Goal: Task Accomplishment & Management: Complete application form

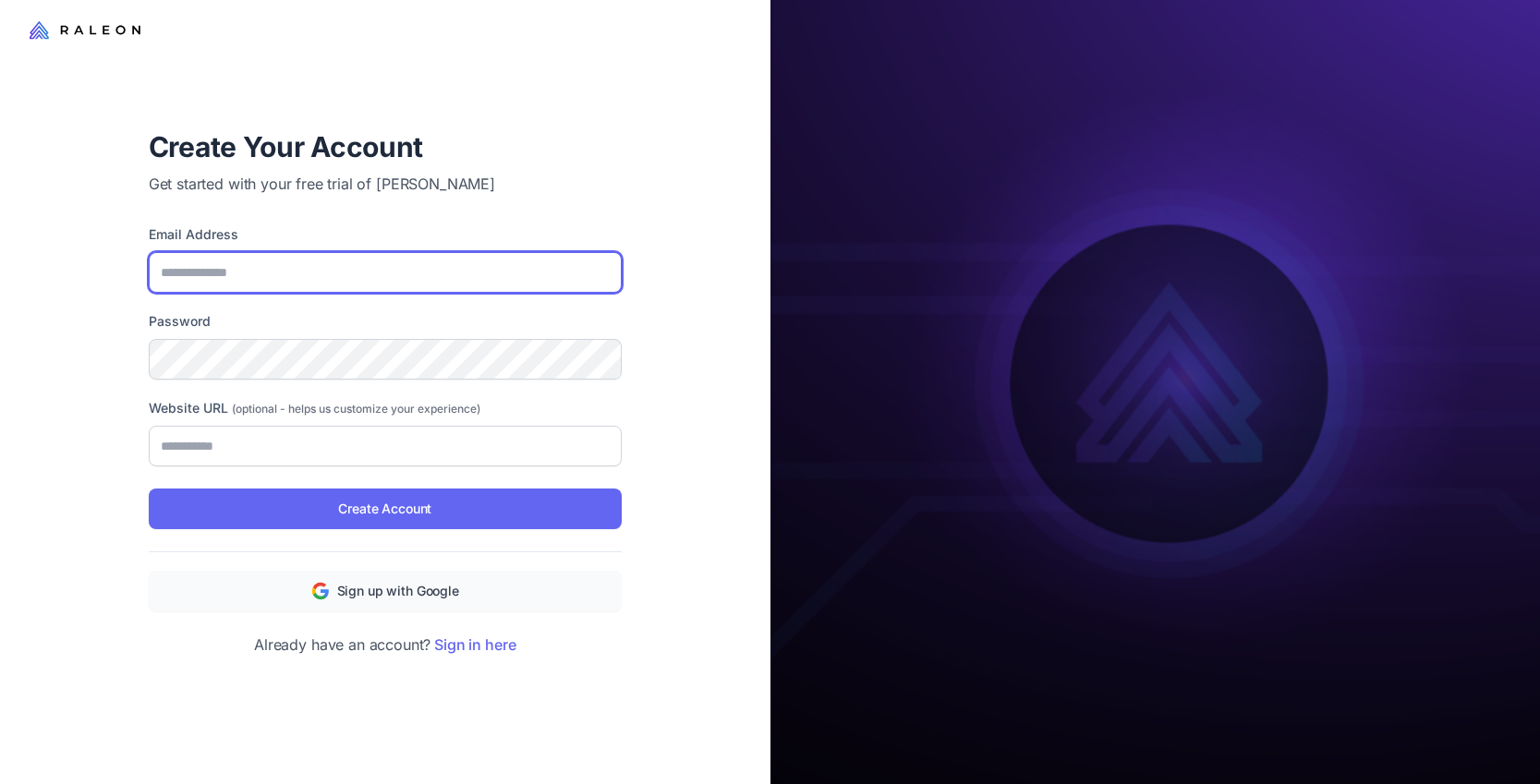
click at [348, 272] on input "Email Address" at bounding box center [385, 273] width 473 height 40
click at [737, 570] on div "Create Your Account Get started with your free trial of Raleon AI Email Address…" at bounding box center [385, 392] width 770 height 784
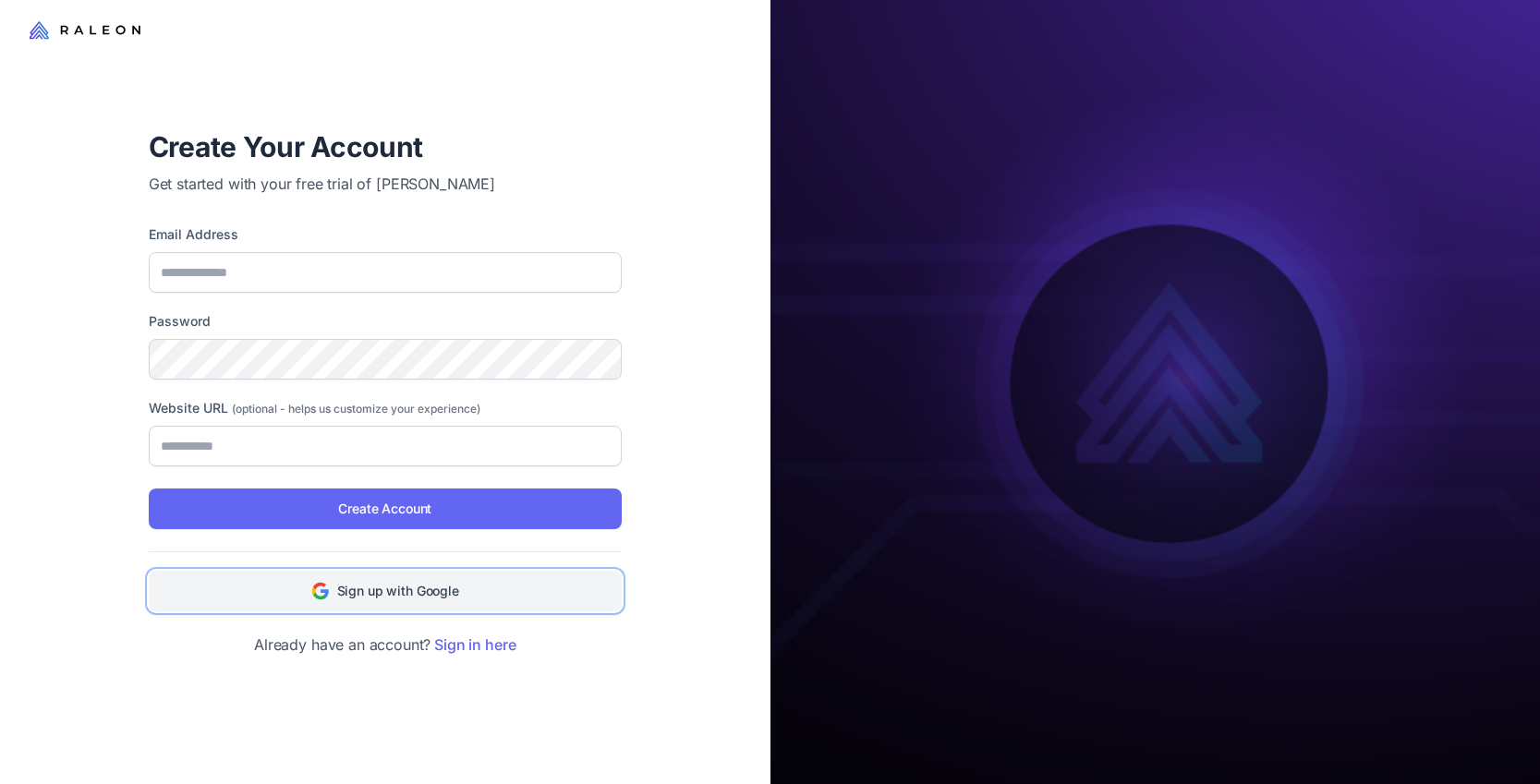
click at [414, 591] on span "Sign up with Google" at bounding box center [397, 590] width 122 height 20
type input "**********"
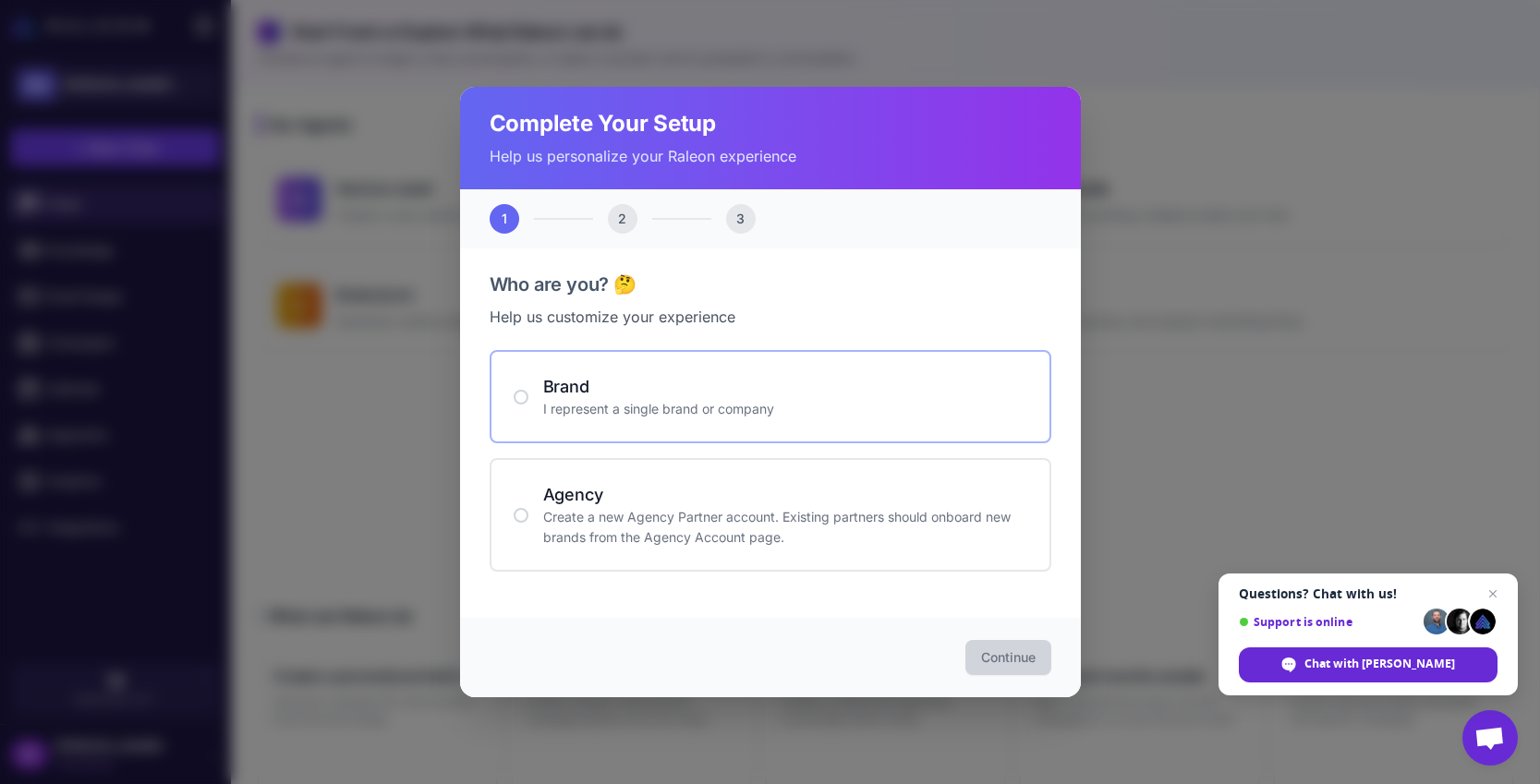
click at [710, 388] on h4 "Brand" at bounding box center [785, 387] width 484 height 25
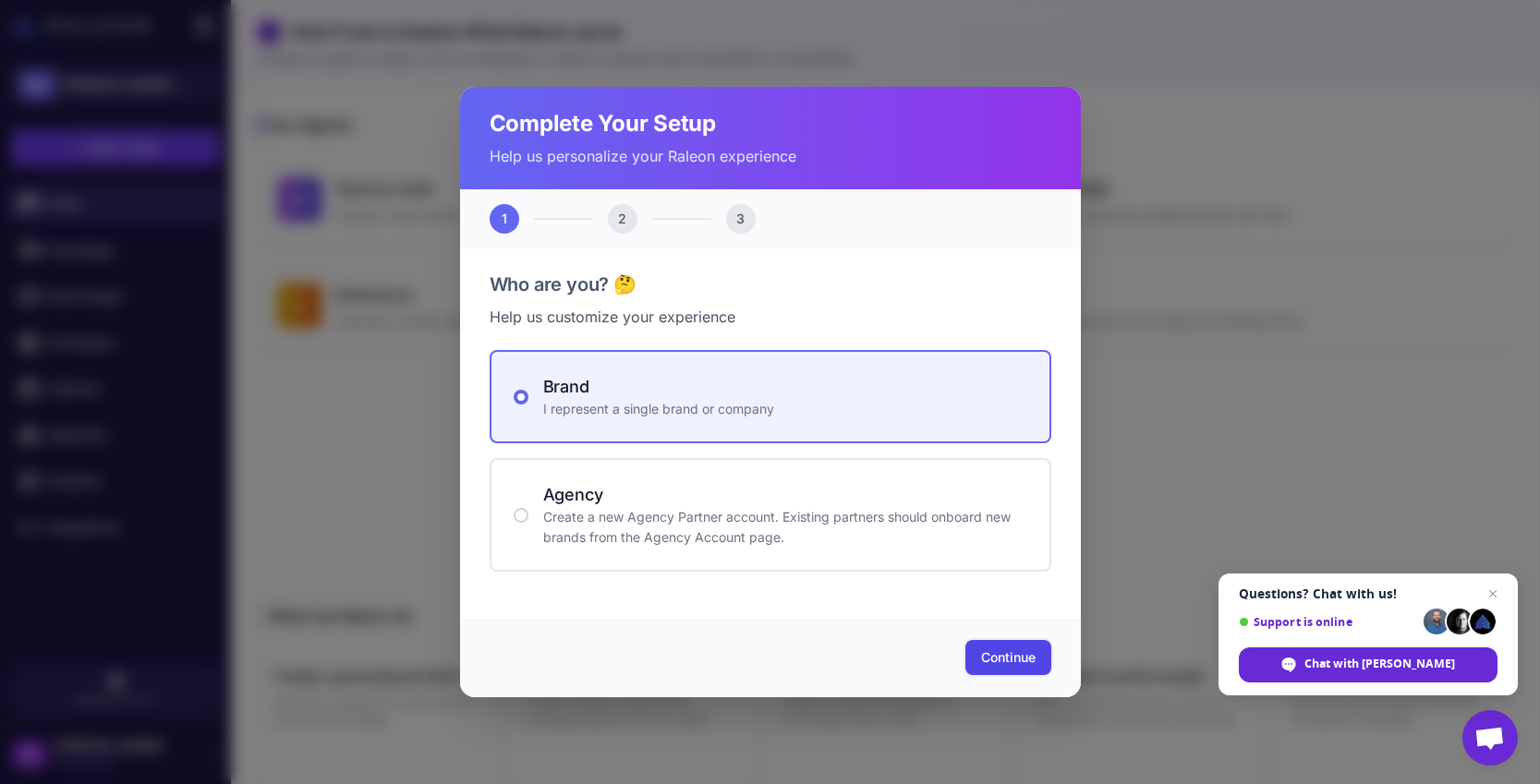
click at [1007, 659] on span "Continue" at bounding box center [1008, 656] width 55 height 18
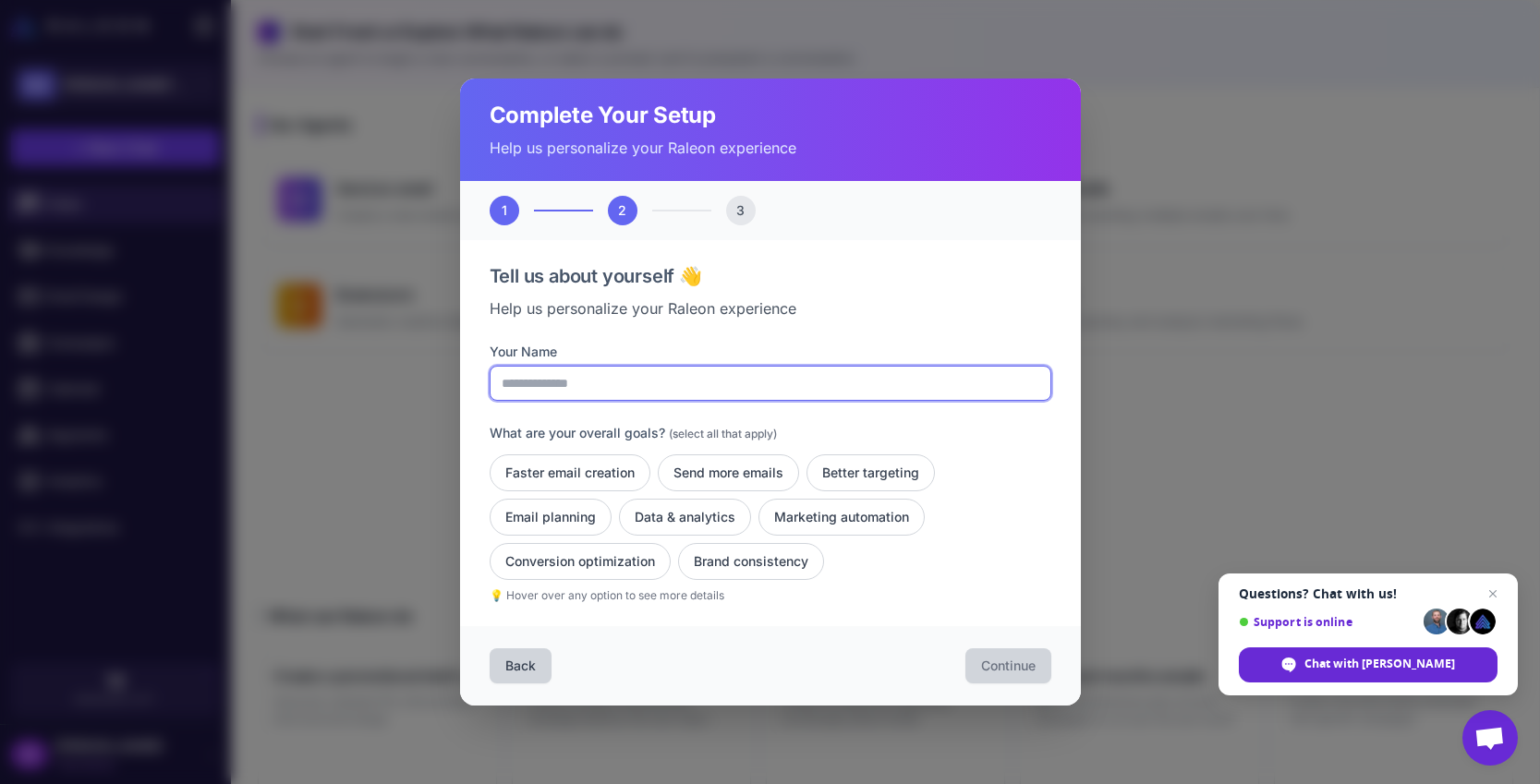
click at [633, 380] on input "Your Name" at bounding box center [770, 383] width 562 height 36
type input "*****"
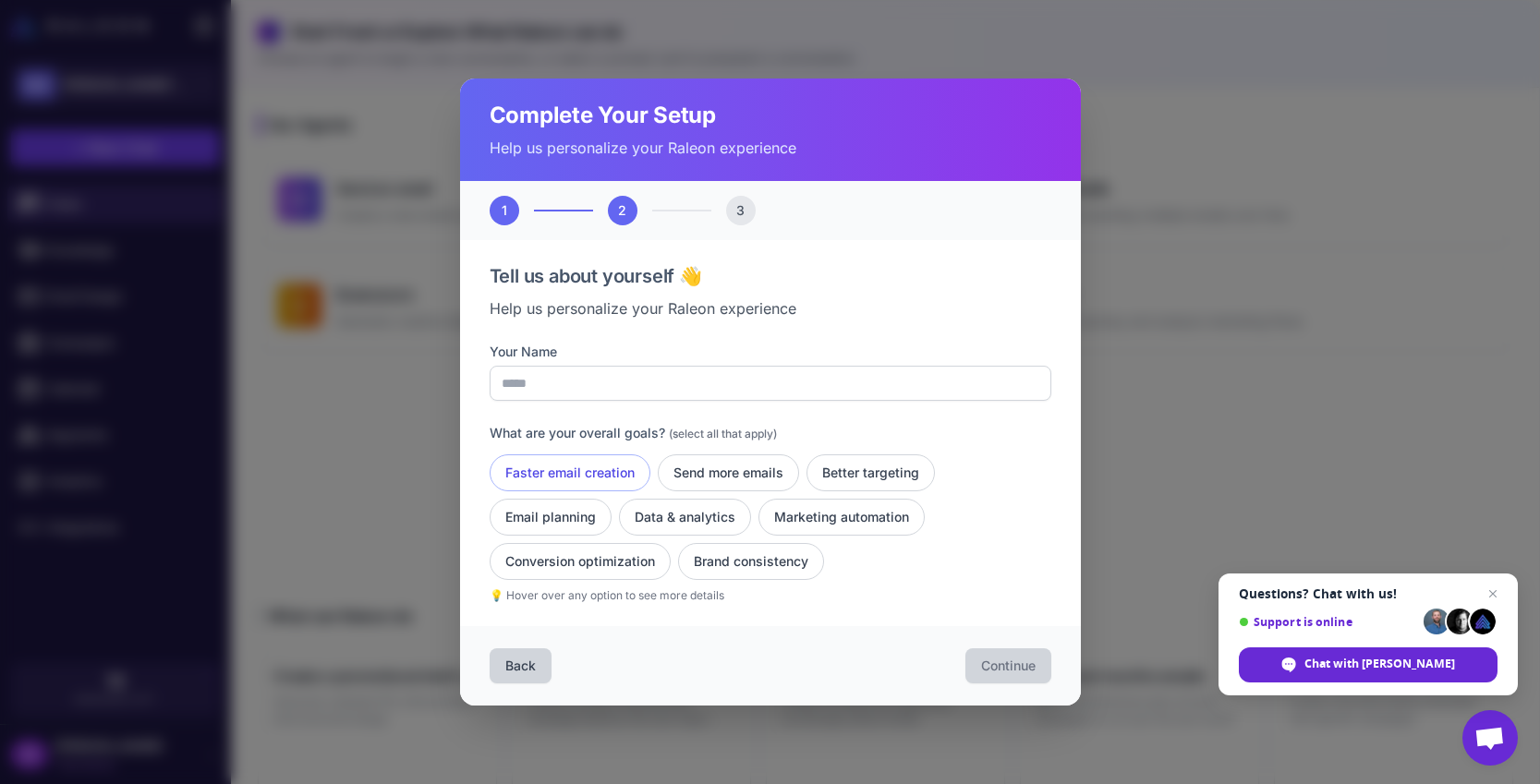
click at [590, 472] on button "Faster email creation" at bounding box center [569, 472] width 160 height 36
click at [694, 469] on button "Send more emails" at bounding box center [728, 472] width 141 height 36
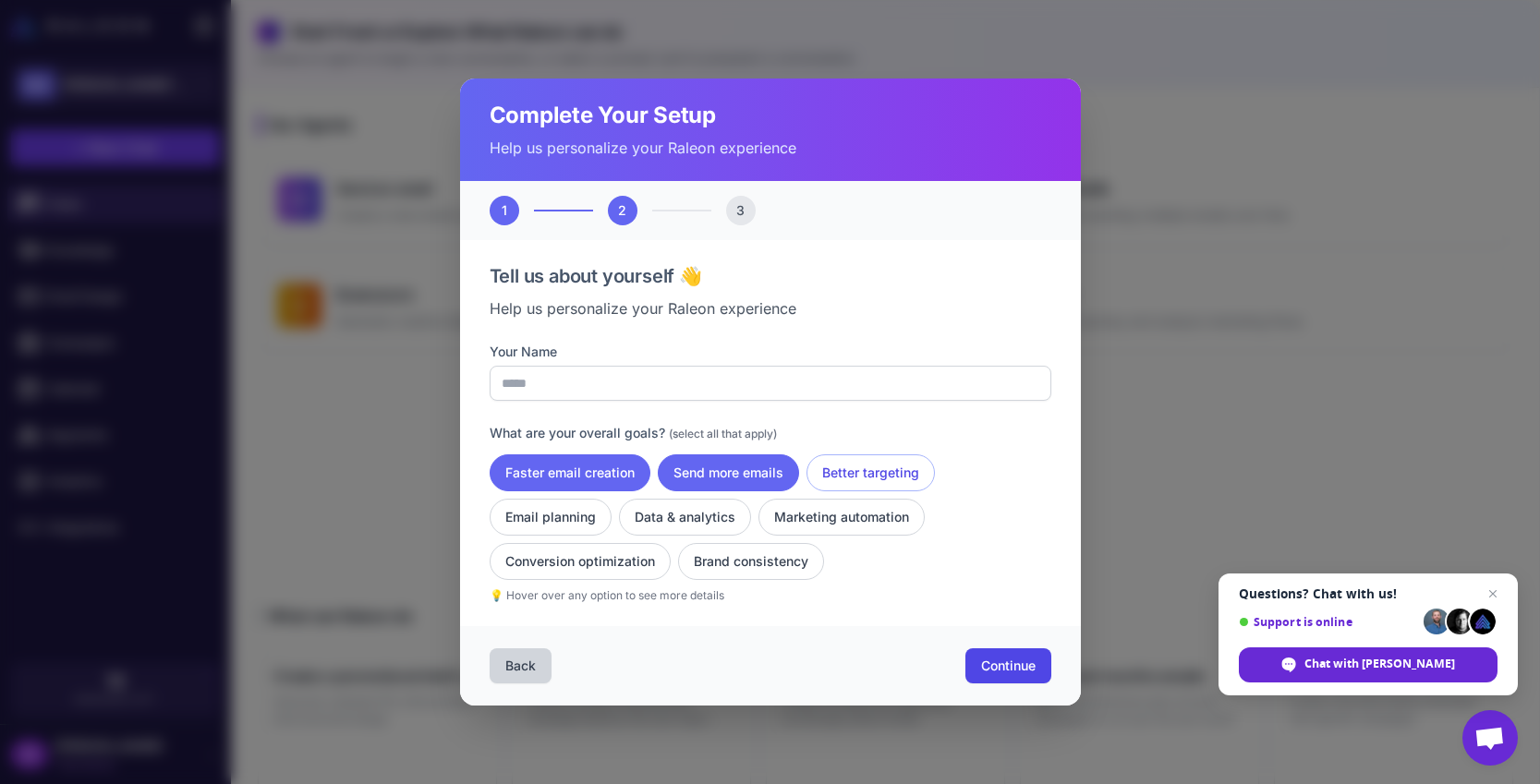
click at [892, 469] on button "Better targeting" at bounding box center [871, 472] width 129 height 36
click at [862, 524] on button "Marketing automation" at bounding box center [841, 516] width 166 height 36
click at [672, 533] on button "Data & analytics" at bounding box center [686, 516] width 132 height 36
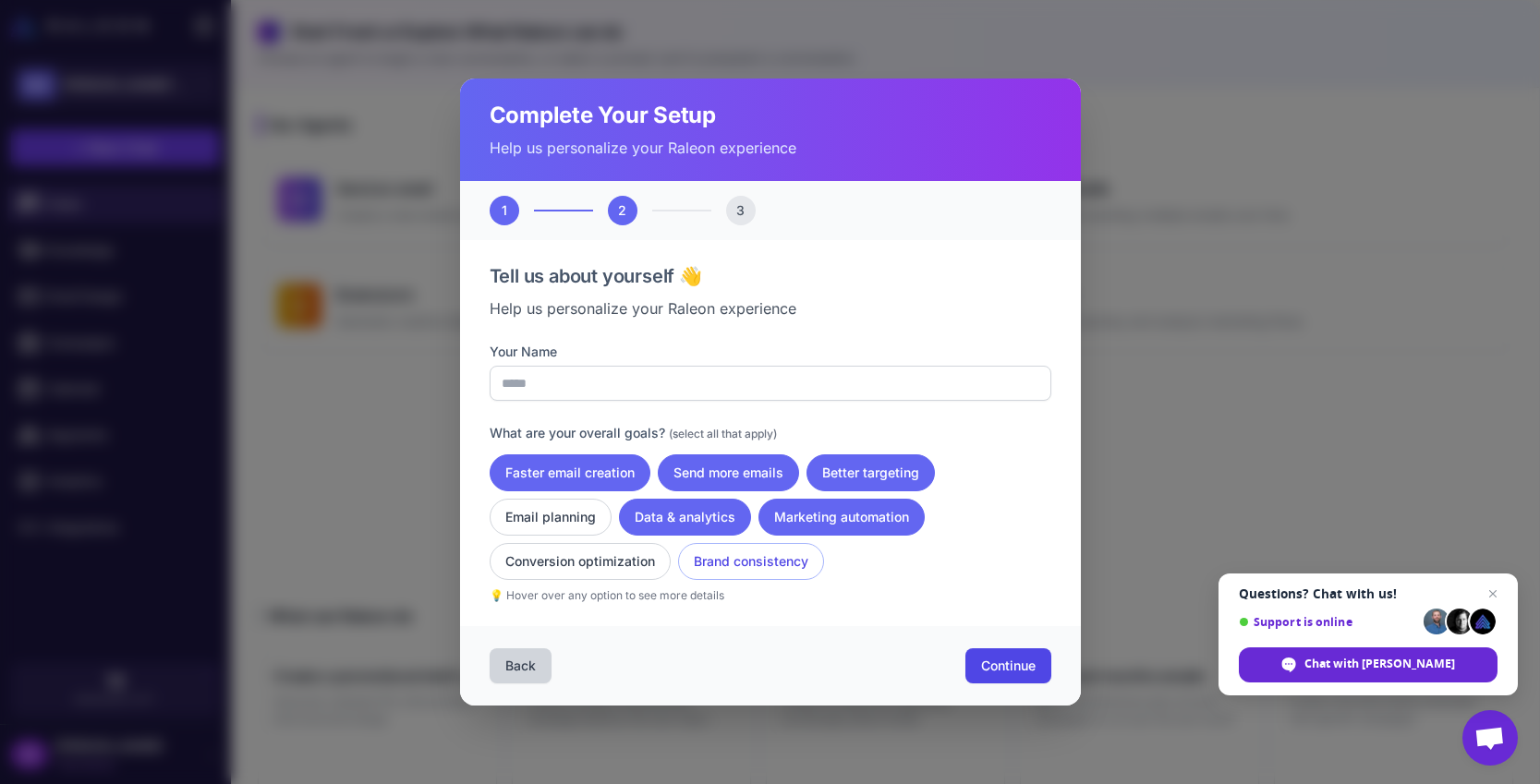
click at [729, 575] on button "Brand consistency" at bounding box center [751, 561] width 146 height 36
click at [644, 569] on button "Conversion optimization" at bounding box center [580, 561] width 181 height 36
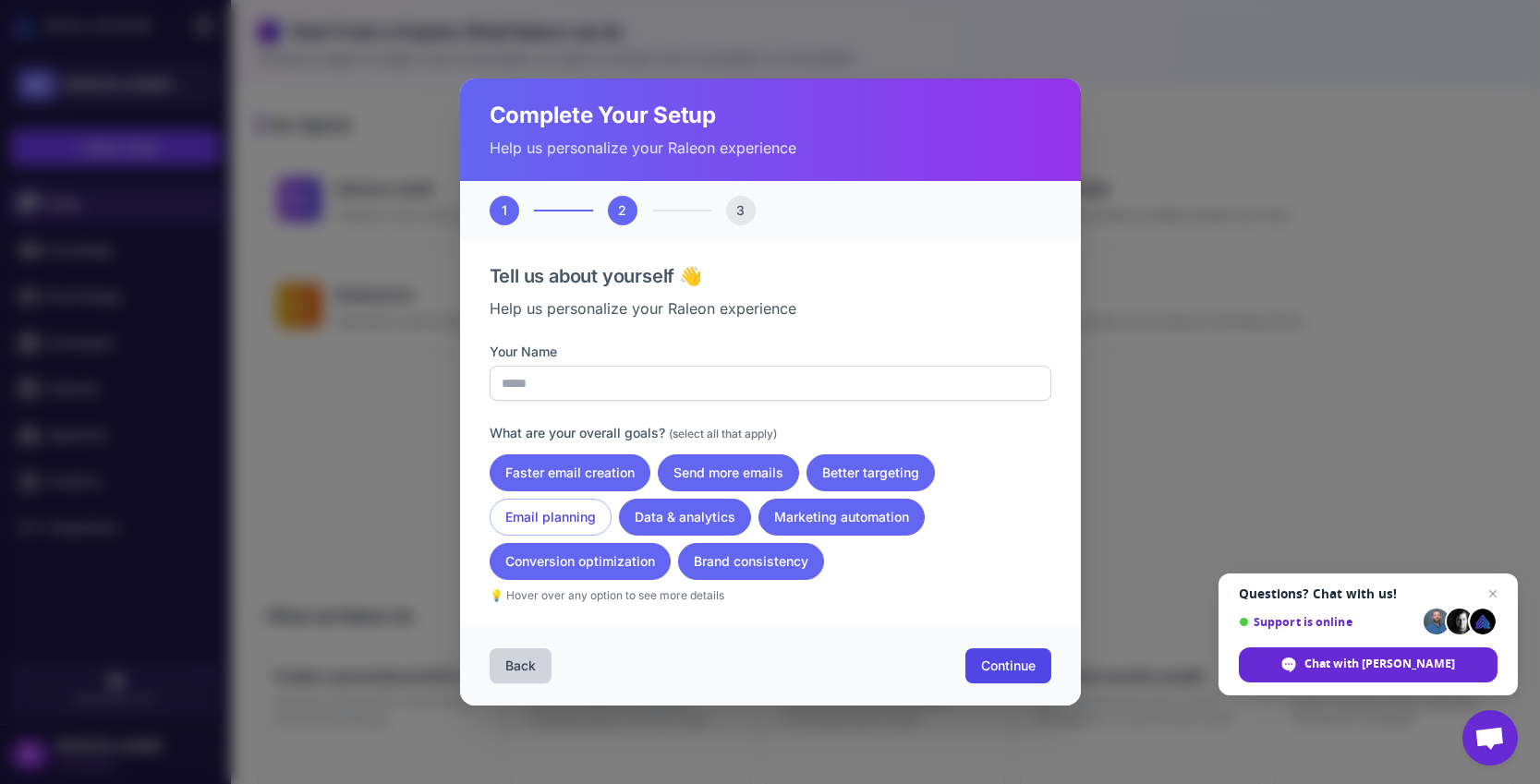
click at [563, 527] on button "Email planning" at bounding box center [550, 516] width 122 height 36
click at [999, 669] on span "Continue" at bounding box center [1008, 665] width 55 height 18
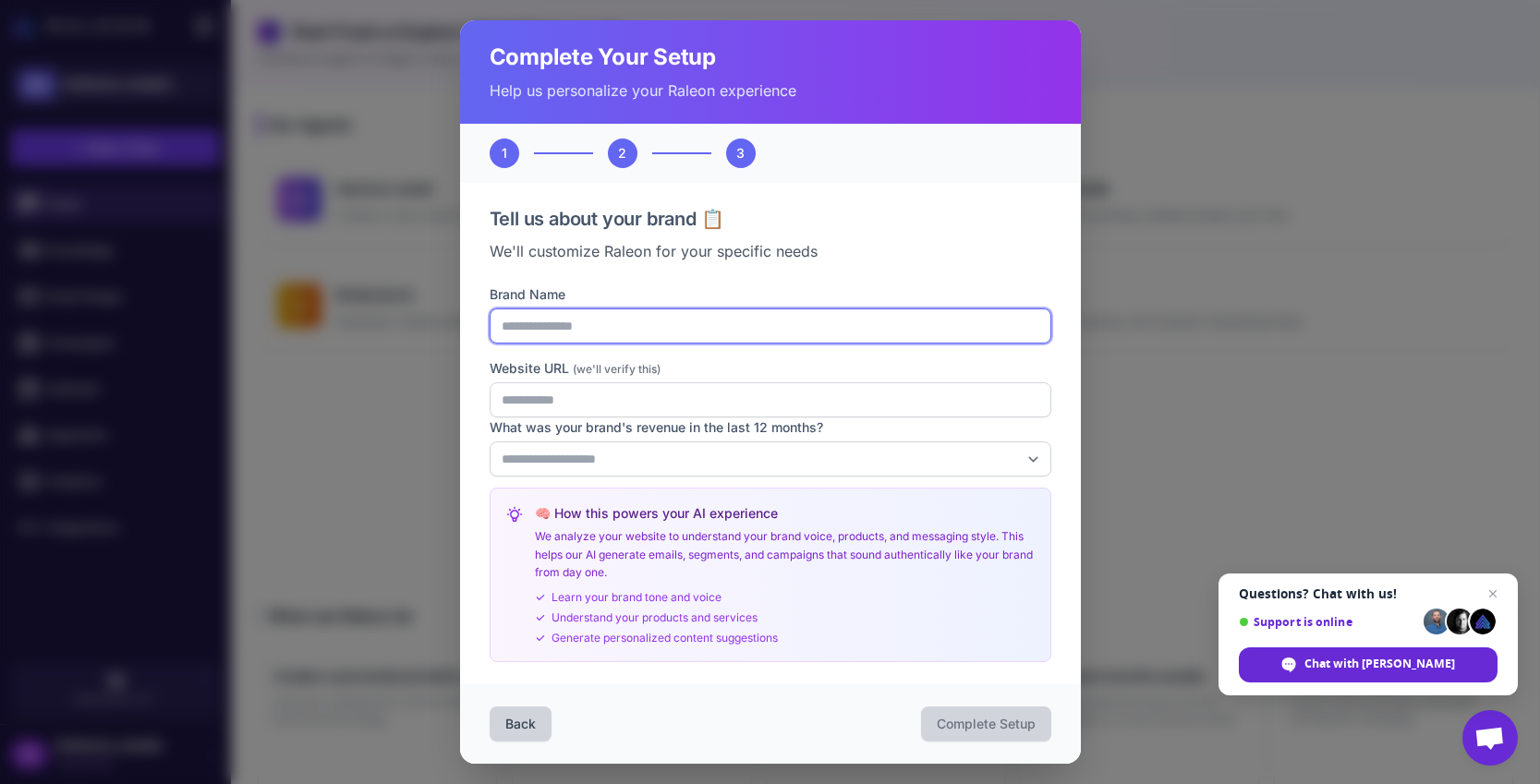
click at [595, 328] on input "Brand Name" at bounding box center [770, 325] width 562 height 36
type input "********"
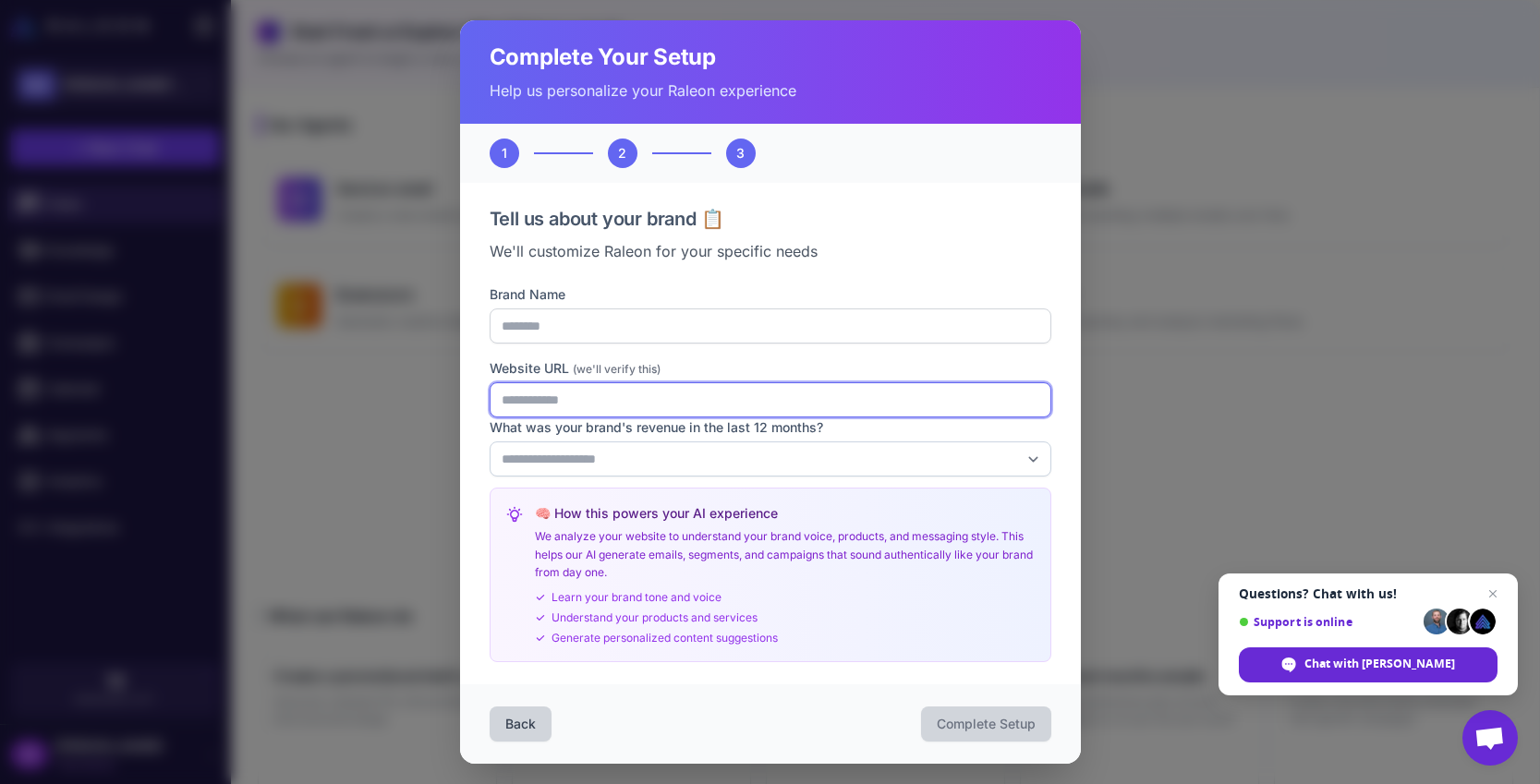
type input "**********"
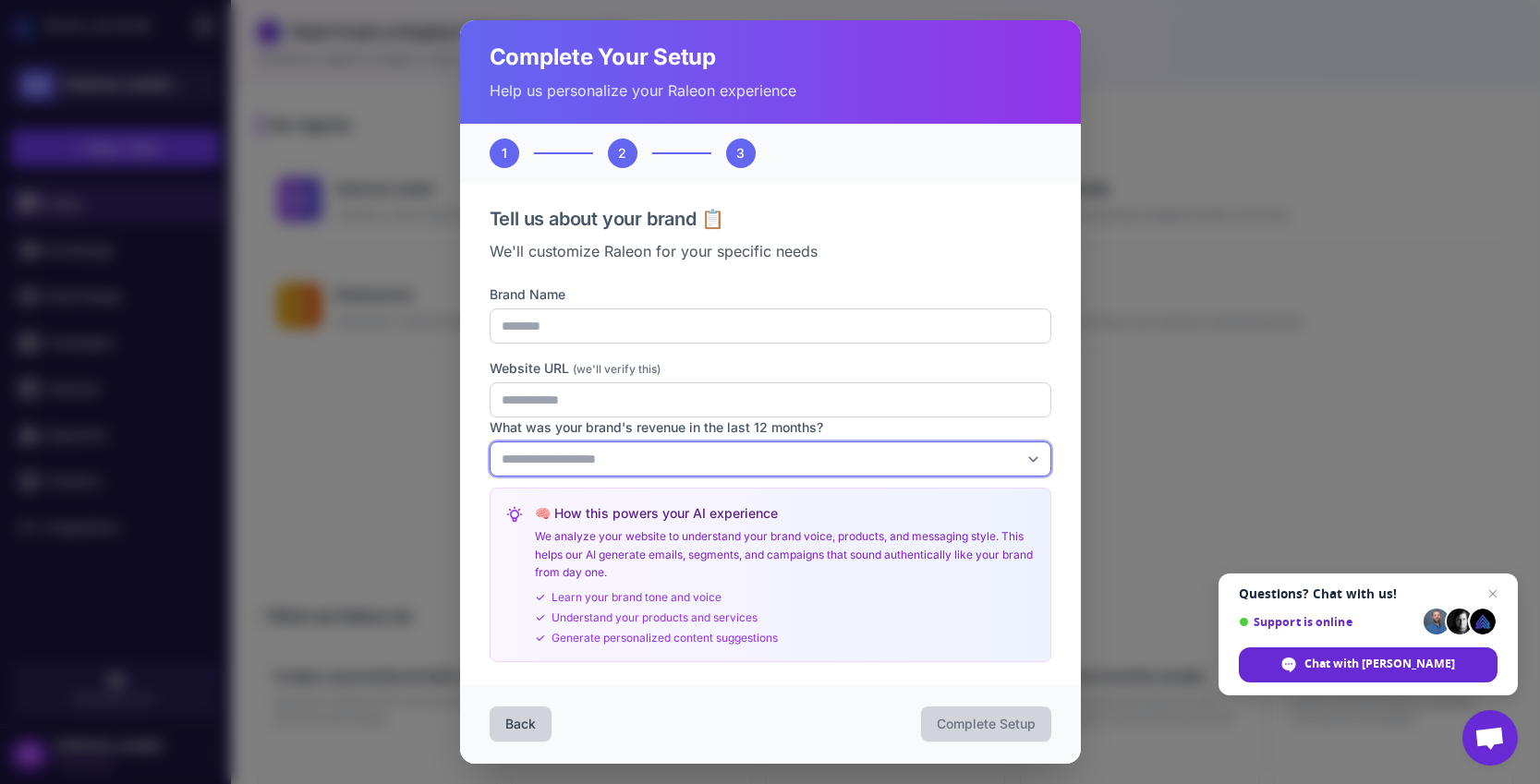
click at [668, 458] on select "**********" at bounding box center [770, 459] width 562 height 36
select select "********"
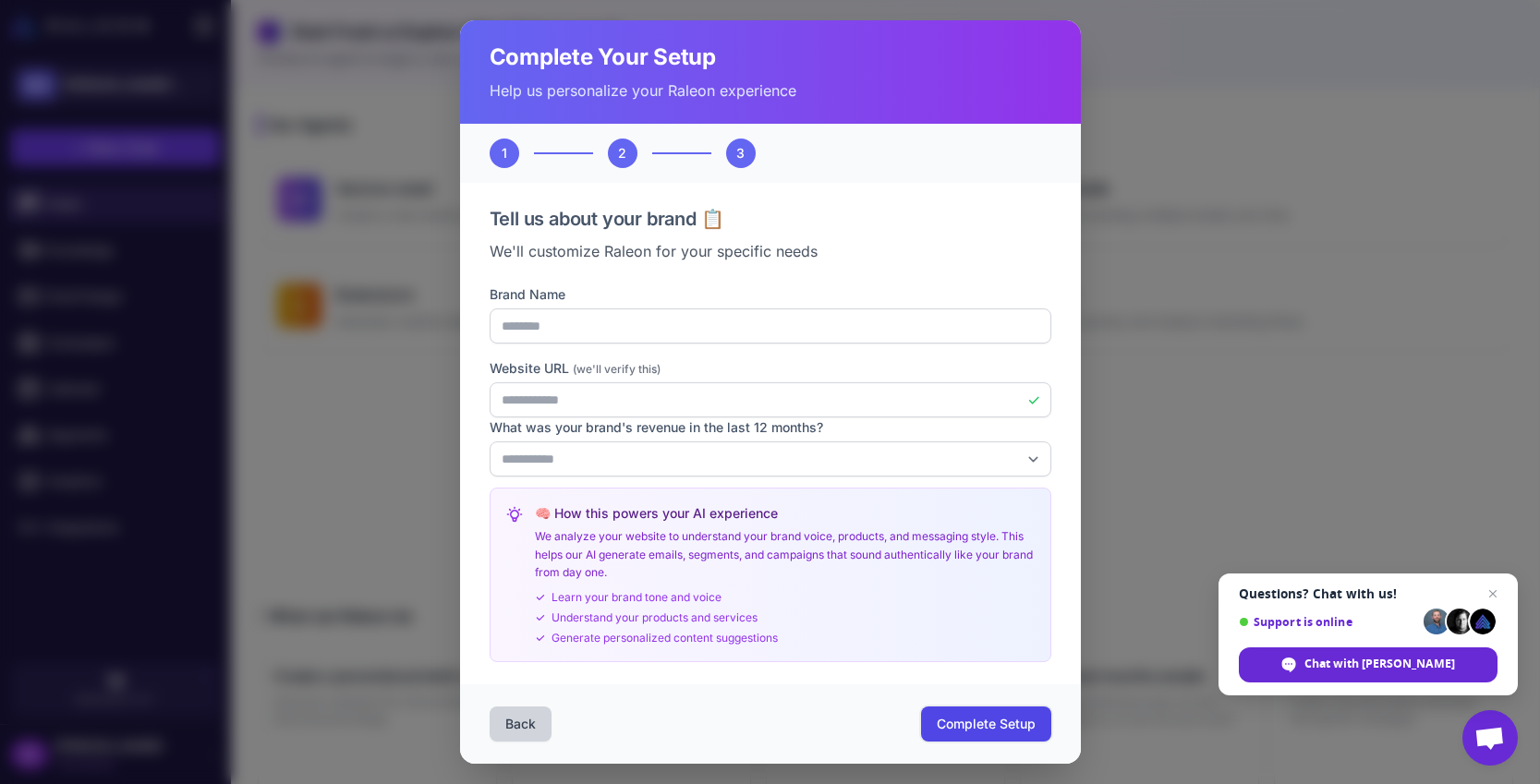
click at [973, 725] on span "Complete Setup" at bounding box center [985, 724] width 99 height 18
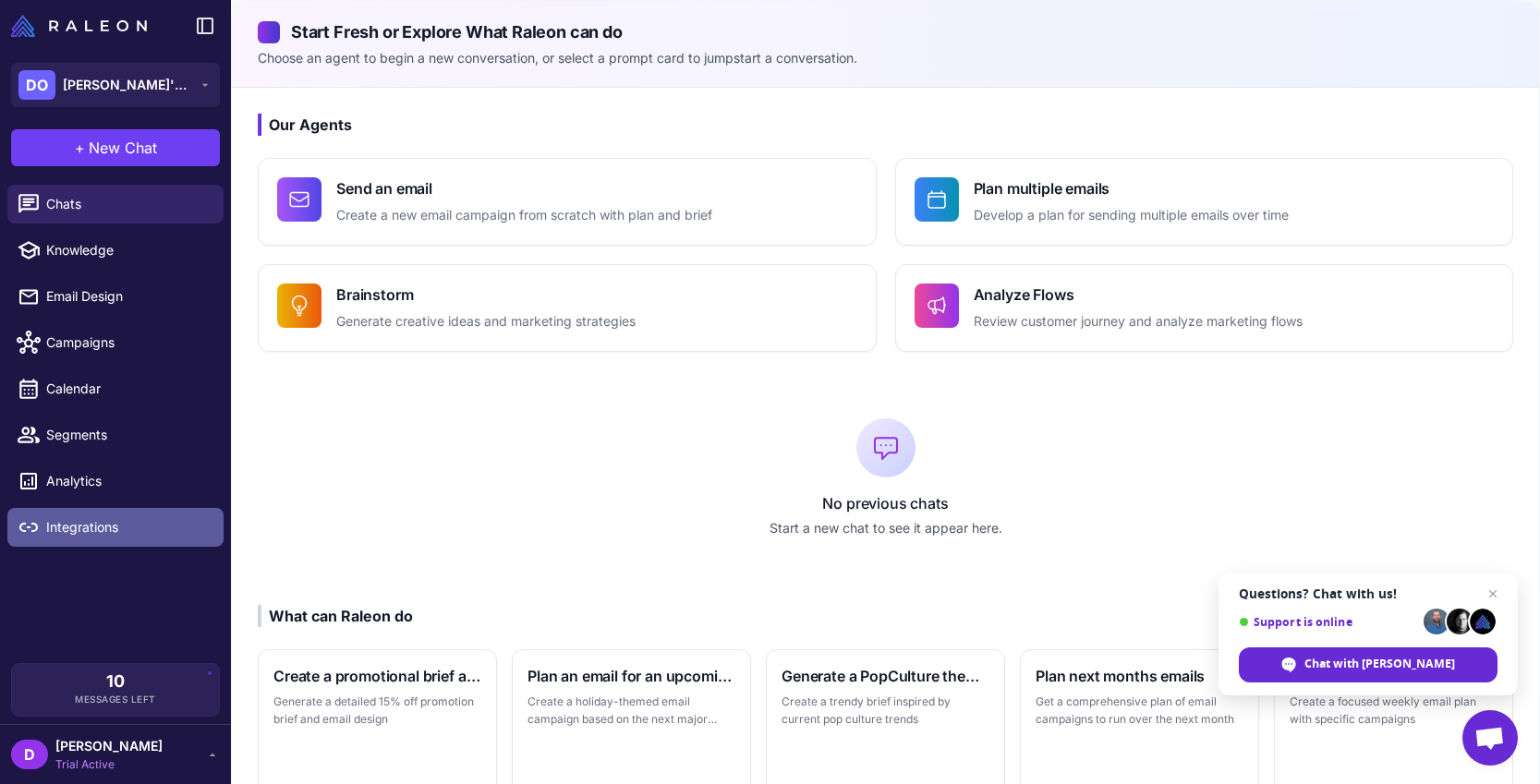
click at [110, 537] on link "Integrations" at bounding box center [115, 527] width 216 height 38
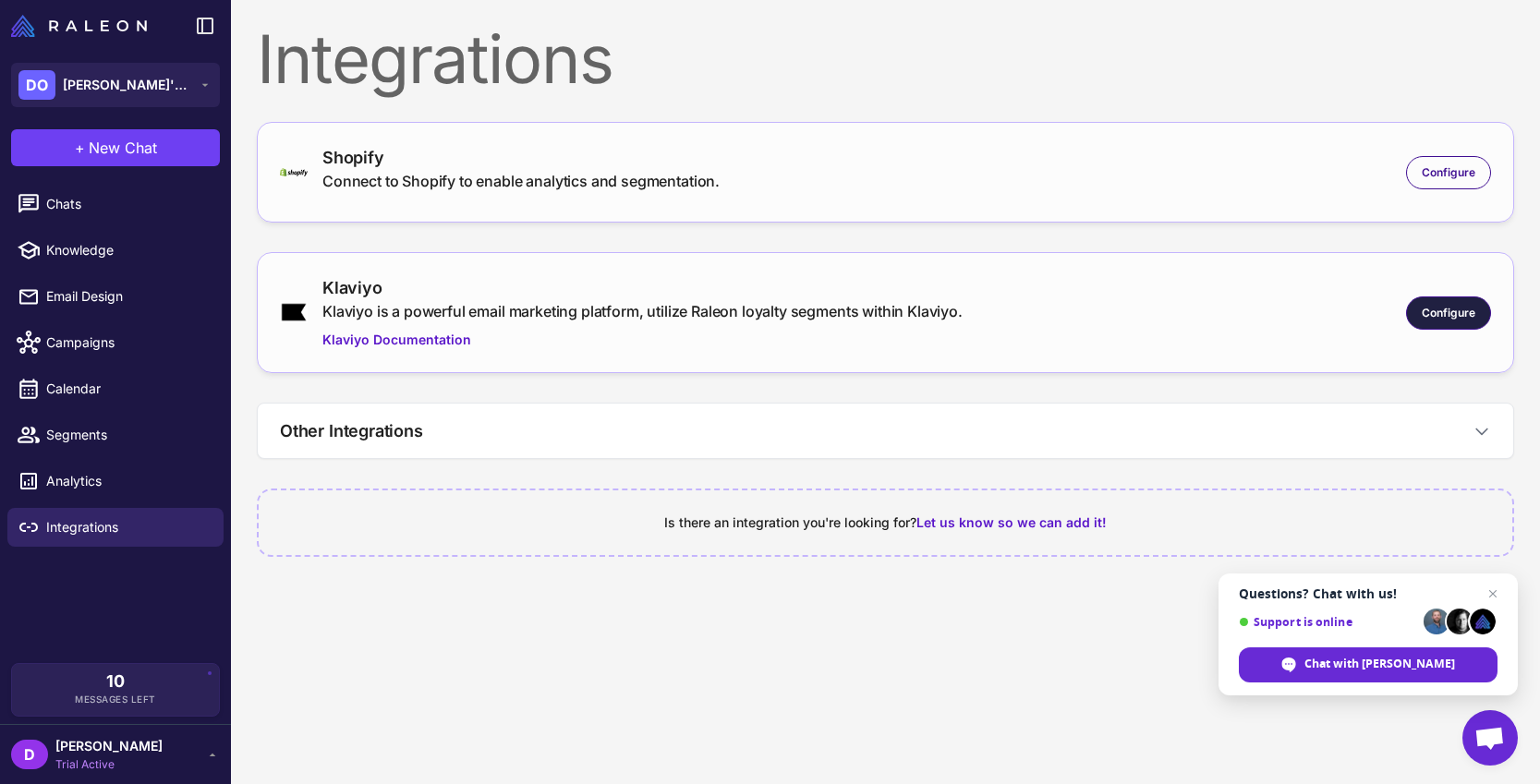
click at [1467, 317] on span "Configure" at bounding box center [1449, 312] width 54 height 16
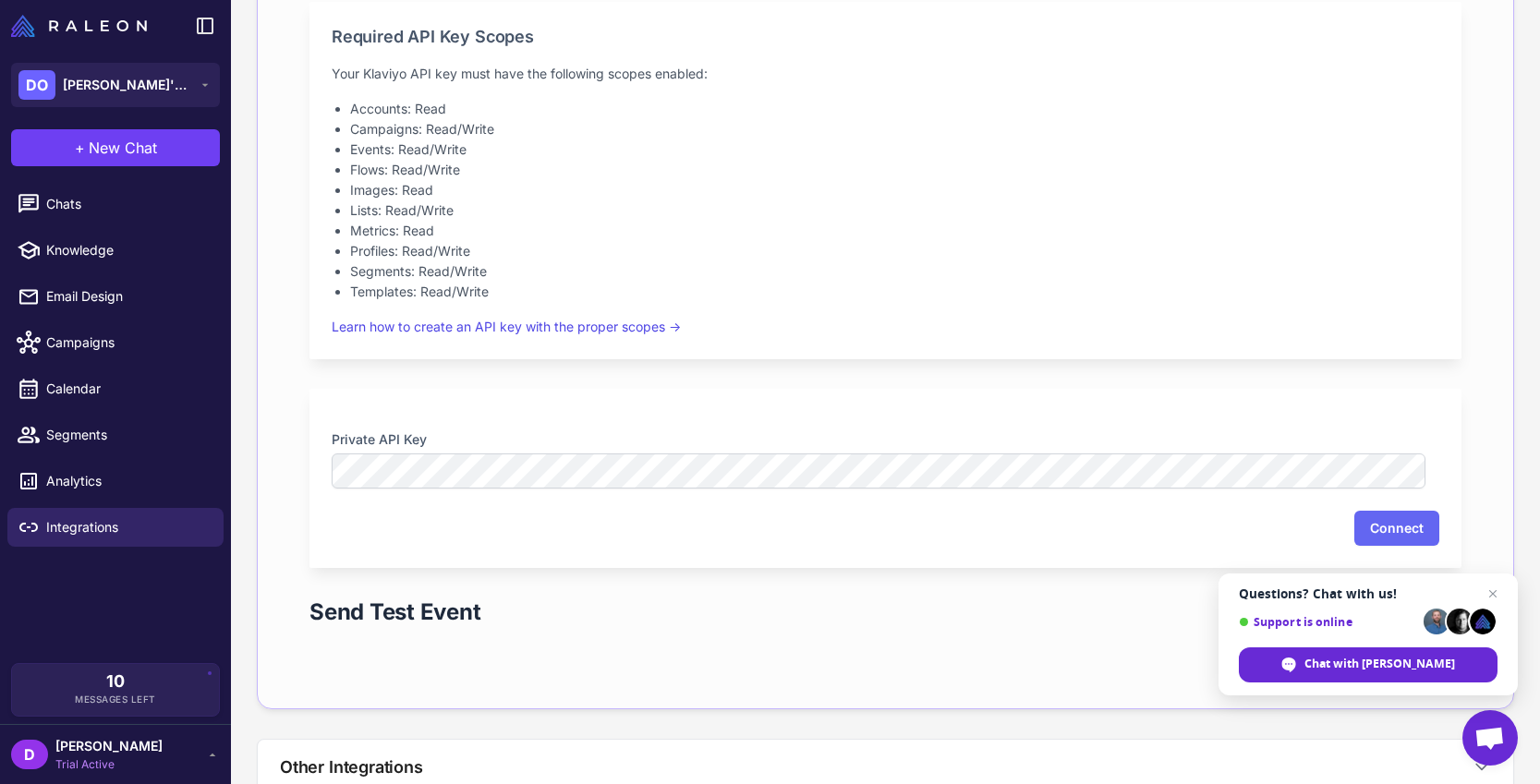
scroll to position [446, 0]
click at [645, 328] on link "Learn how to create an API key with the proper scopes →" at bounding box center [506, 324] width 349 height 15
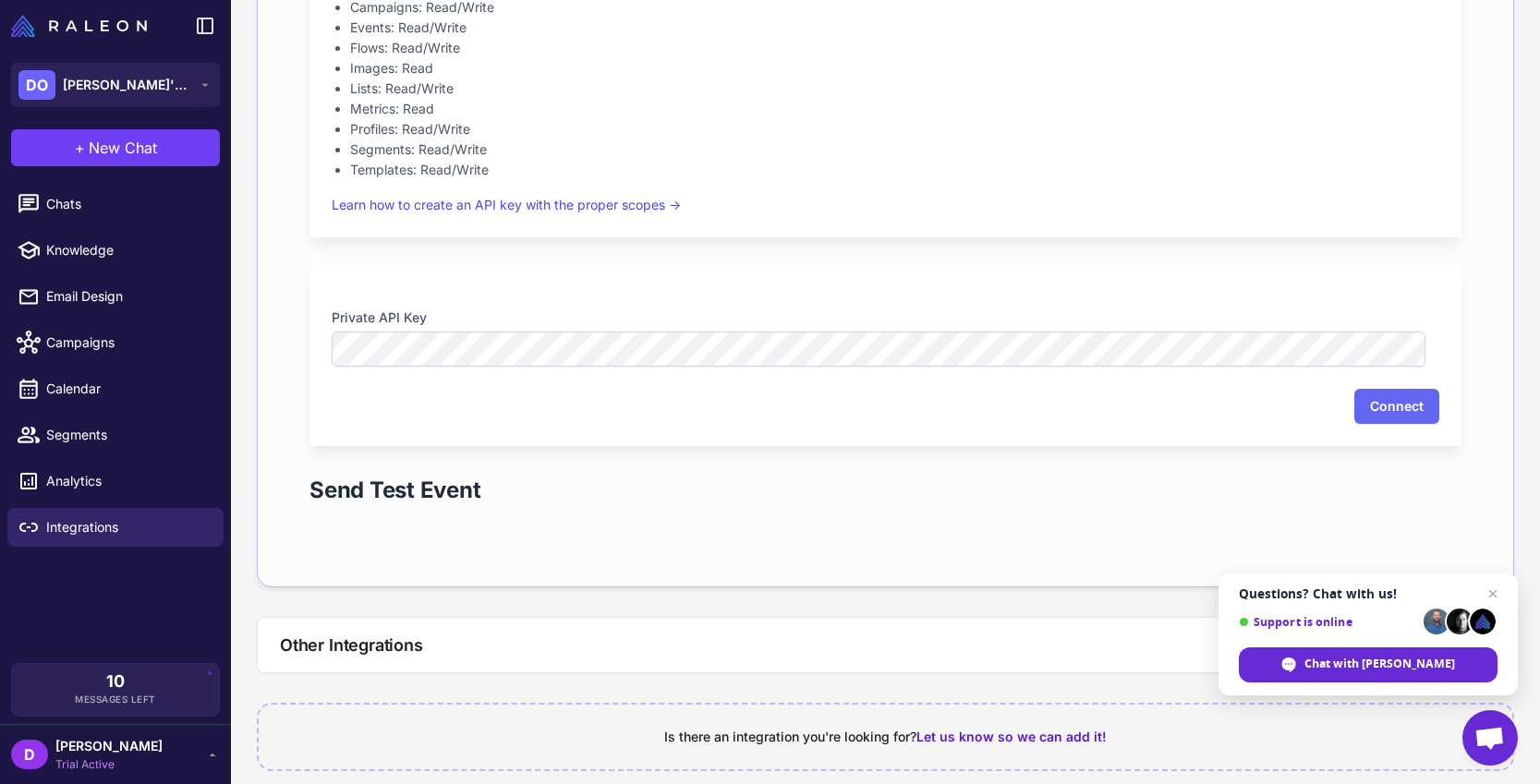
scroll to position [586, 0]
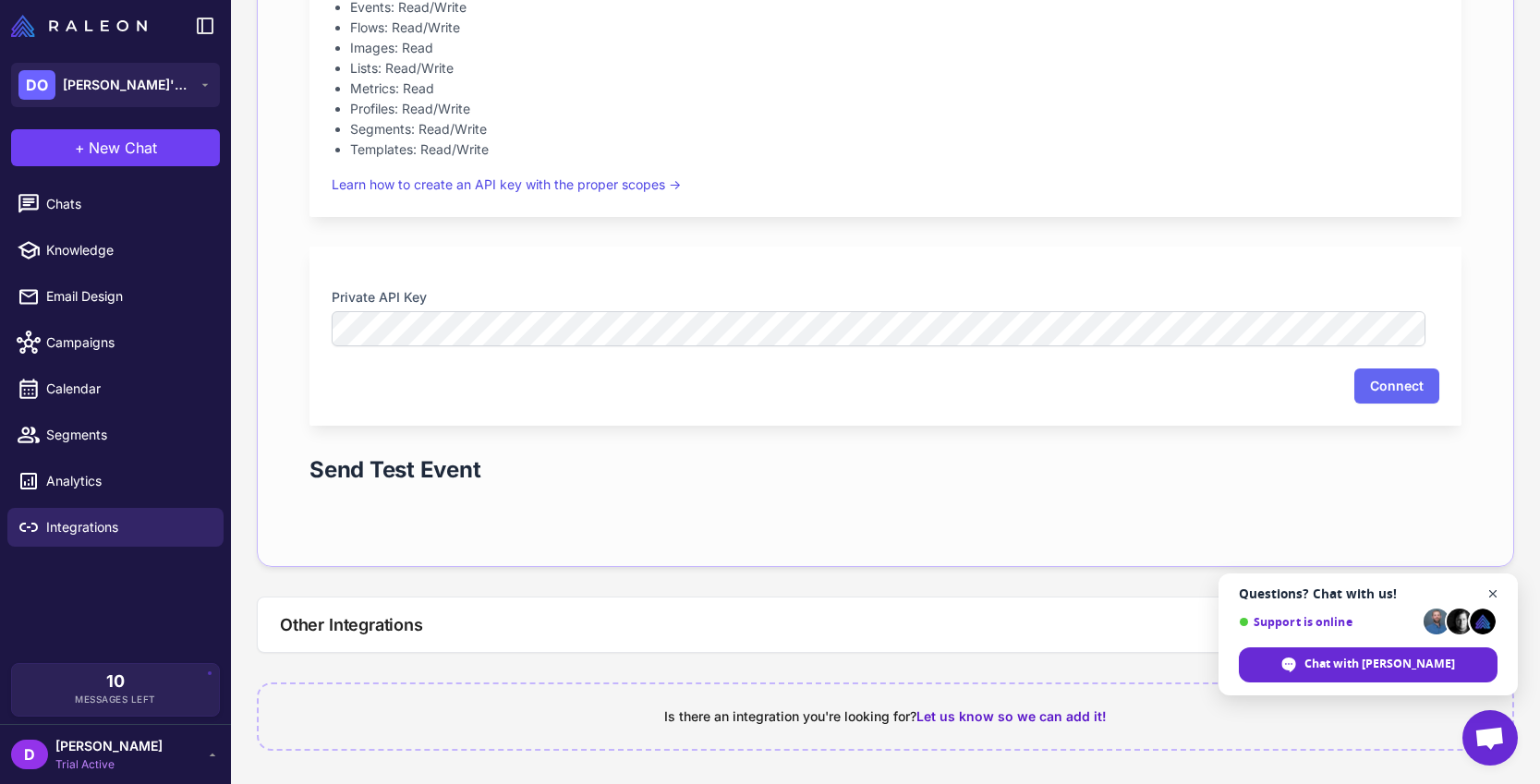
click at [1492, 594] on span "Close chat" at bounding box center [1493, 594] width 23 height 23
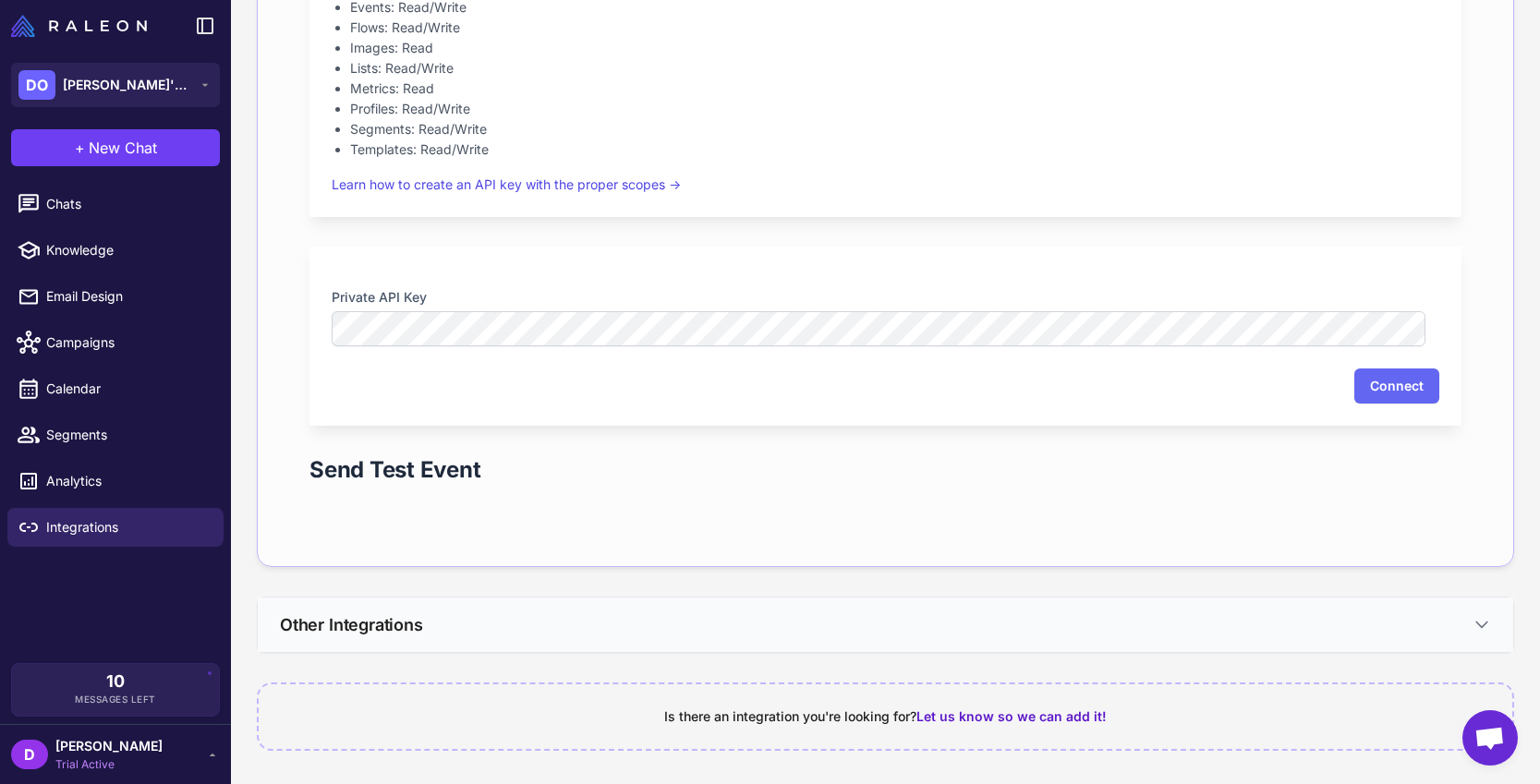
click at [1472, 628] on icon at bounding box center [1480, 624] width 18 height 18
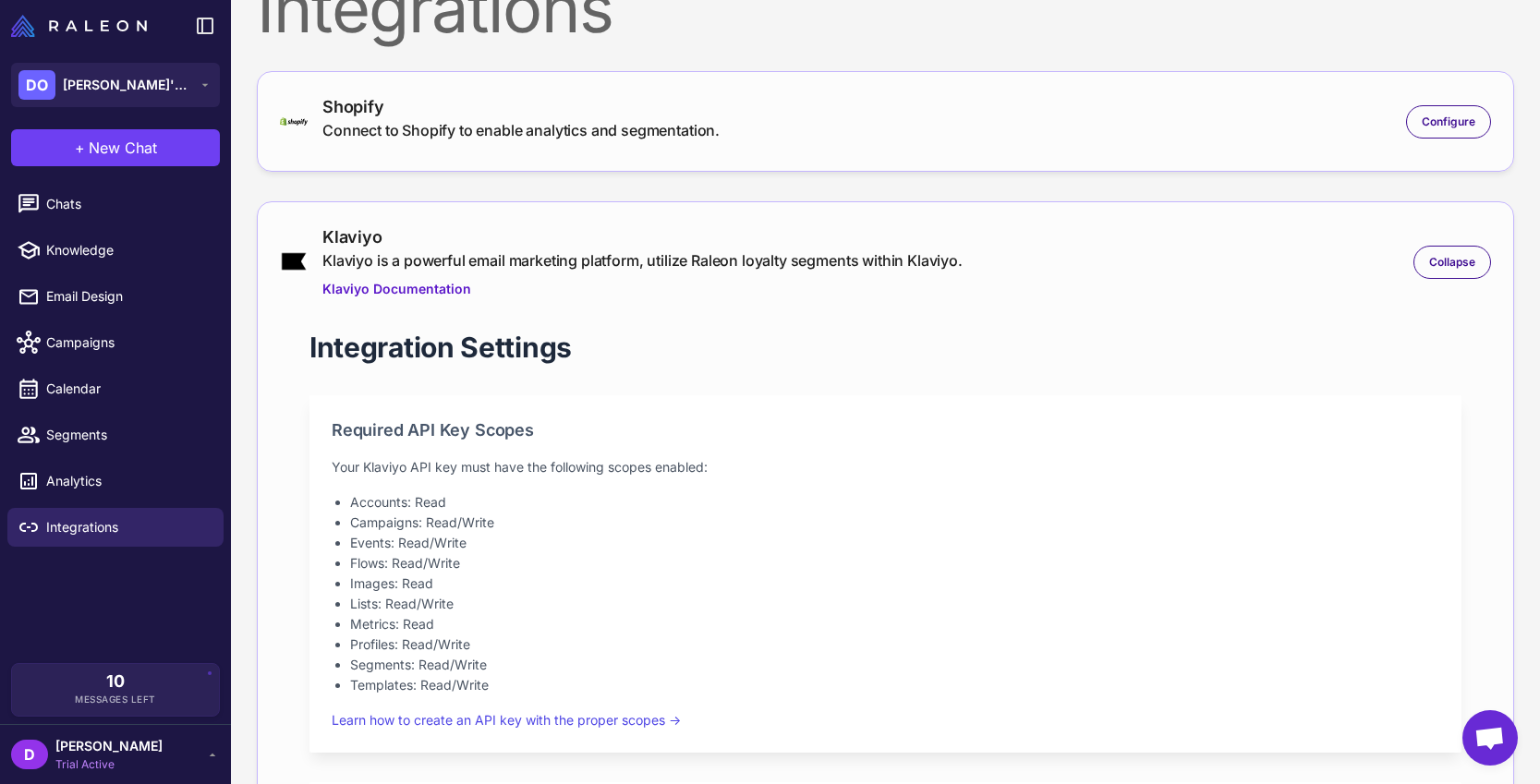
scroll to position [0, 0]
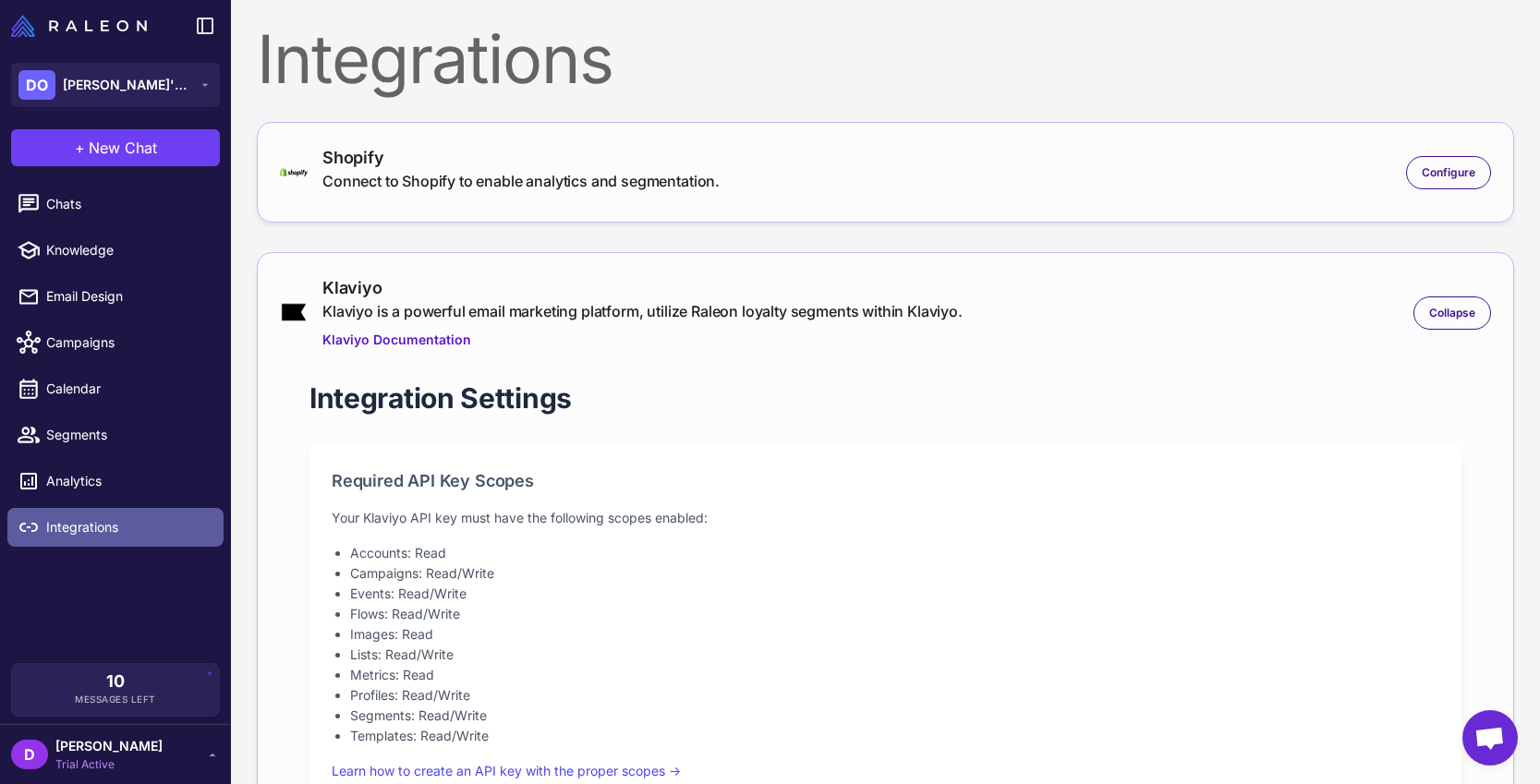
click at [89, 530] on span "Integrations" at bounding box center [127, 527] width 162 height 20
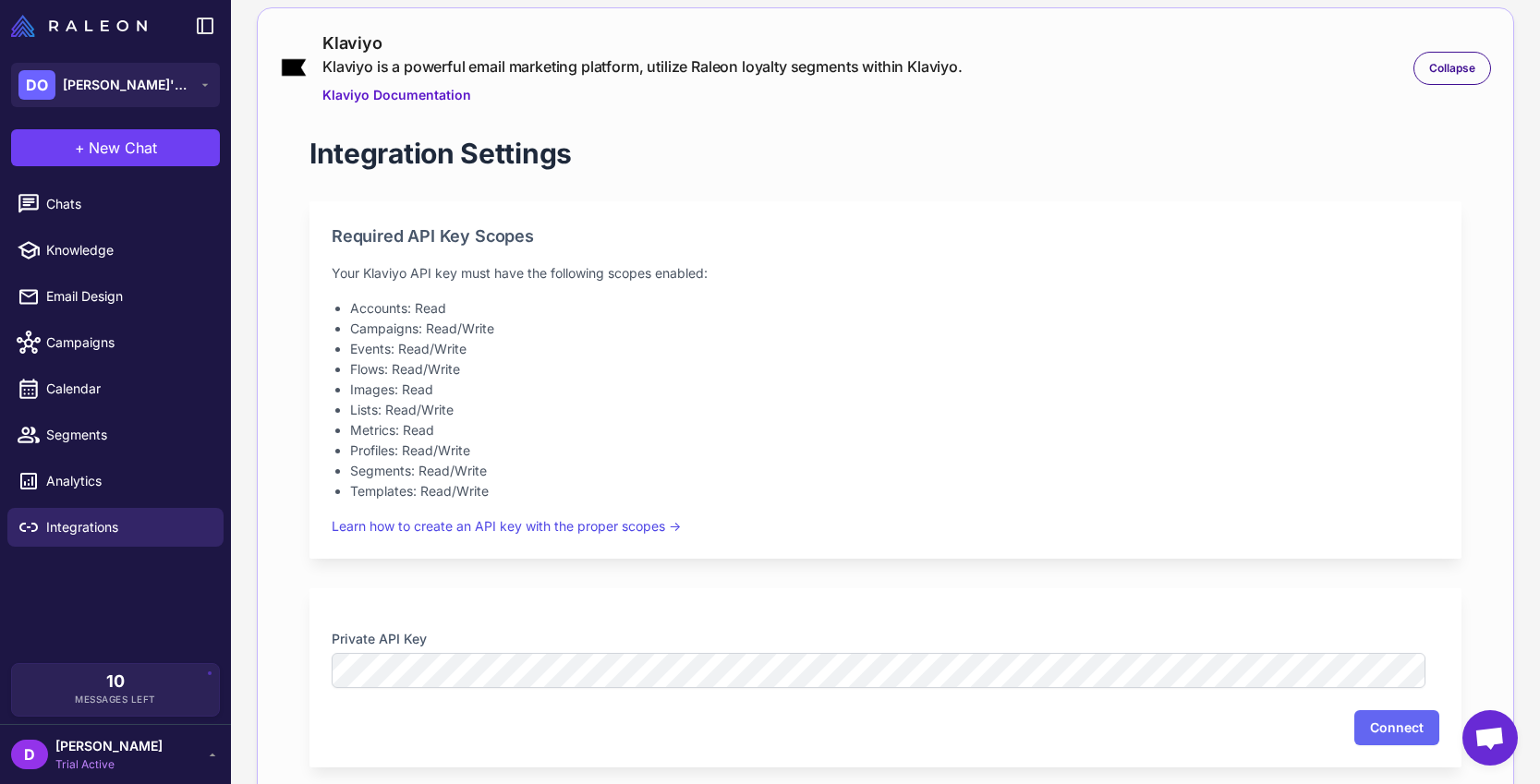
scroll to position [259, 0]
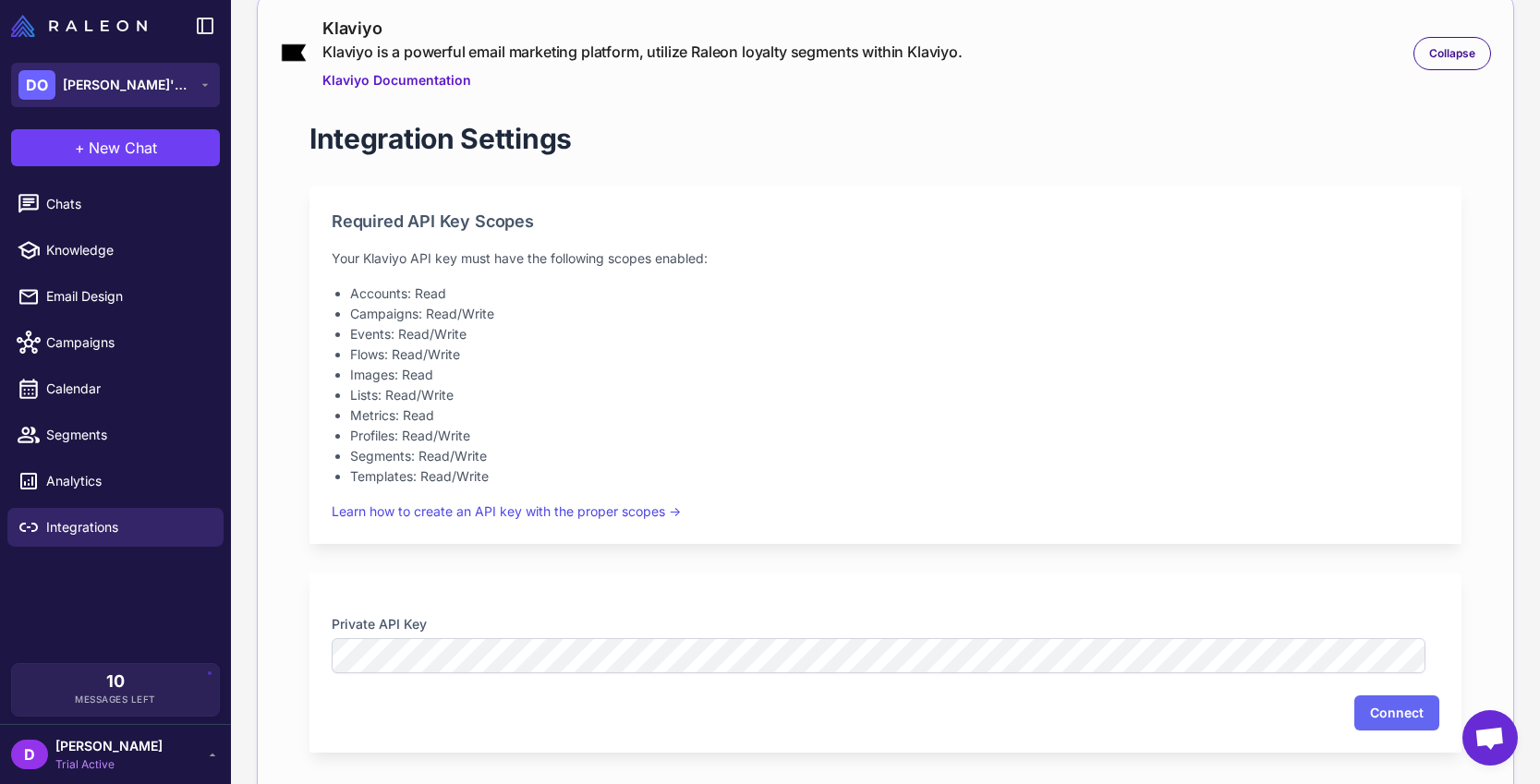
click at [195, 86] on button "DO [PERSON_NAME]'s Organization" at bounding box center [115, 84] width 208 height 44
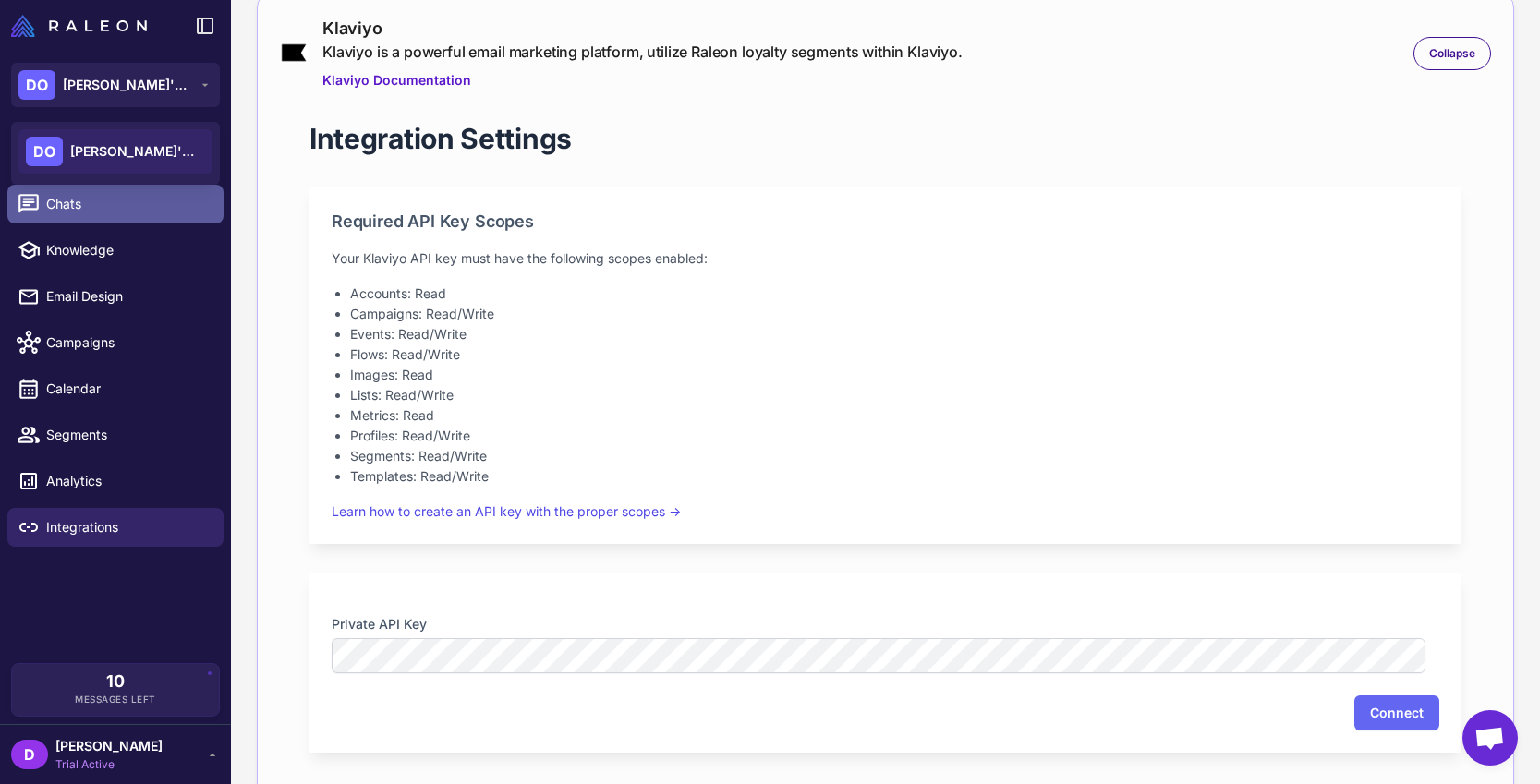
click at [80, 198] on span "Chats" at bounding box center [127, 203] width 162 height 20
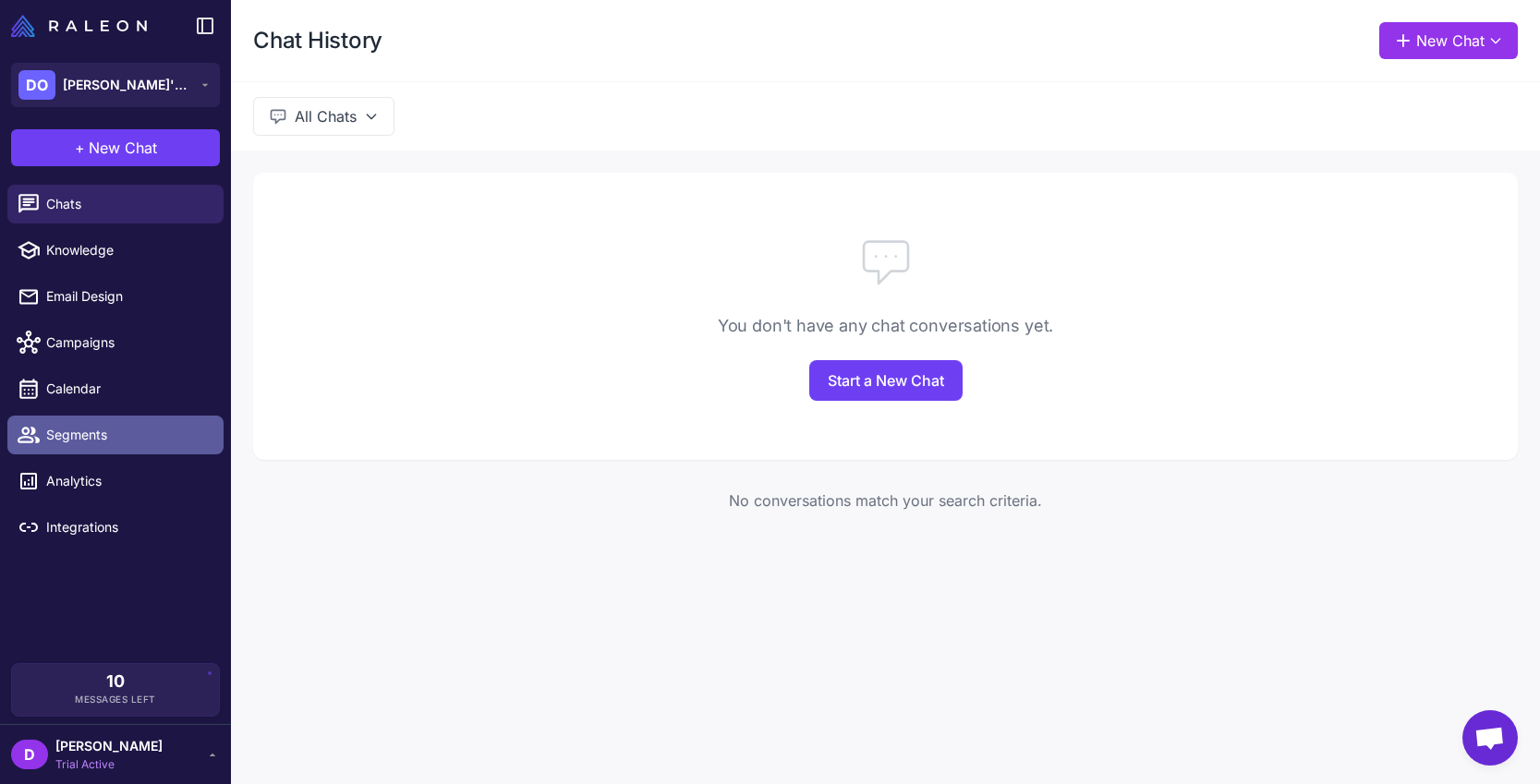
click at [107, 440] on span "Segments" at bounding box center [127, 435] width 162 height 20
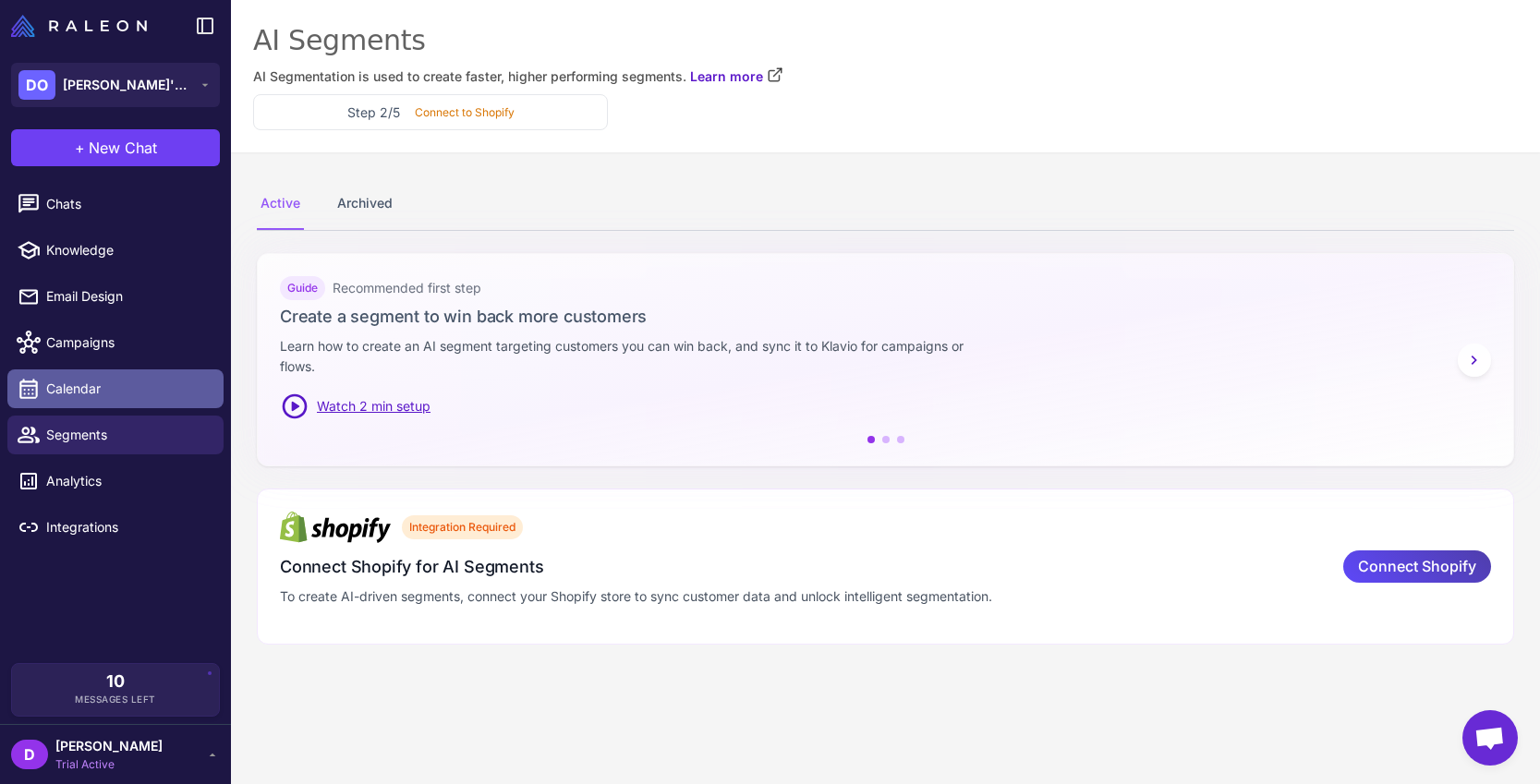
click at [114, 372] on link "Calendar" at bounding box center [115, 389] width 216 height 38
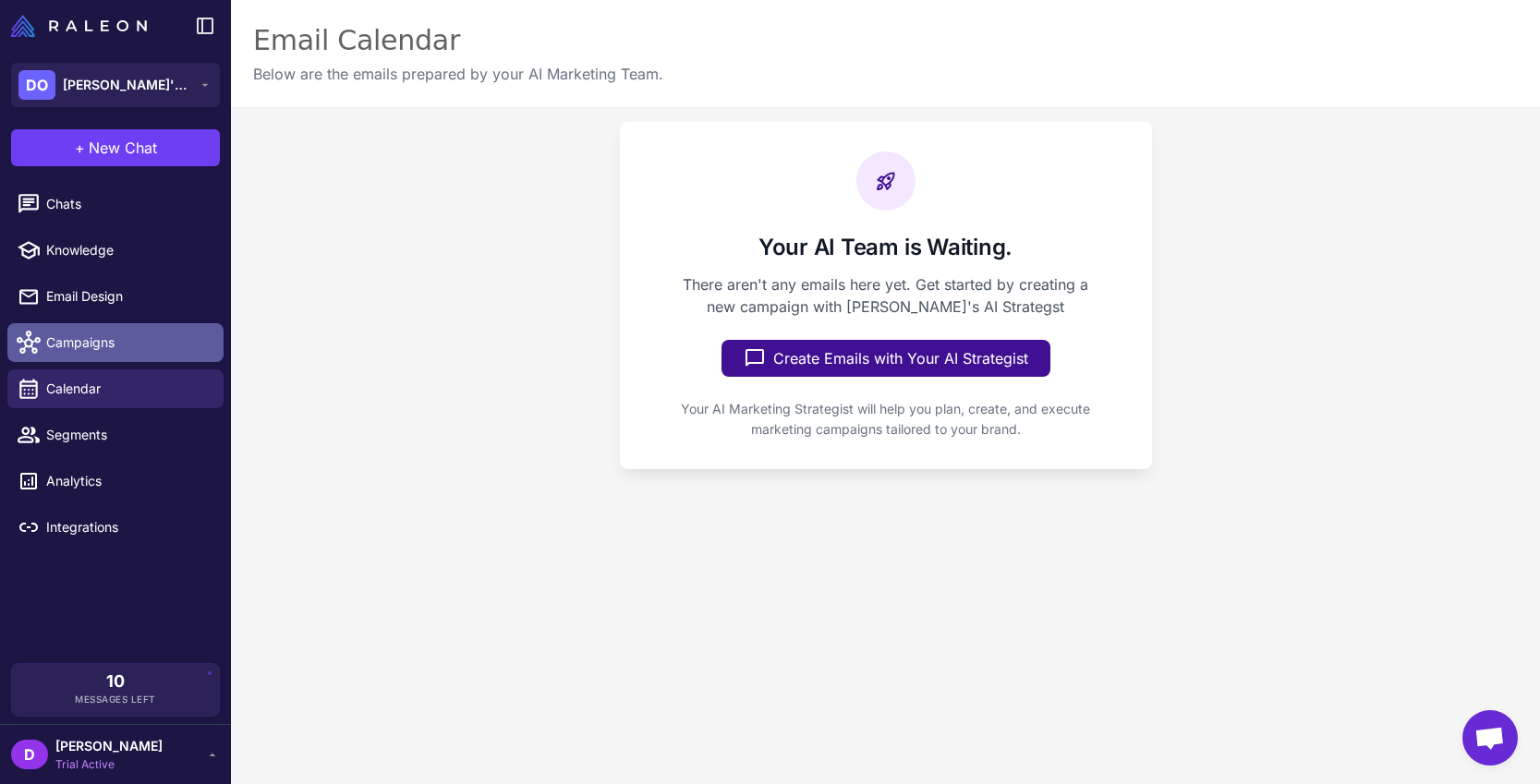
click at [104, 339] on span "Campaigns" at bounding box center [127, 342] width 162 height 20
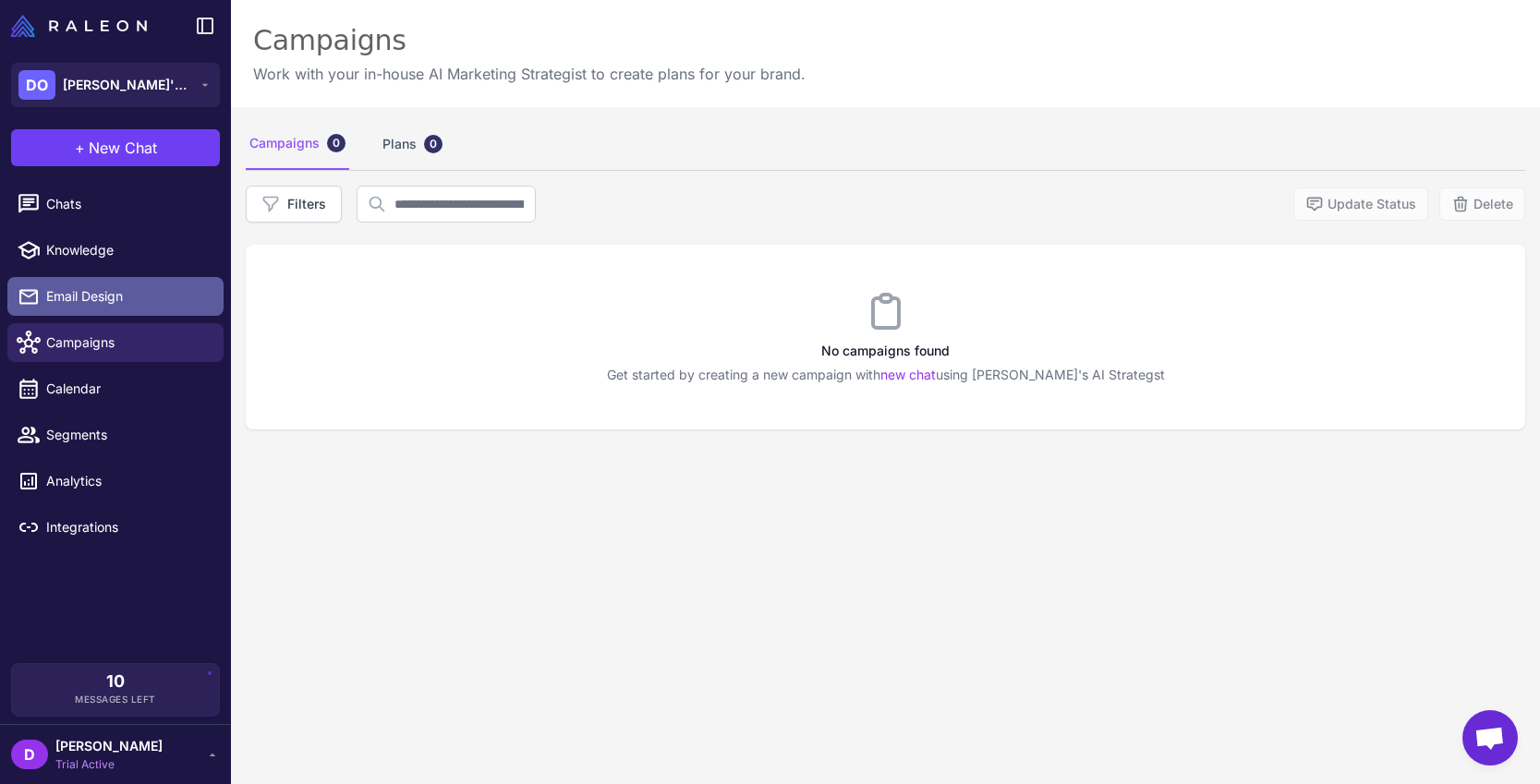
click at [95, 296] on span "Email Design" at bounding box center [127, 296] width 162 height 20
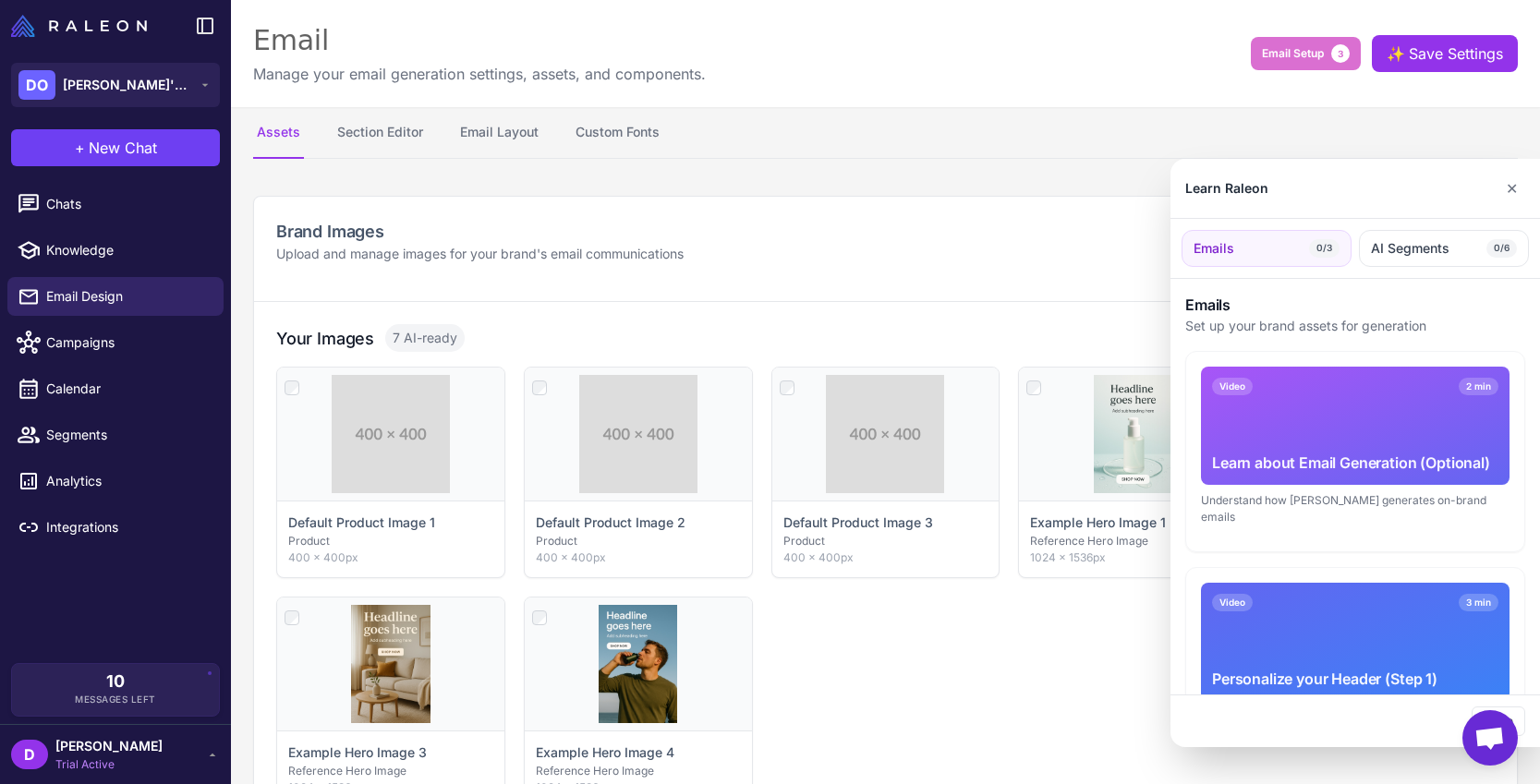
click at [81, 531] on div at bounding box center [770, 392] width 1540 height 784
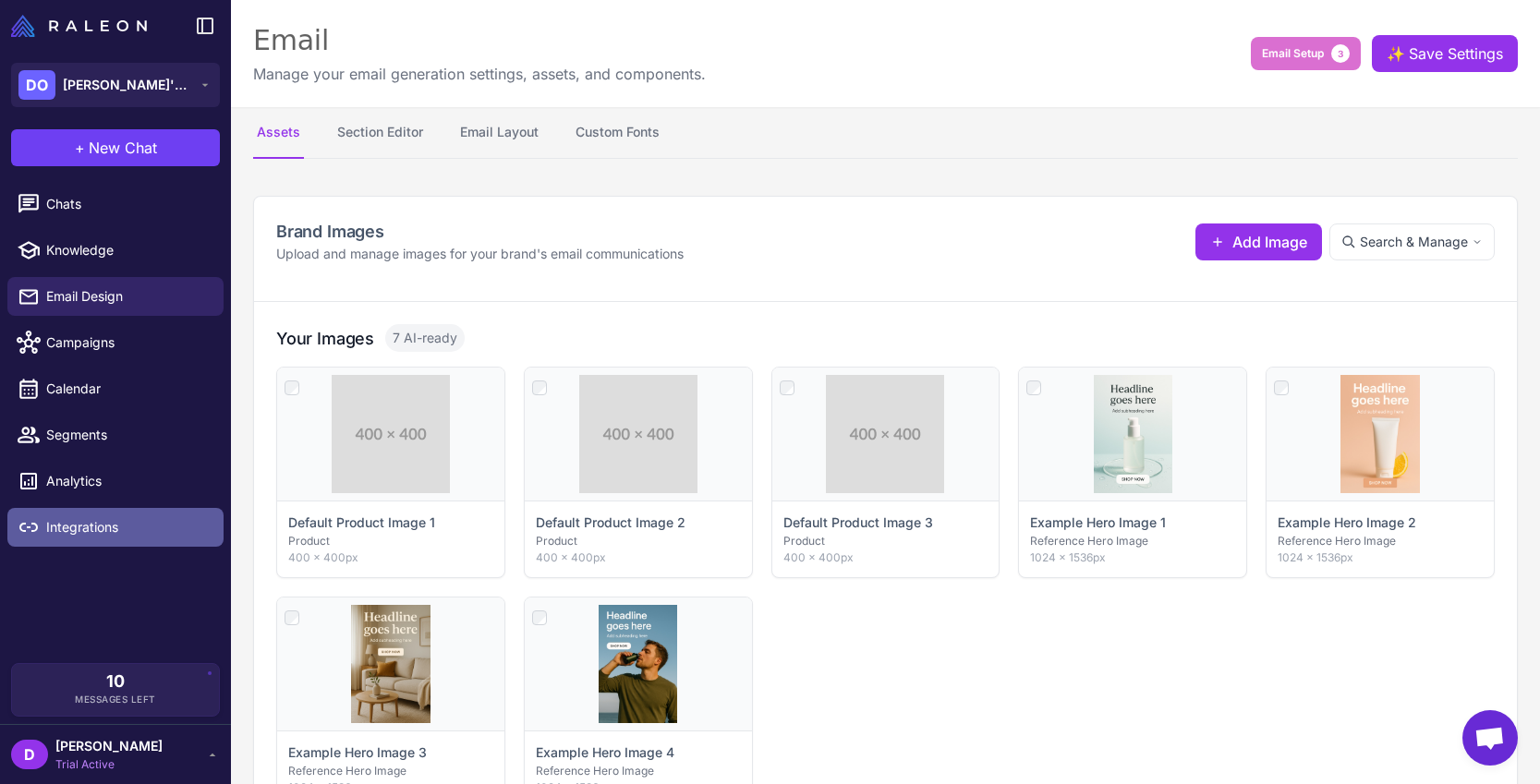
click at [89, 531] on span "Integrations" at bounding box center [127, 527] width 162 height 20
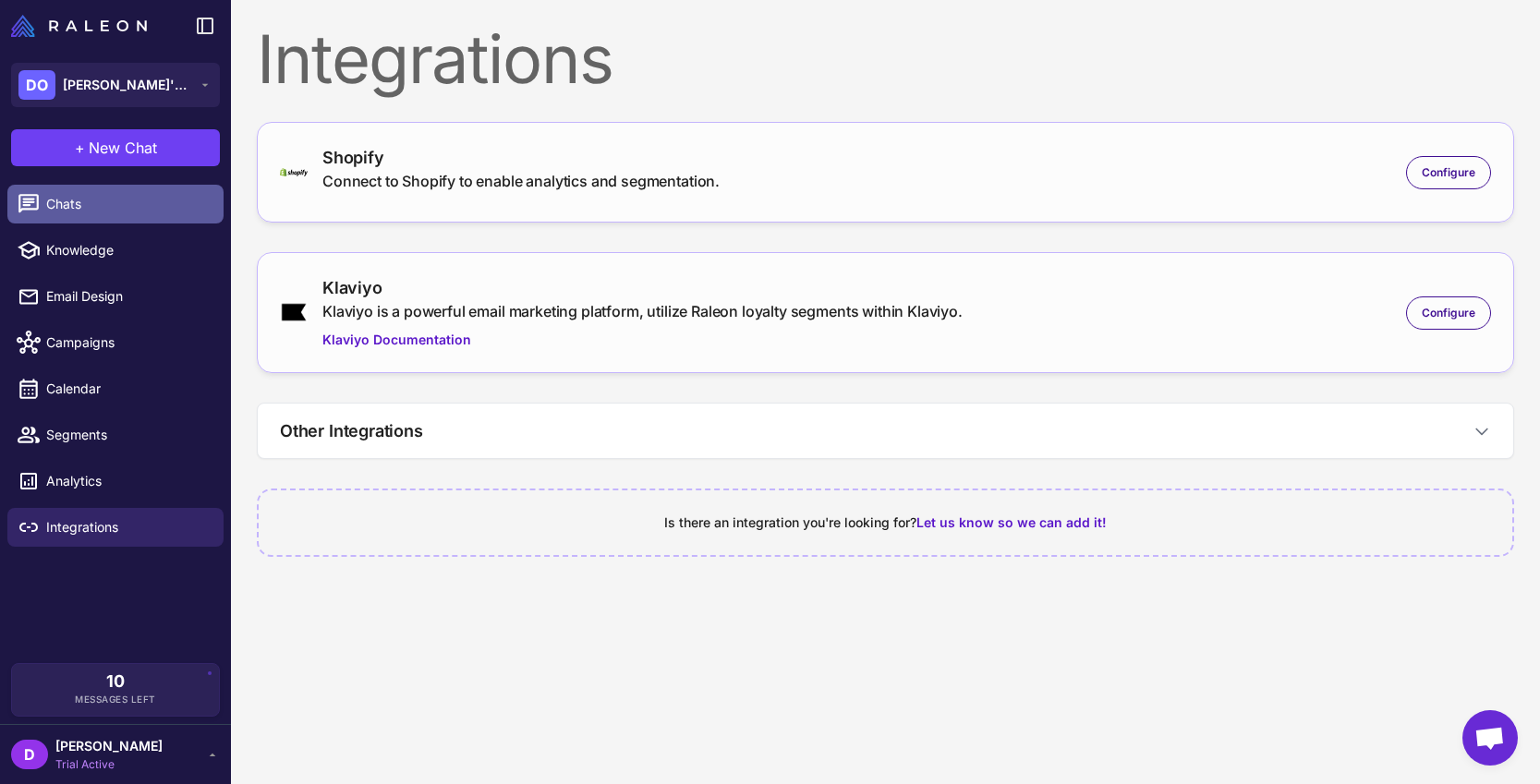
click at [74, 209] on span "Chats" at bounding box center [127, 203] width 162 height 20
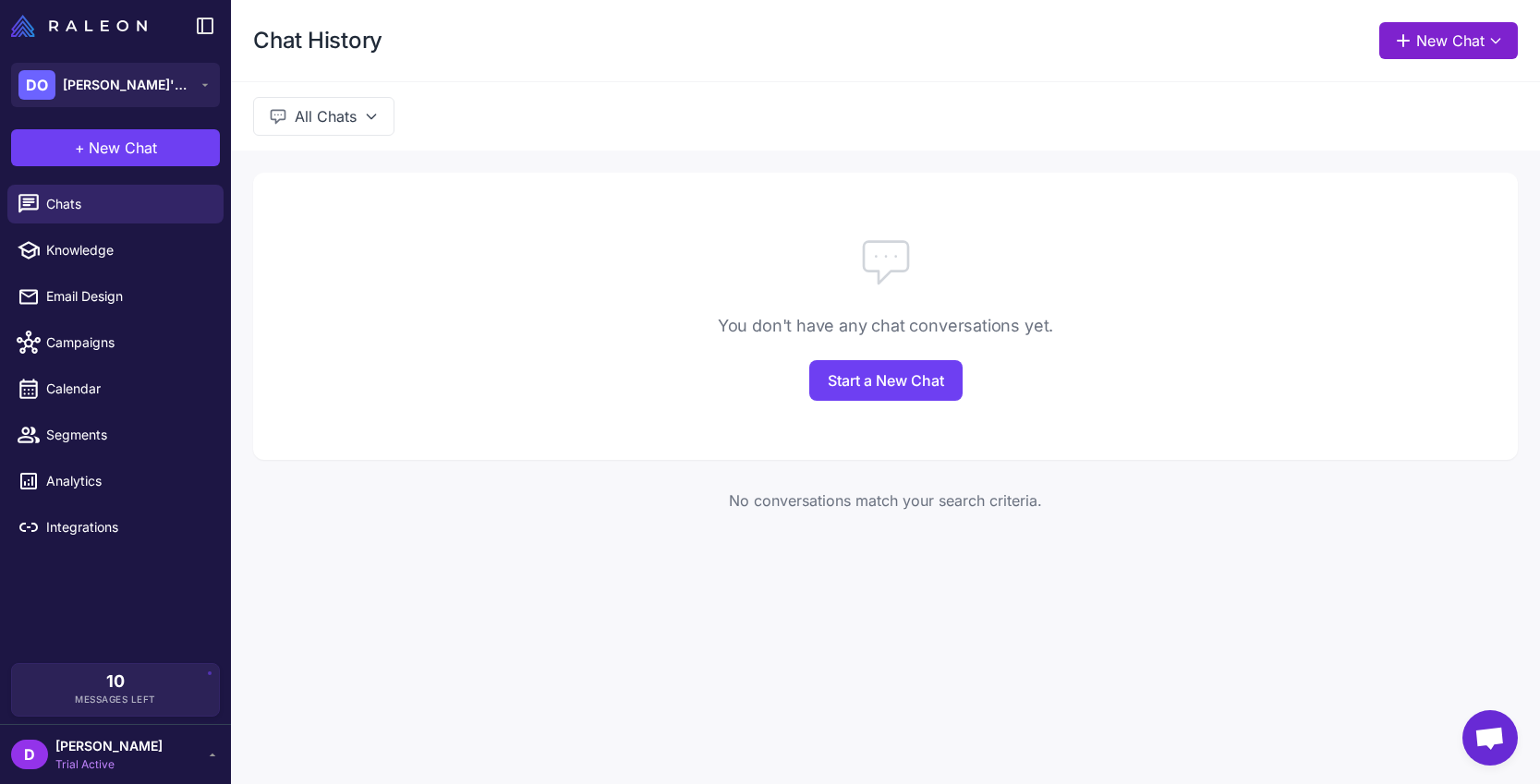
click at [1488, 37] on icon at bounding box center [1495, 40] width 14 height 14
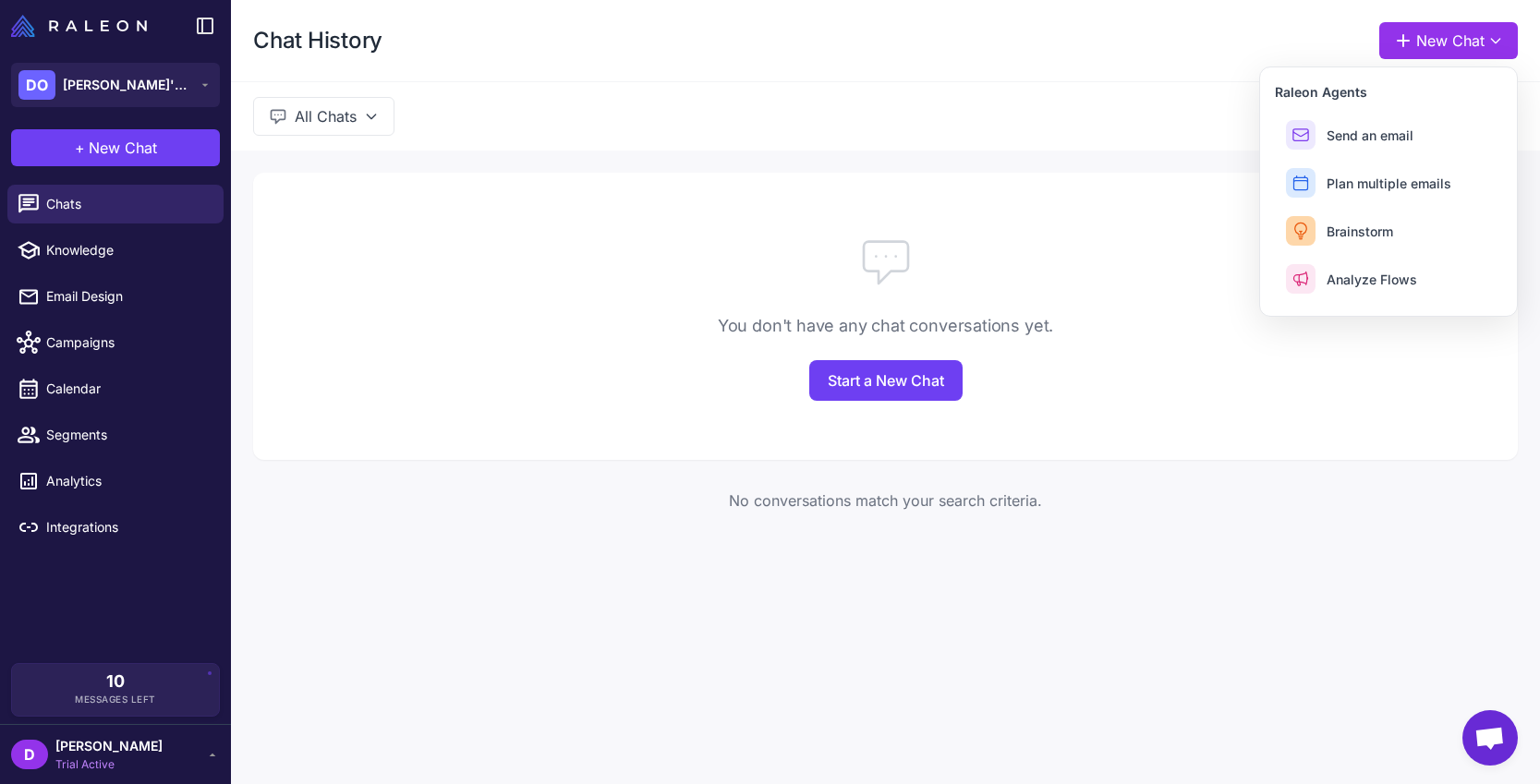
click at [368, 122] on icon at bounding box center [371, 116] width 14 height 14
click at [460, 115] on div "All Chats All Chats My Chats Brief Chats" at bounding box center [884, 116] width 1309 height 69
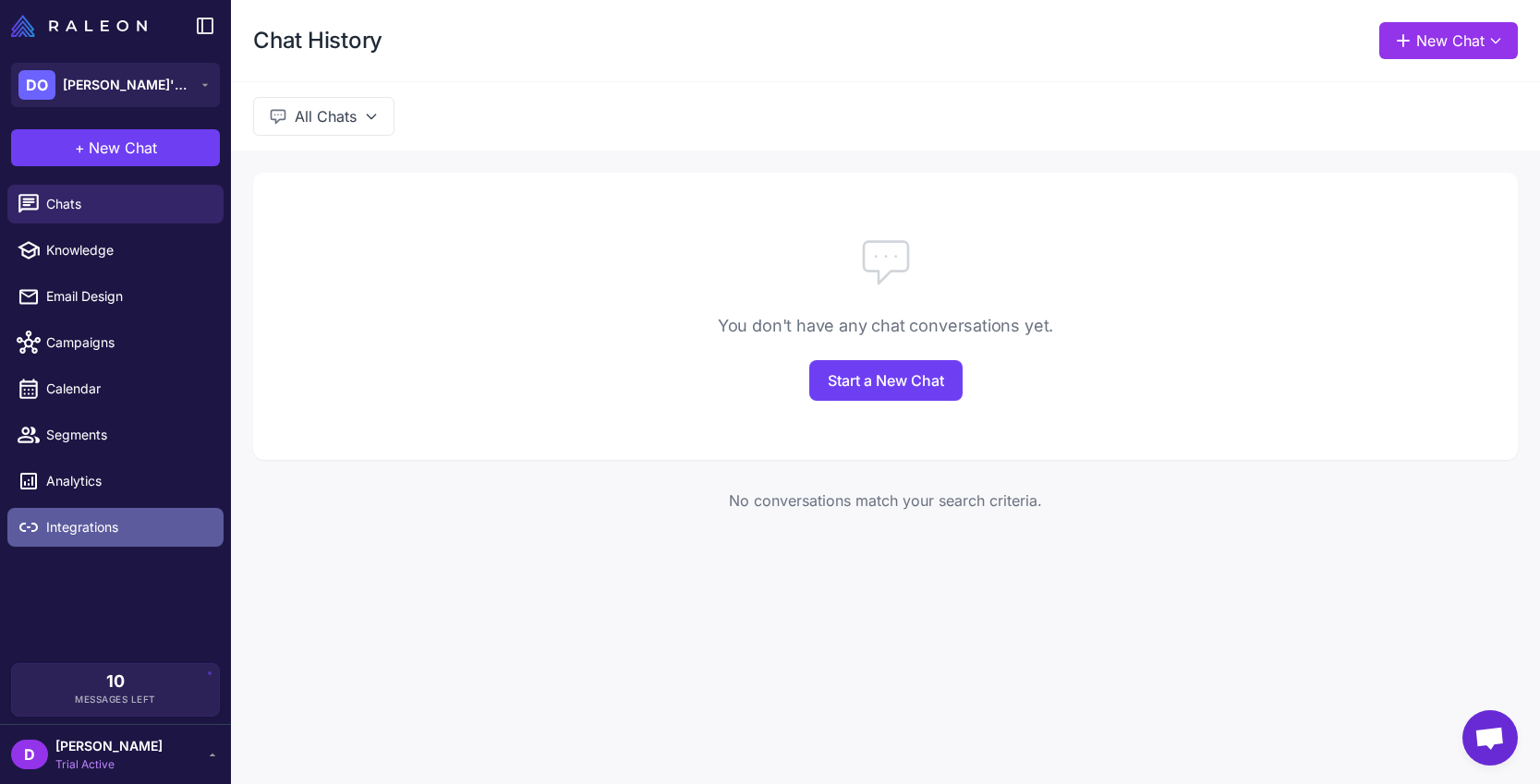
click at [105, 533] on span "Integrations" at bounding box center [127, 527] width 162 height 20
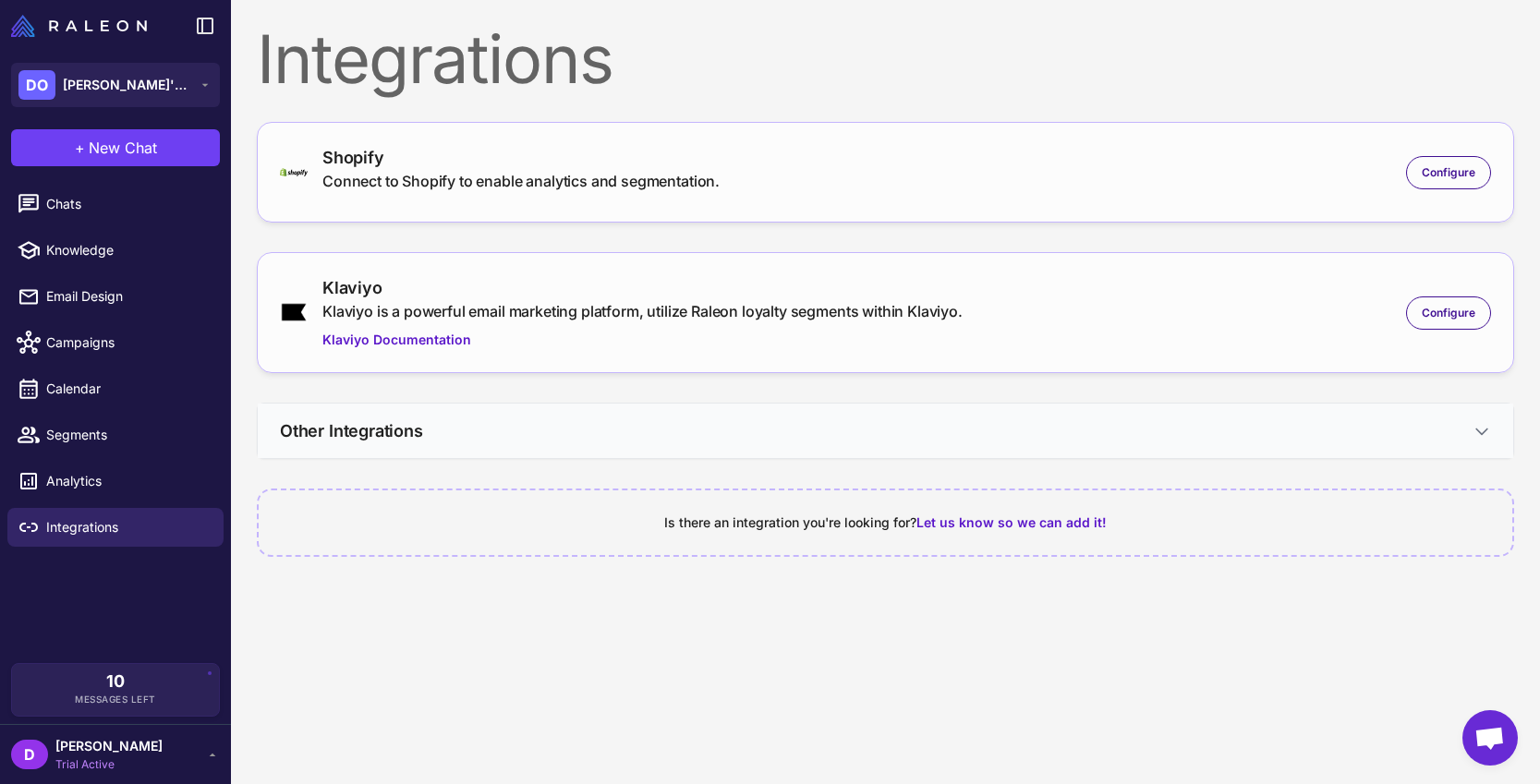
click at [702, 421] on button "Other Integrations" at bounding box center [884, 430] width 1255 height 55
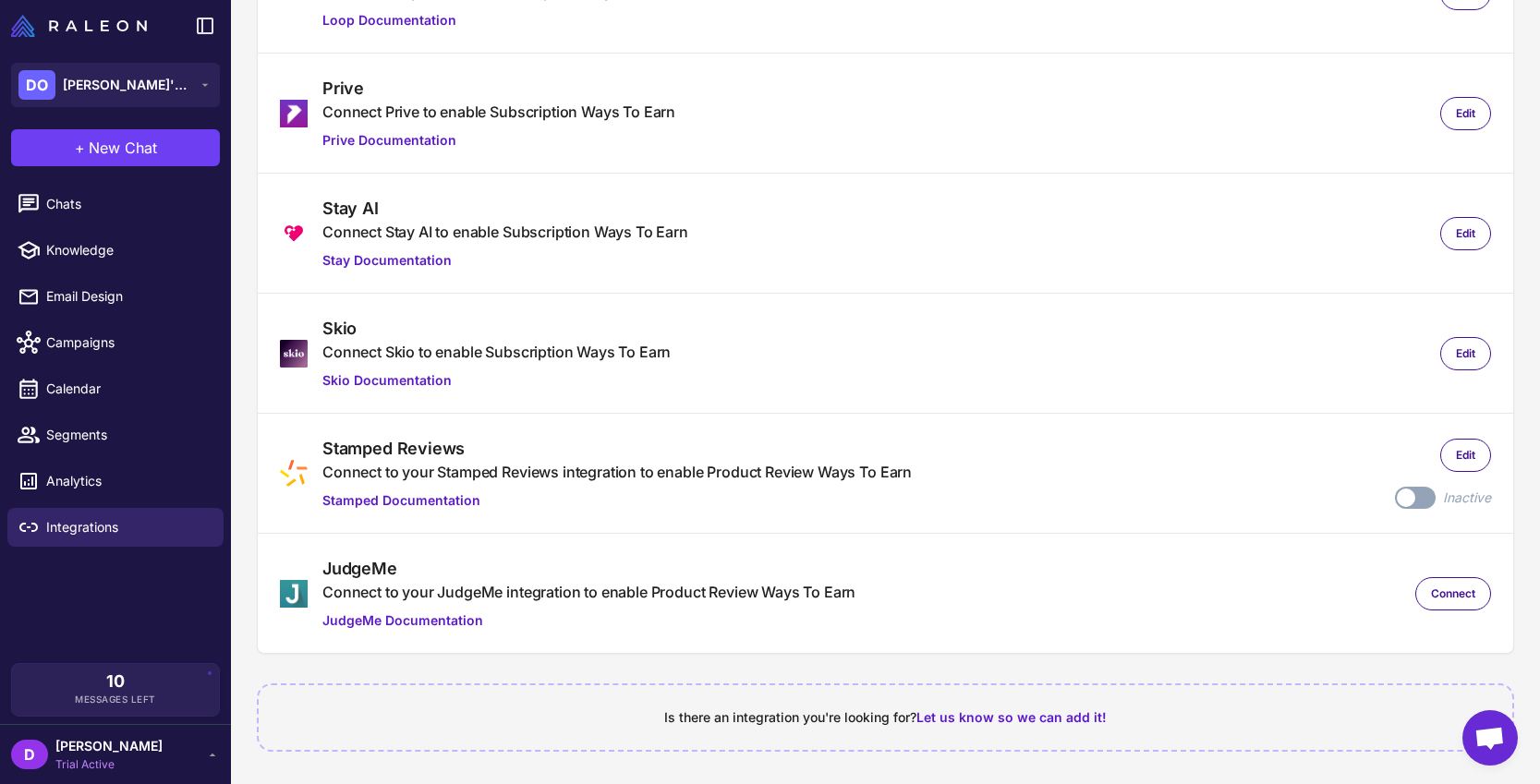
scroll to position [646, 0]
click at [97, 440] on span "Segments" at bounding box center [127, 435] width 162 height 20
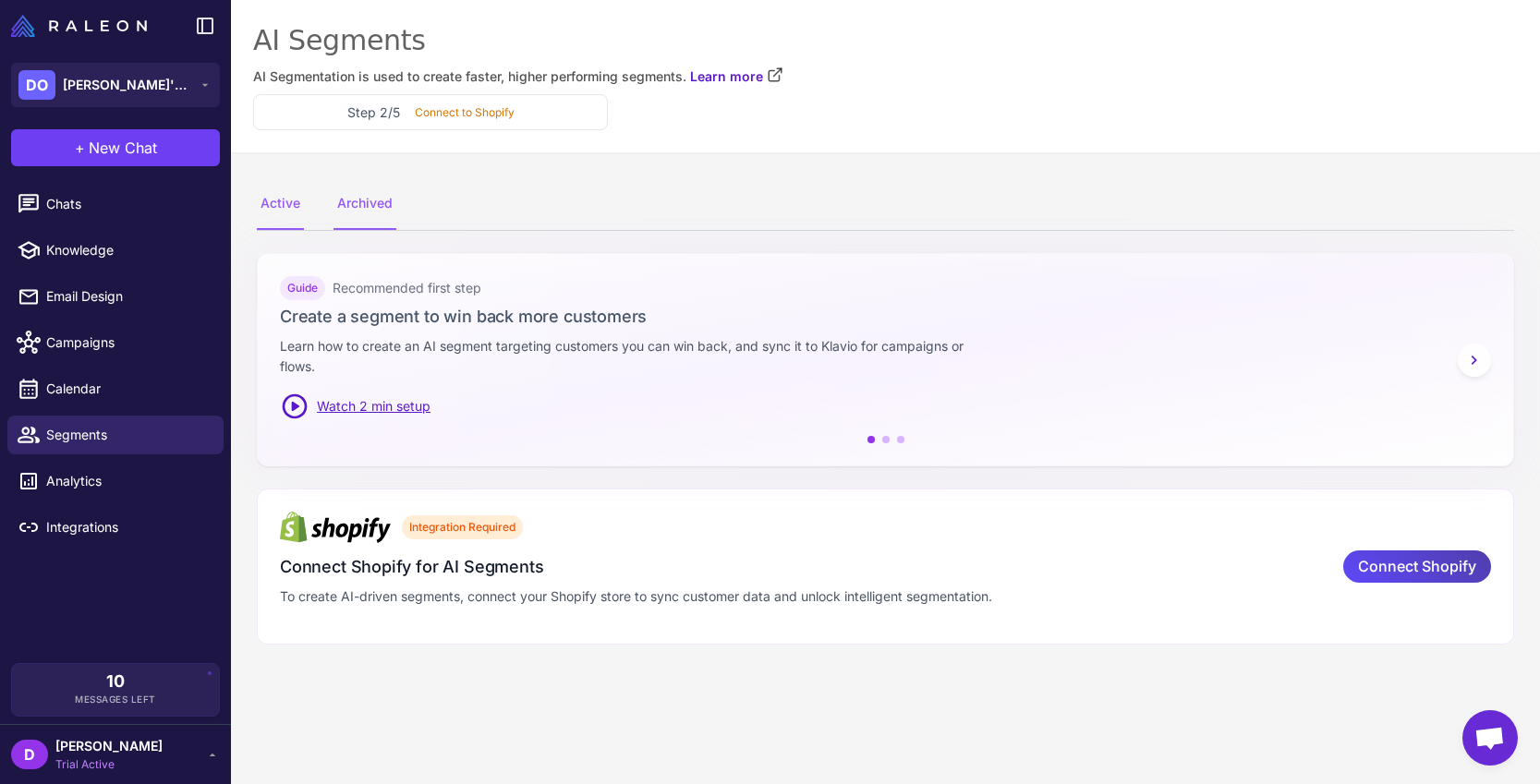
click at [381, 209] on div "Archived" at bounding box center [364, 204] width 62 height 52
click at [262, 213] on div "Active" at bounding box center [279, 204] width 47 height 52
click at [119, 296] on span "Email Design" at bounding box center [127, 296] width 162 height 20
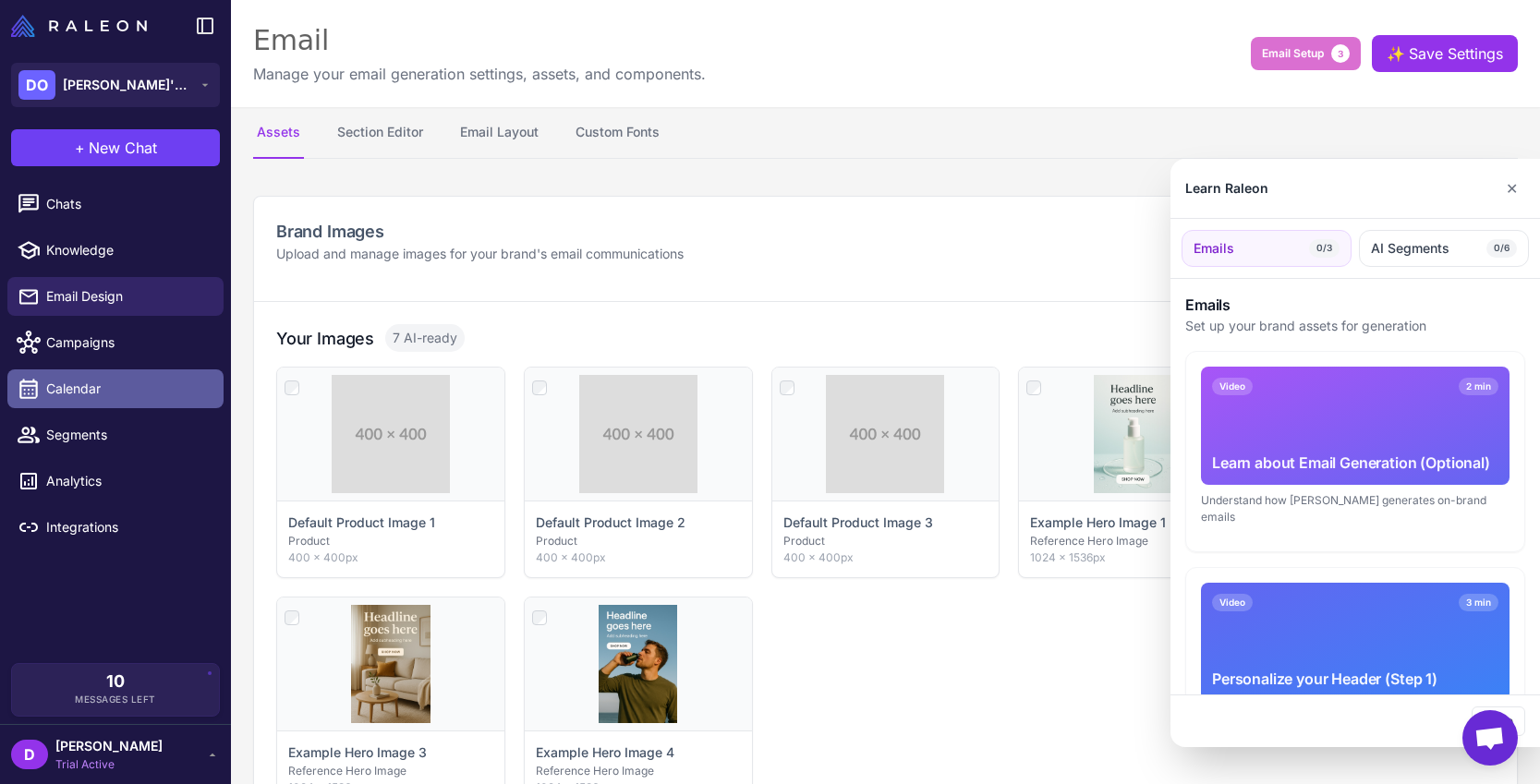
click at [107, 392] on div at bounding box center [770, 392] width 1540 height 784
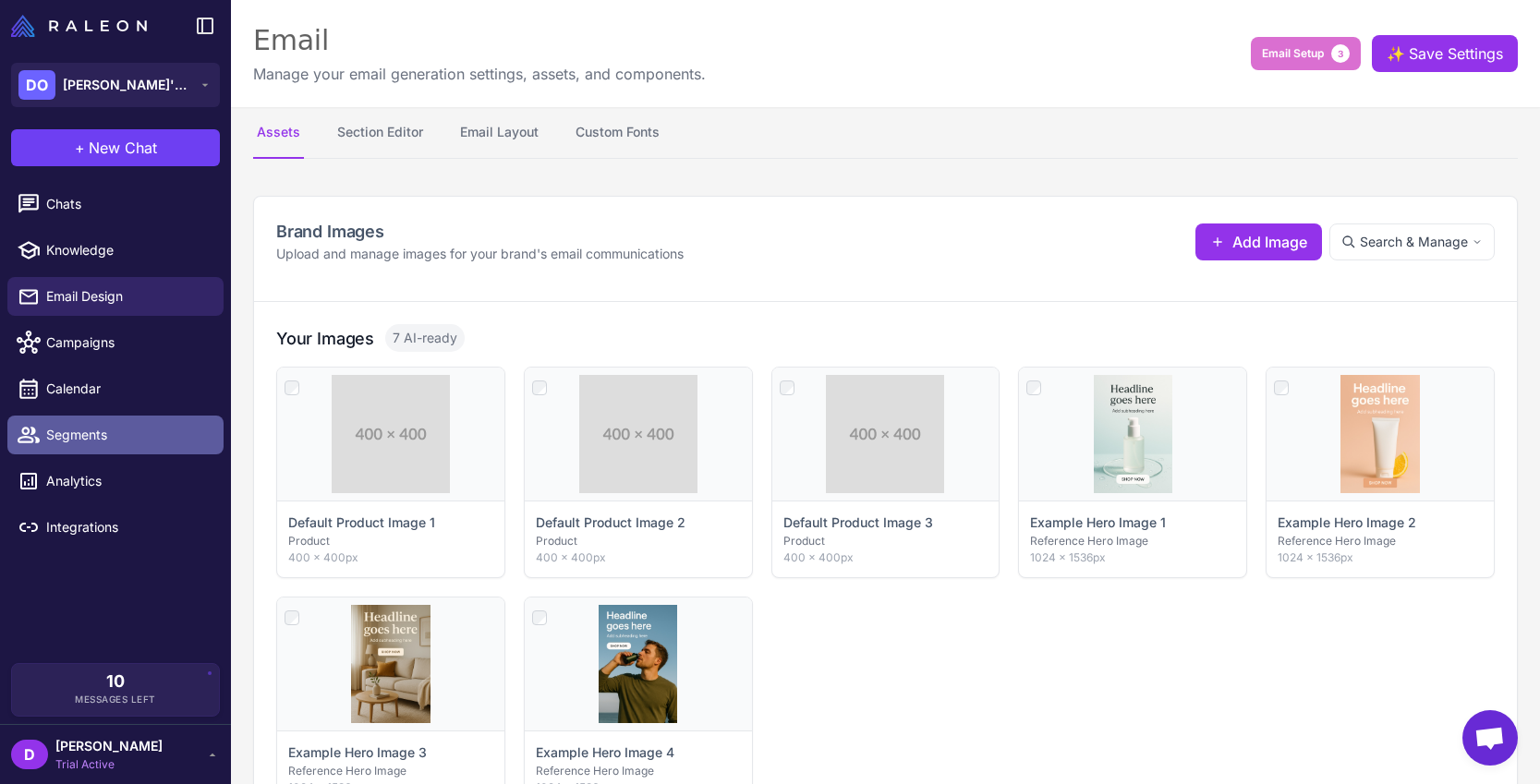
click at [93, 437] on span "Segments" at bounding box center [127, 435] width 162 height 20
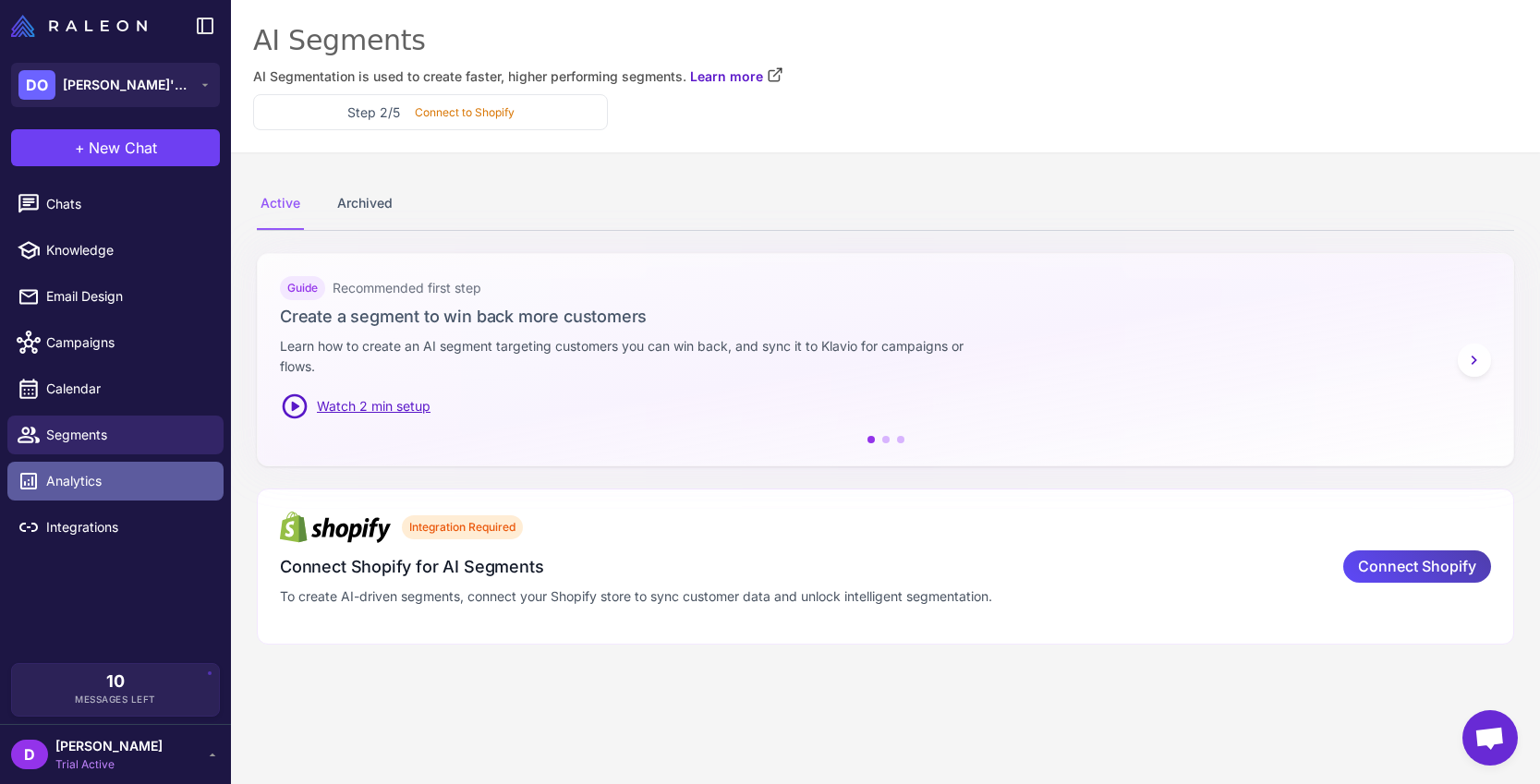
click at [93, 481] on span "Analytics" at bounding box center [127, 481] width 162 height 20
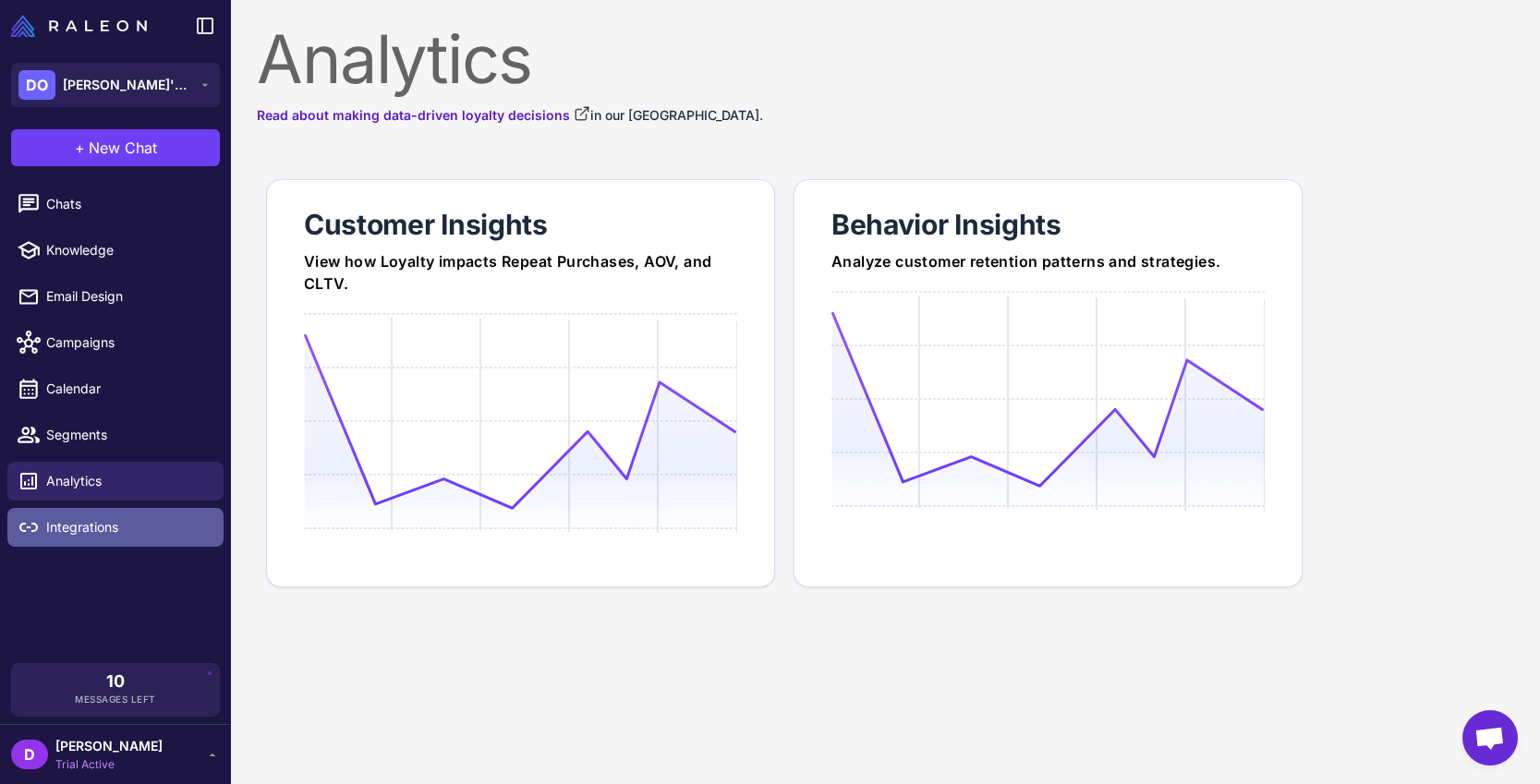
click at [112, 523] on span "Integrations" at bounding box center [127, 527] width 162 height 20
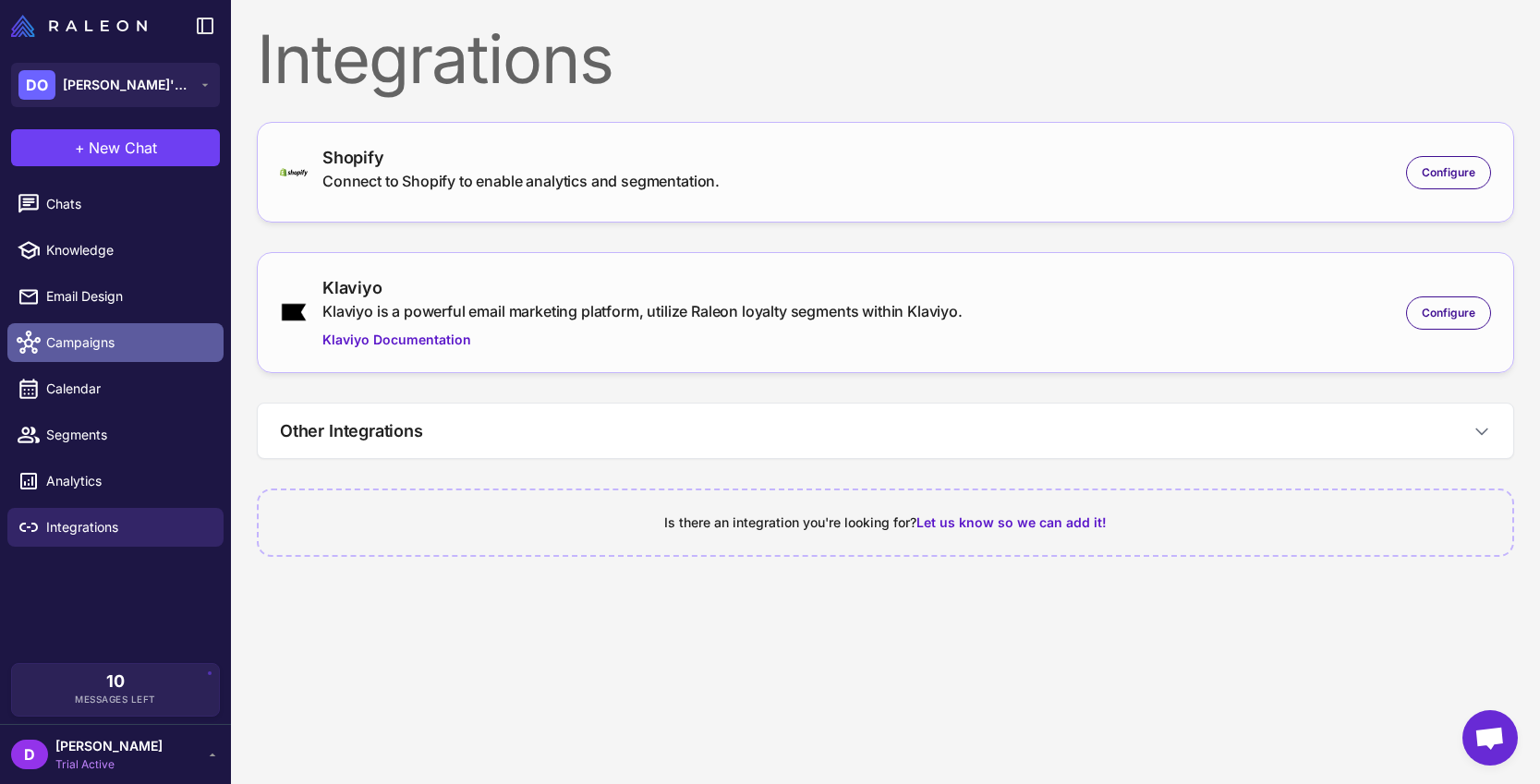
click at [109, 346] on span "Campaigns" at bounding box center [127, 342] width 162 height 20
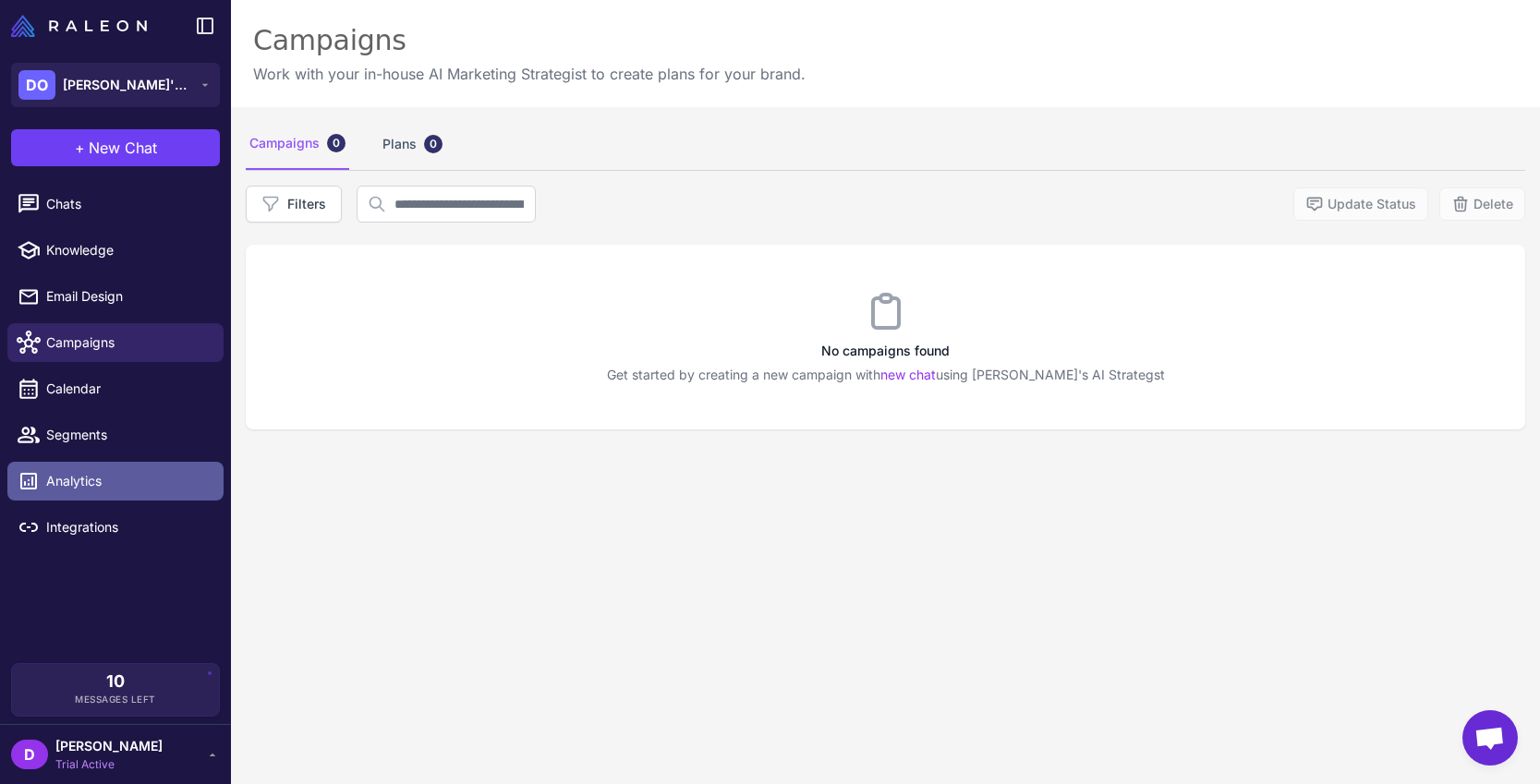
click at [103, 480] on span "Analytics" at bounding box center [127, 481] width 162 height 20
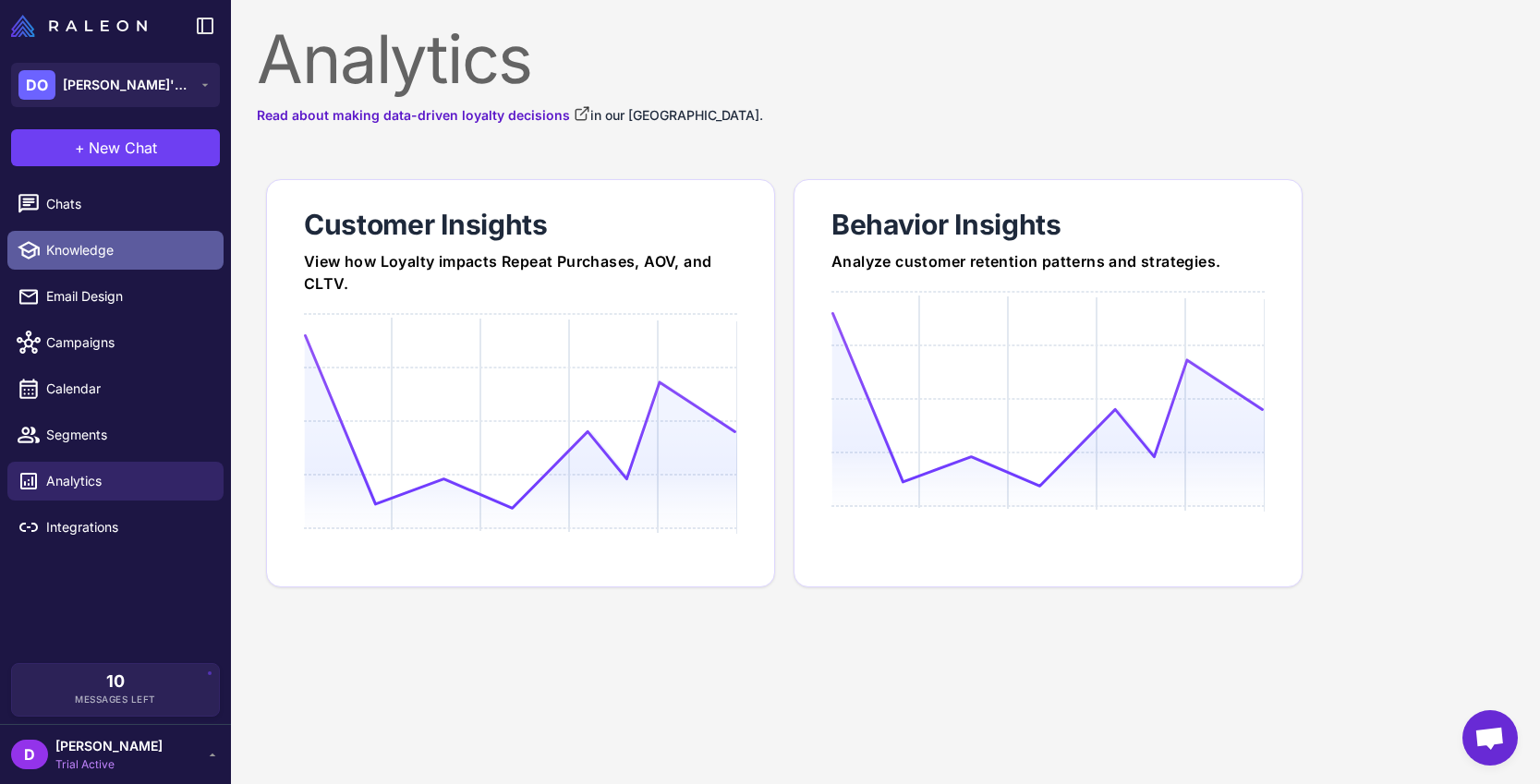
click at [84, 241] on span "Knowledge" at bounding box center [127, 249] width 162 height 20
select select
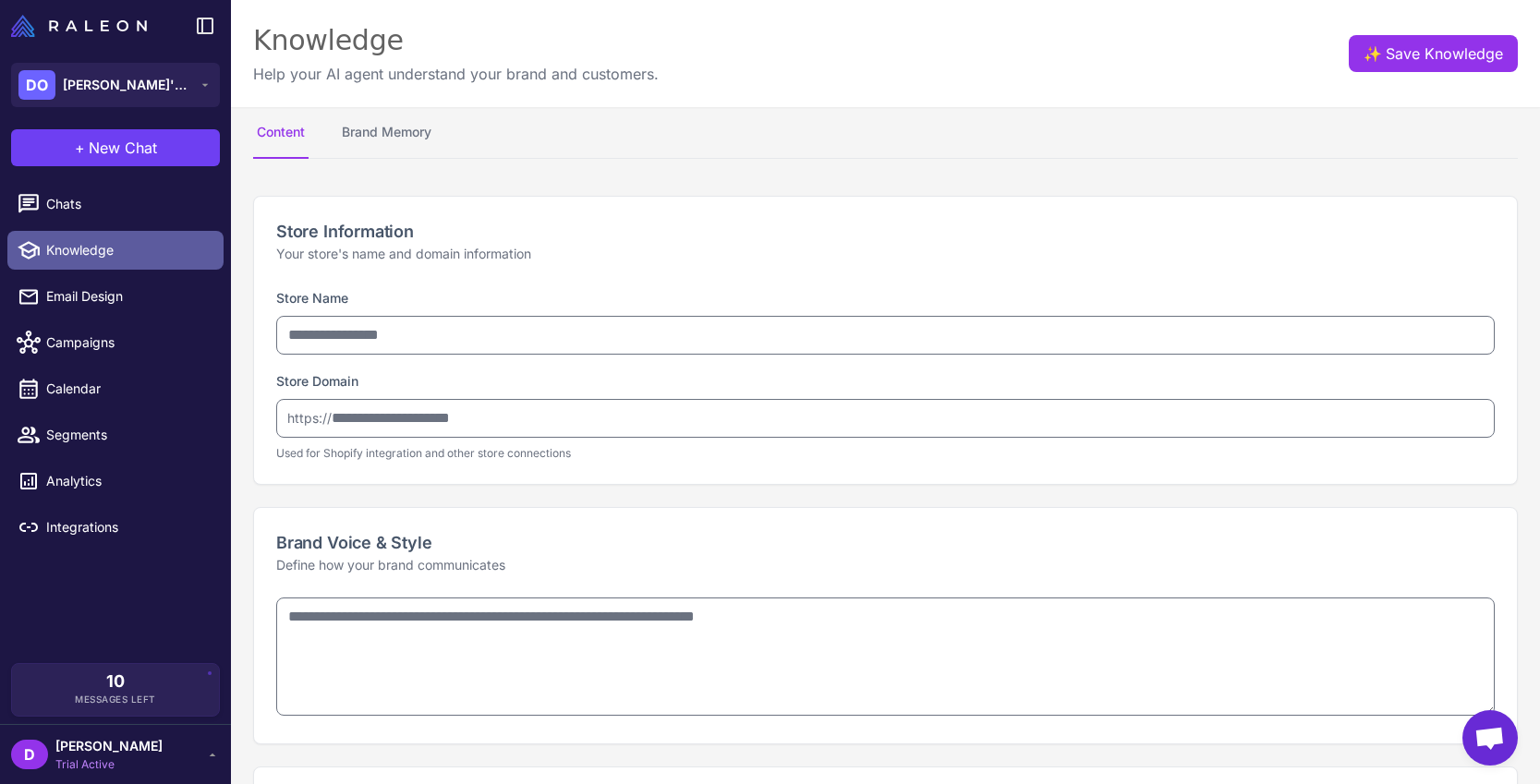
type input "********"
type input "**********"
type textarea "**********"
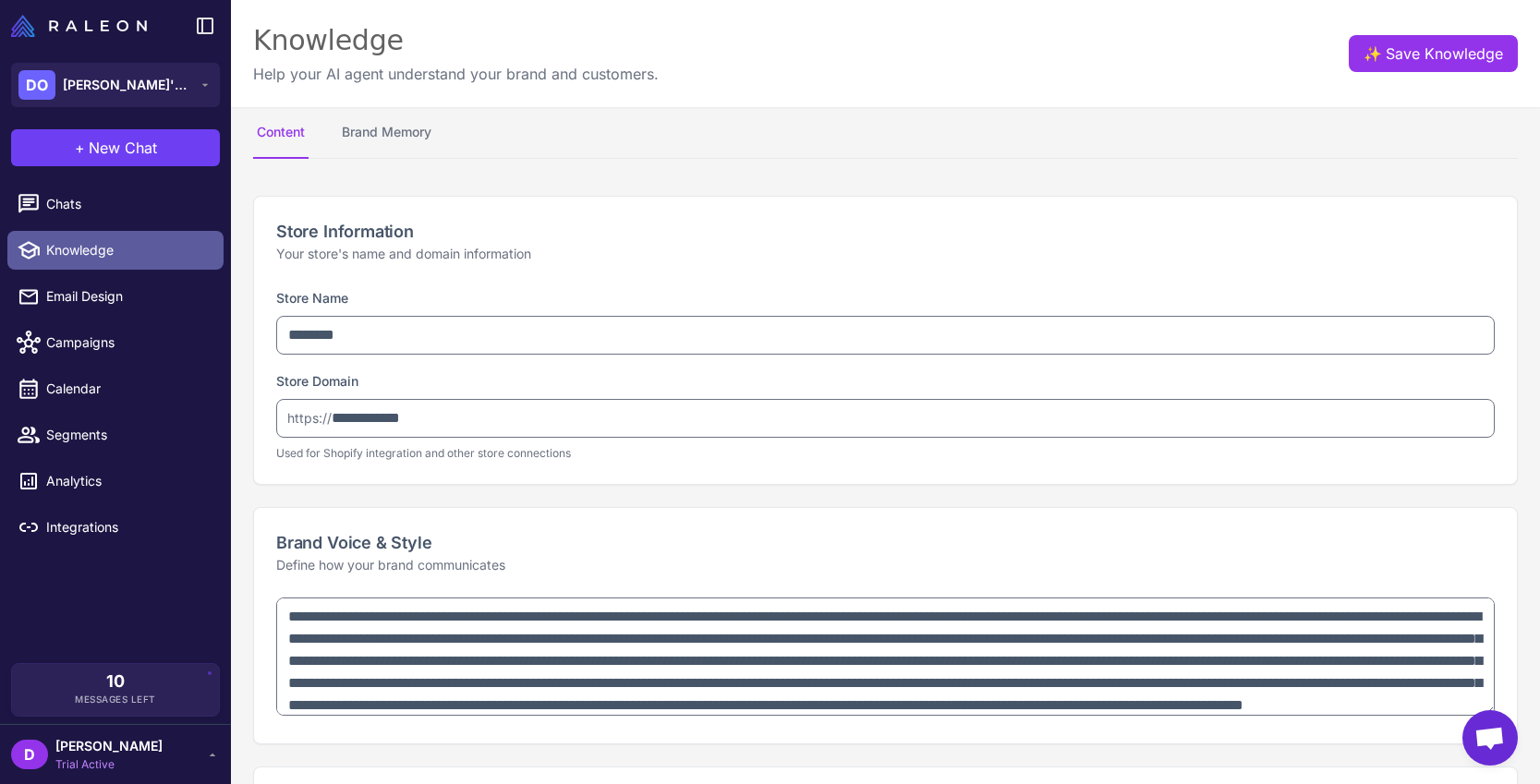
type textarea "**********"
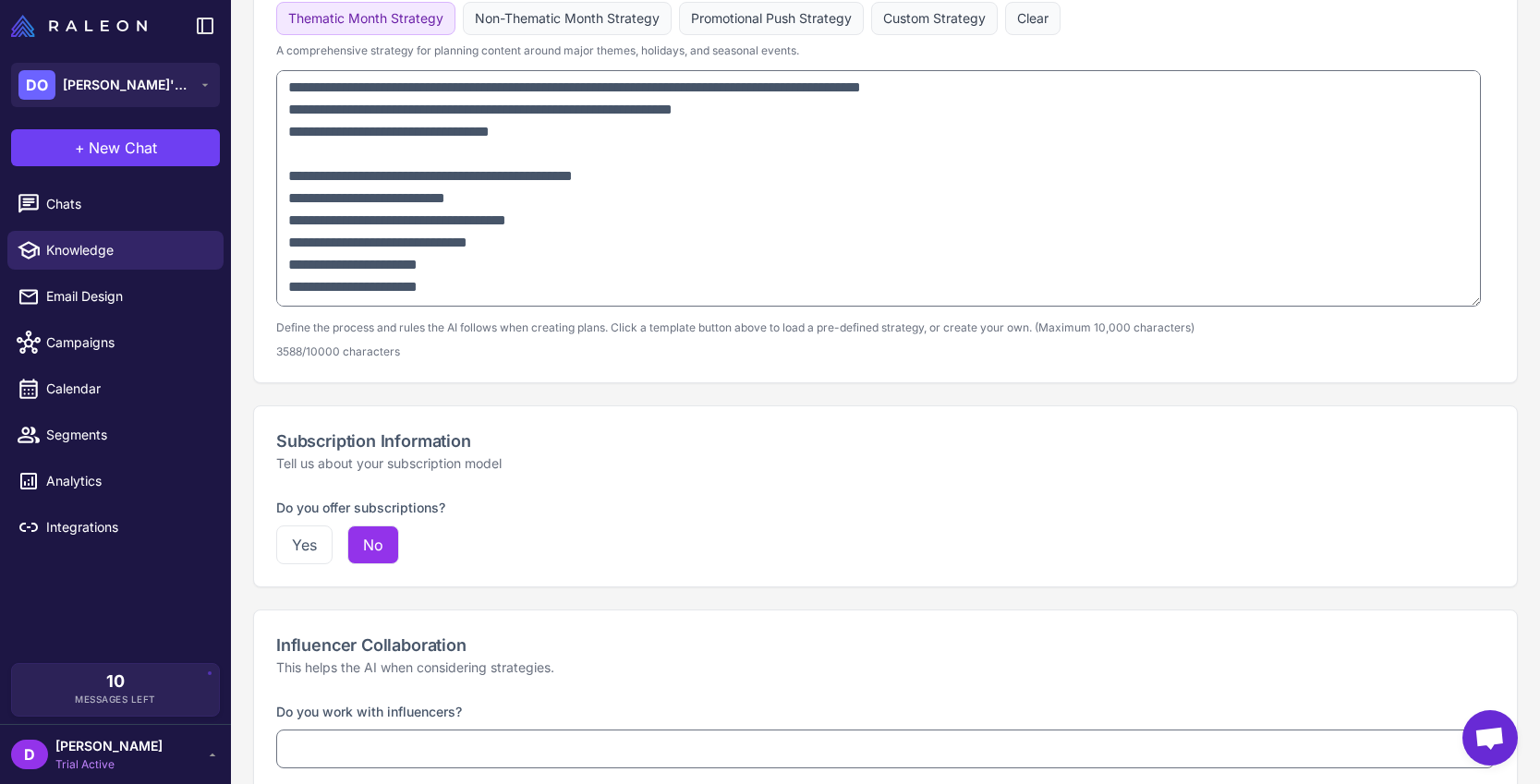
scroll to position [1306, 0]
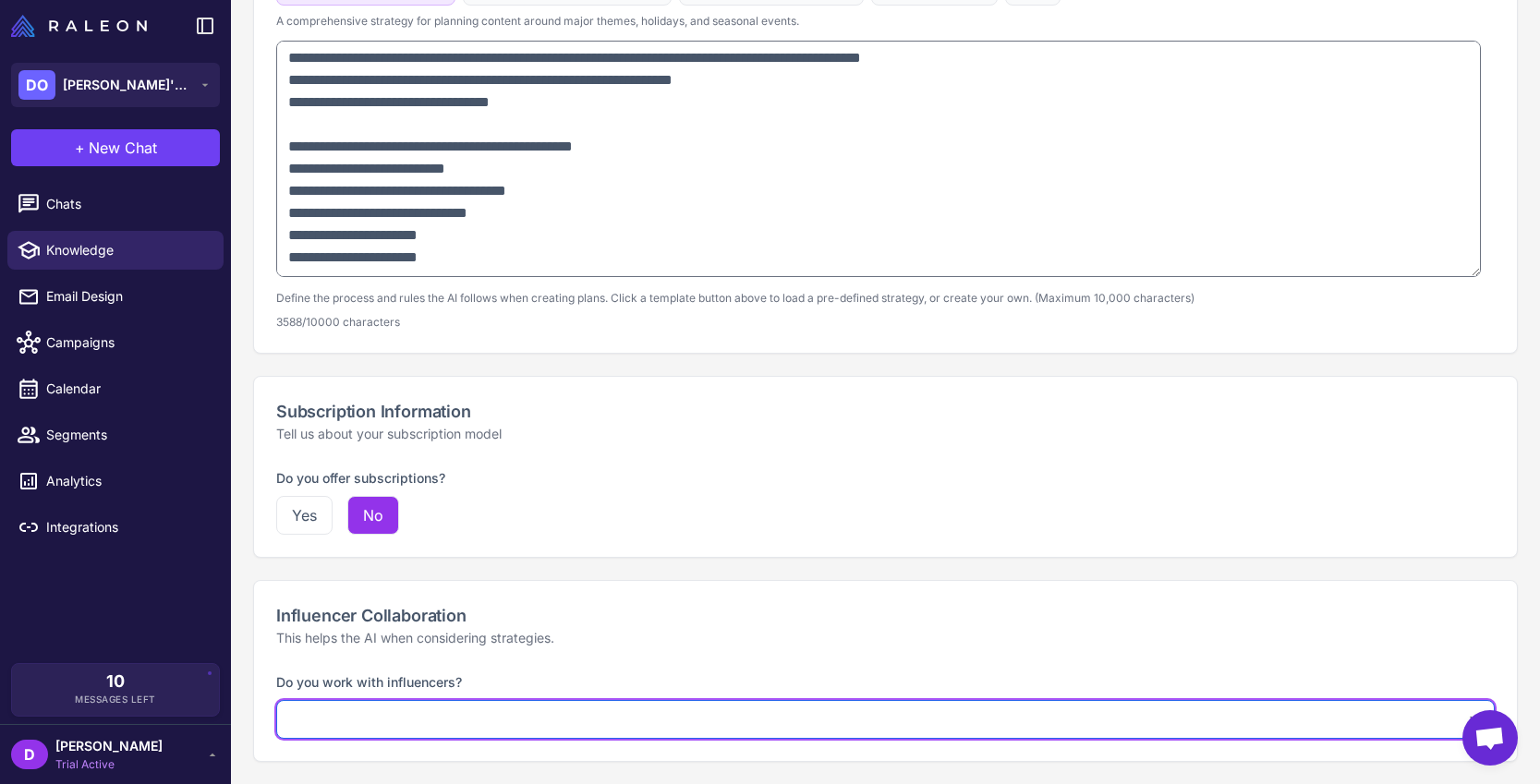
click at [498, 727] on select "**********" at bounding box center [885, 719] width 1218 height 38
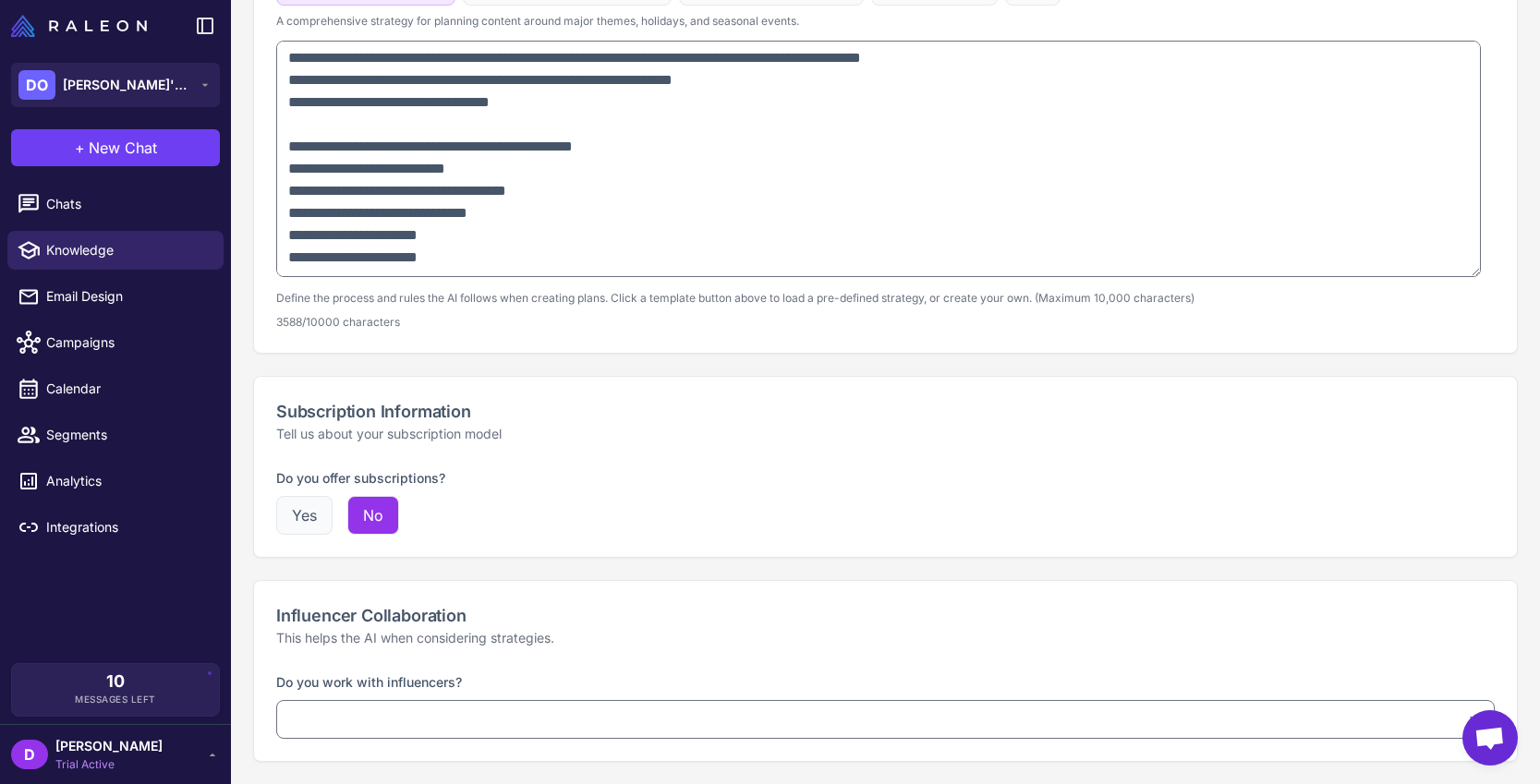
click at [308, 514] on button "Yes" at bounding box center [304, 515] width 57 height 38
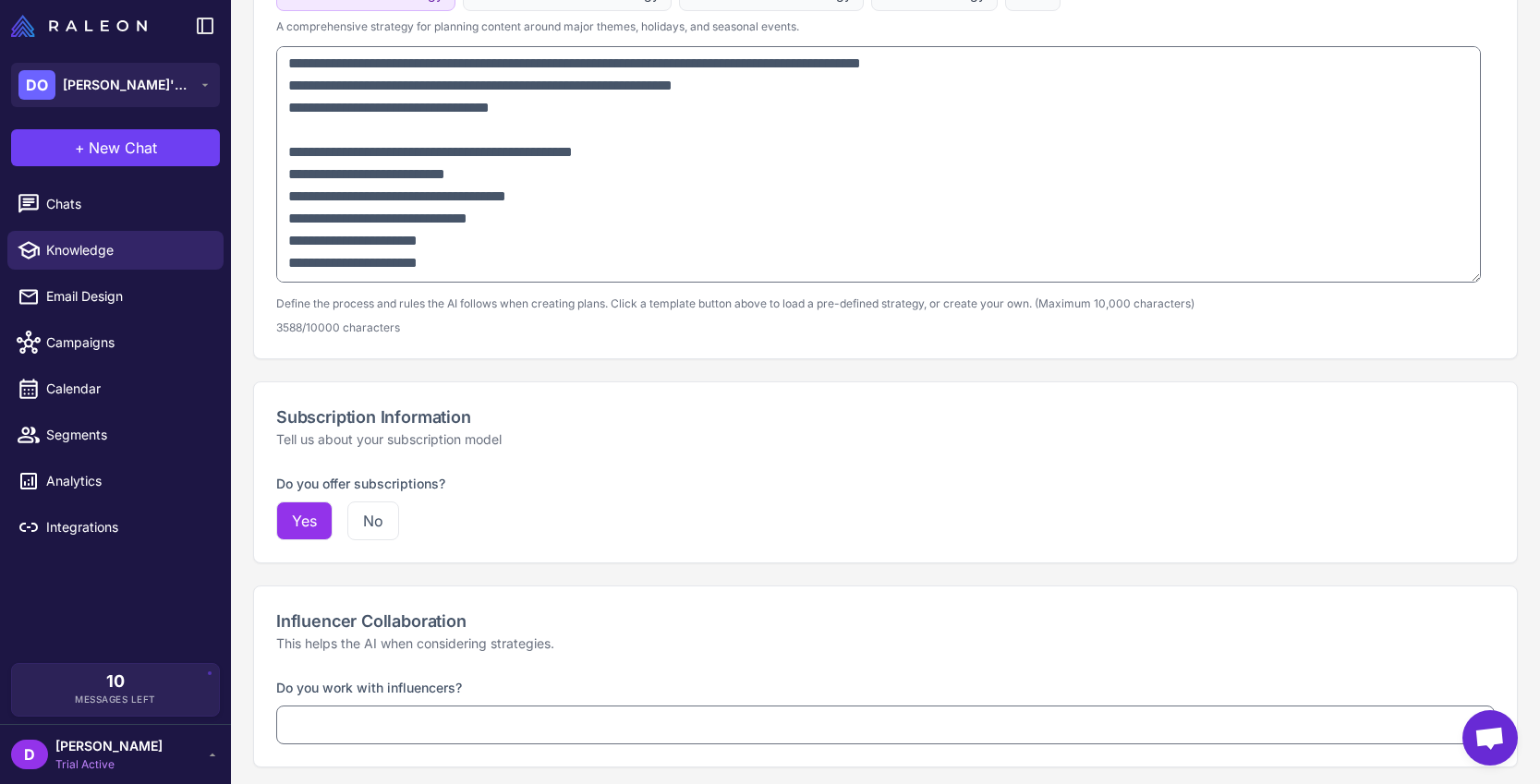
scroll to position [1299, 0]
click at [486, 467] on div "Subscription Information Tell us about your subscription model" at bounding box center [885, 426] width 1263 height 89
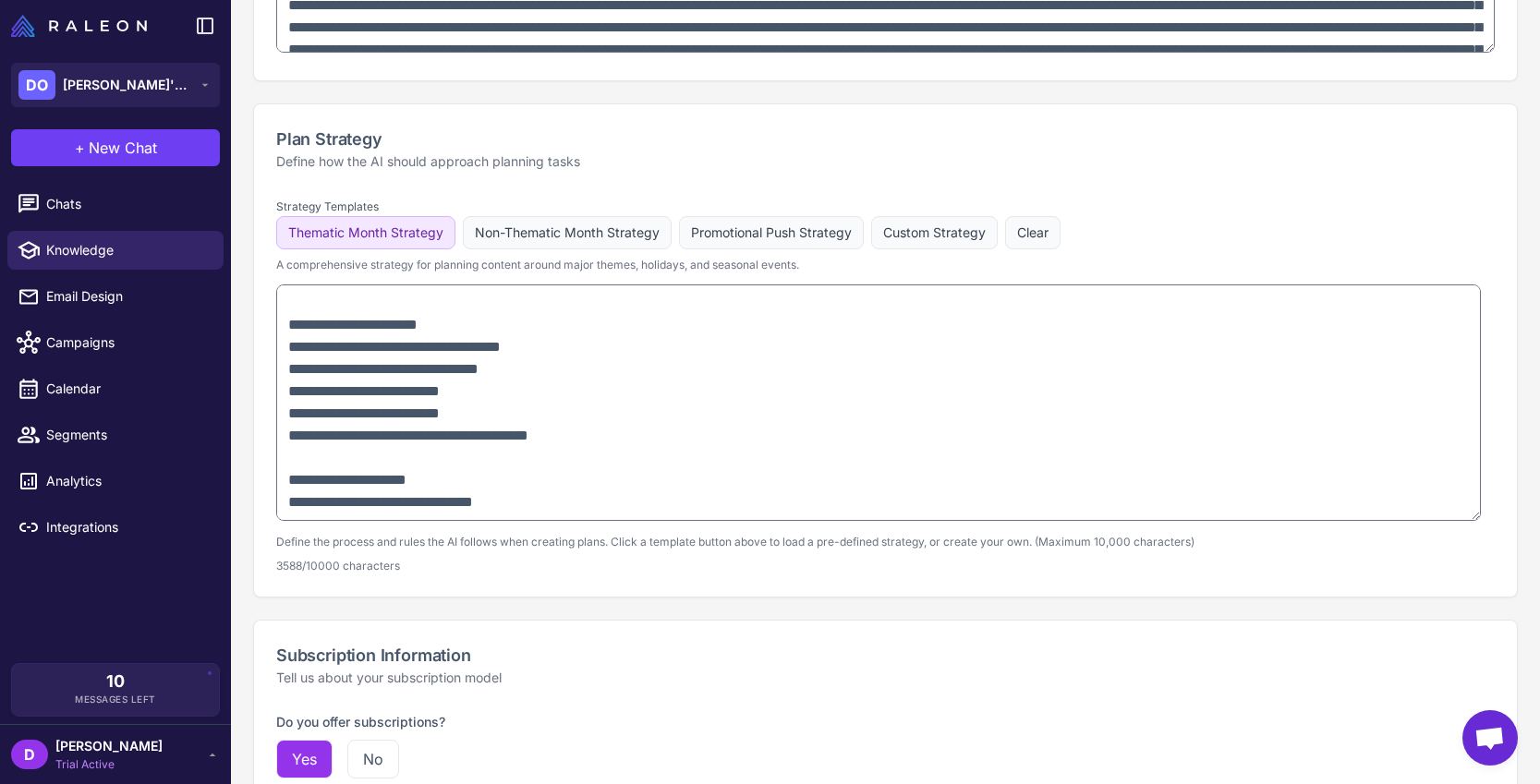
scroll to position [728, 0]
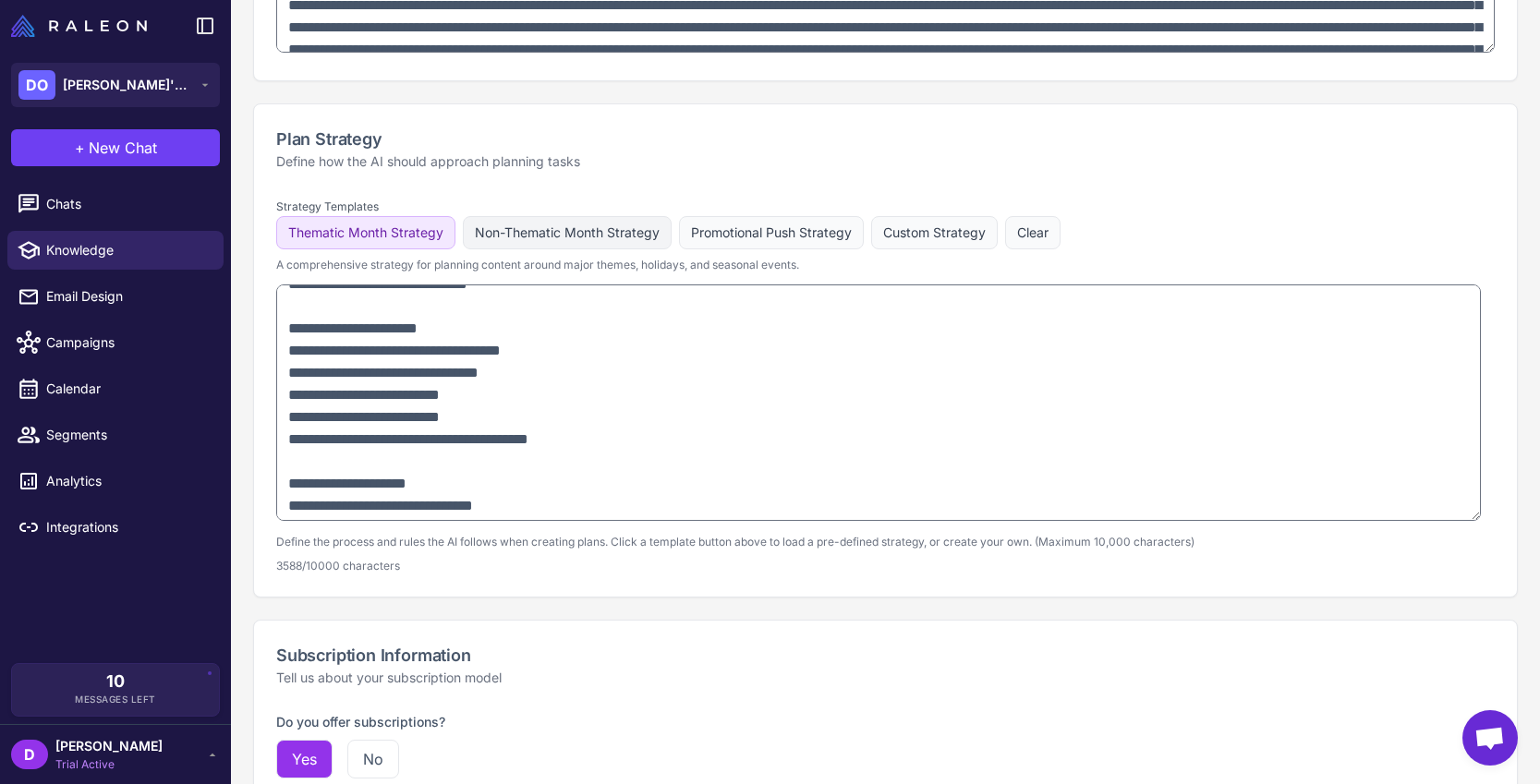
click at [572, 238] on button "Non-Thematic Month Strategy" at bounding box center [566, 232] width 208 height 34
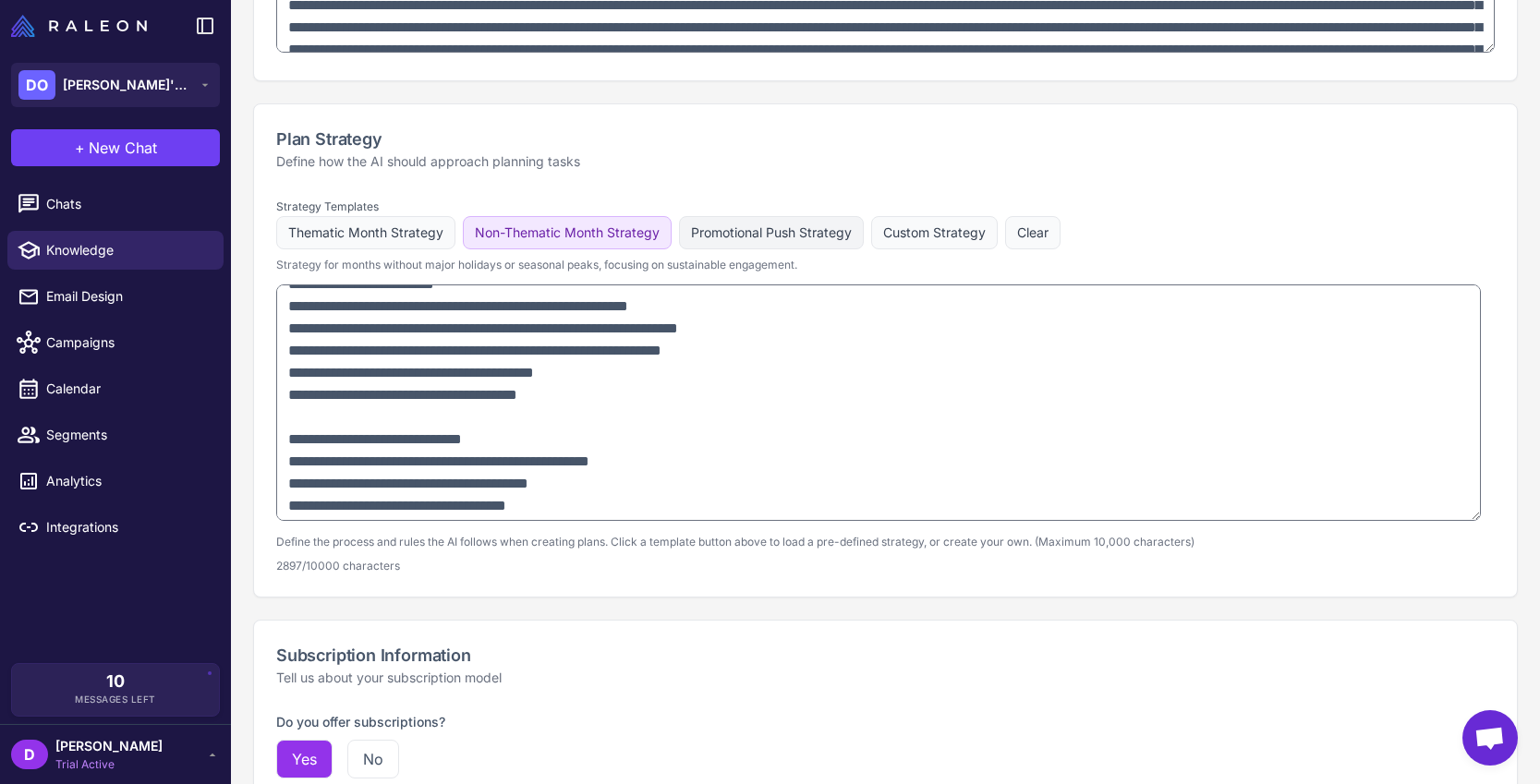
click at [719, 242] on button "Promotional Push Strategy" at bounding box center [771, 232] width 184 height 34
type textarea "**********"
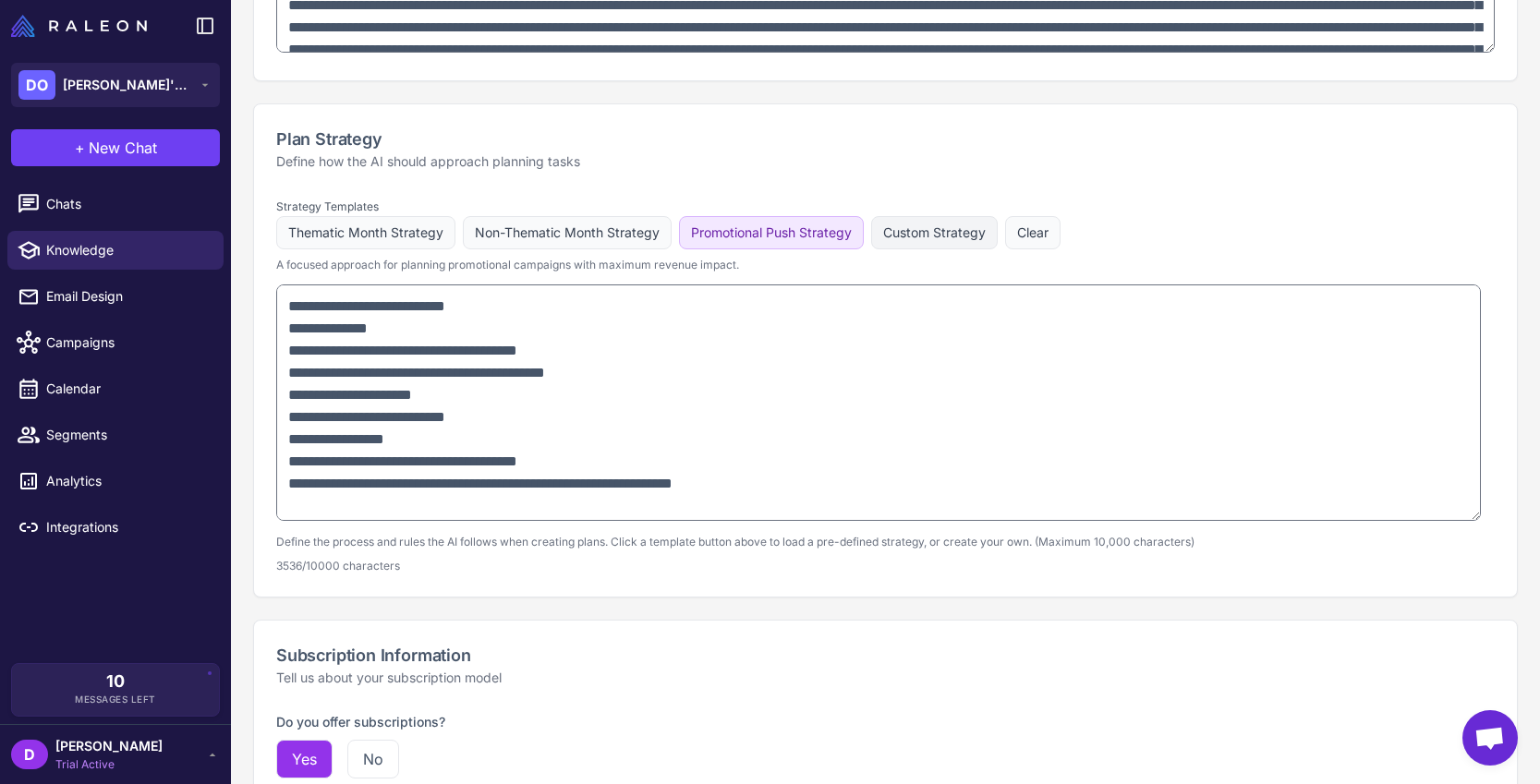
click at [946, 238] on button "Custom Strategy" at bounding box center [934, 232] width 127 height 34
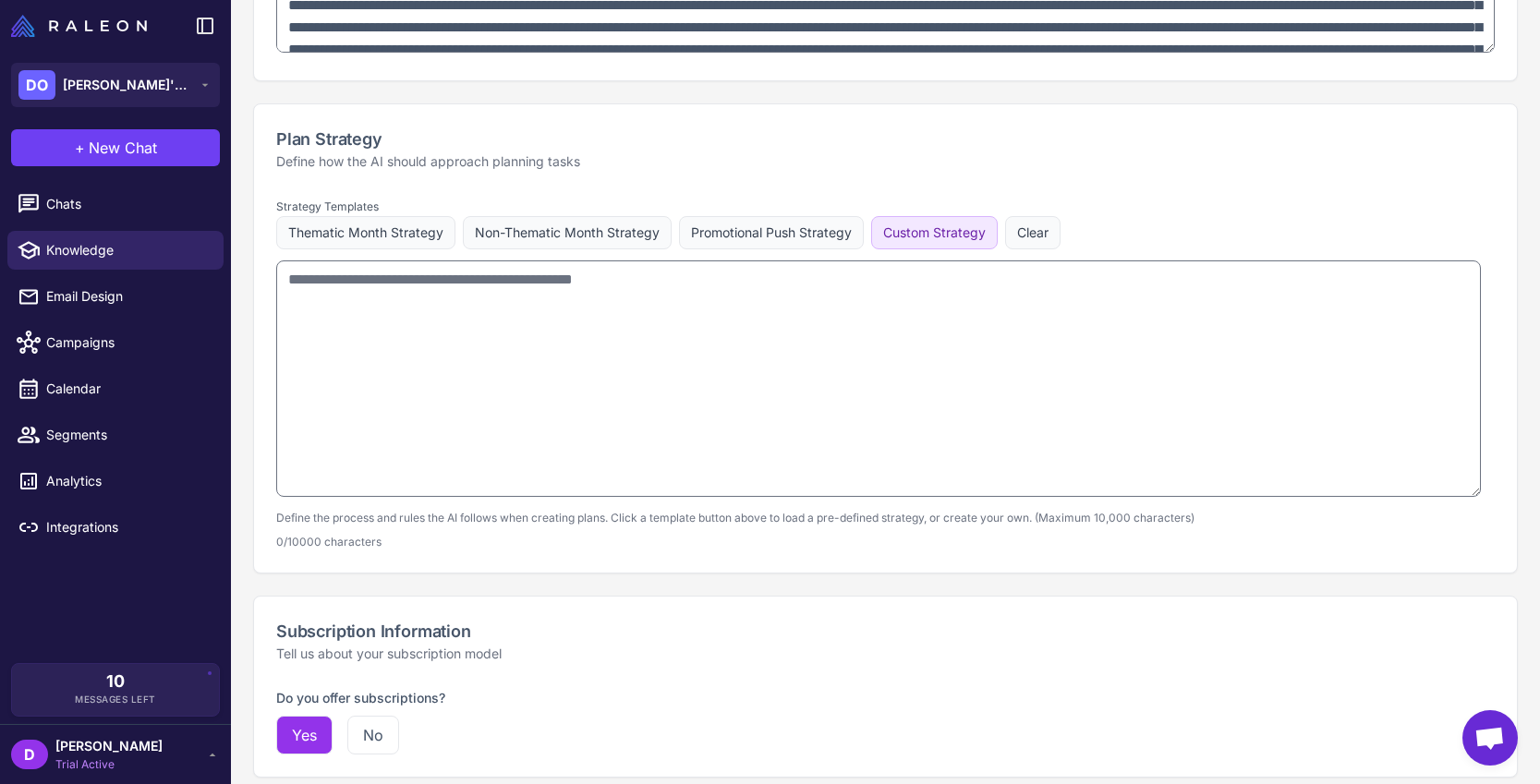
scroll to position [0, 0]
click at [1038, 236] on button "Clear" at bounding box center [1033, 232] width 56 height 34
click at [947, 238] on button "Custom Strategy" at bounding box center [934, 232] width 127 height 34
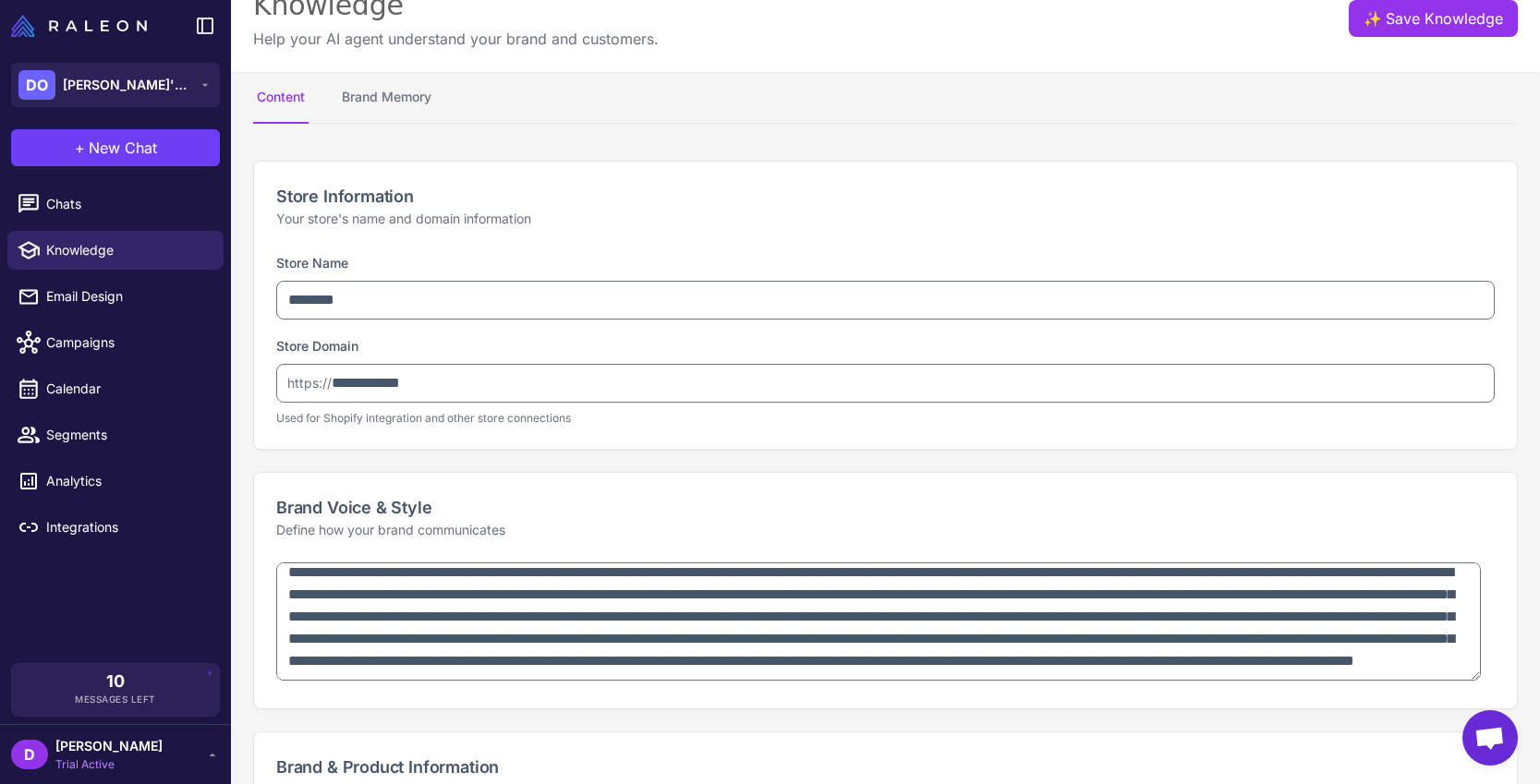
scroll to position [25, 0]
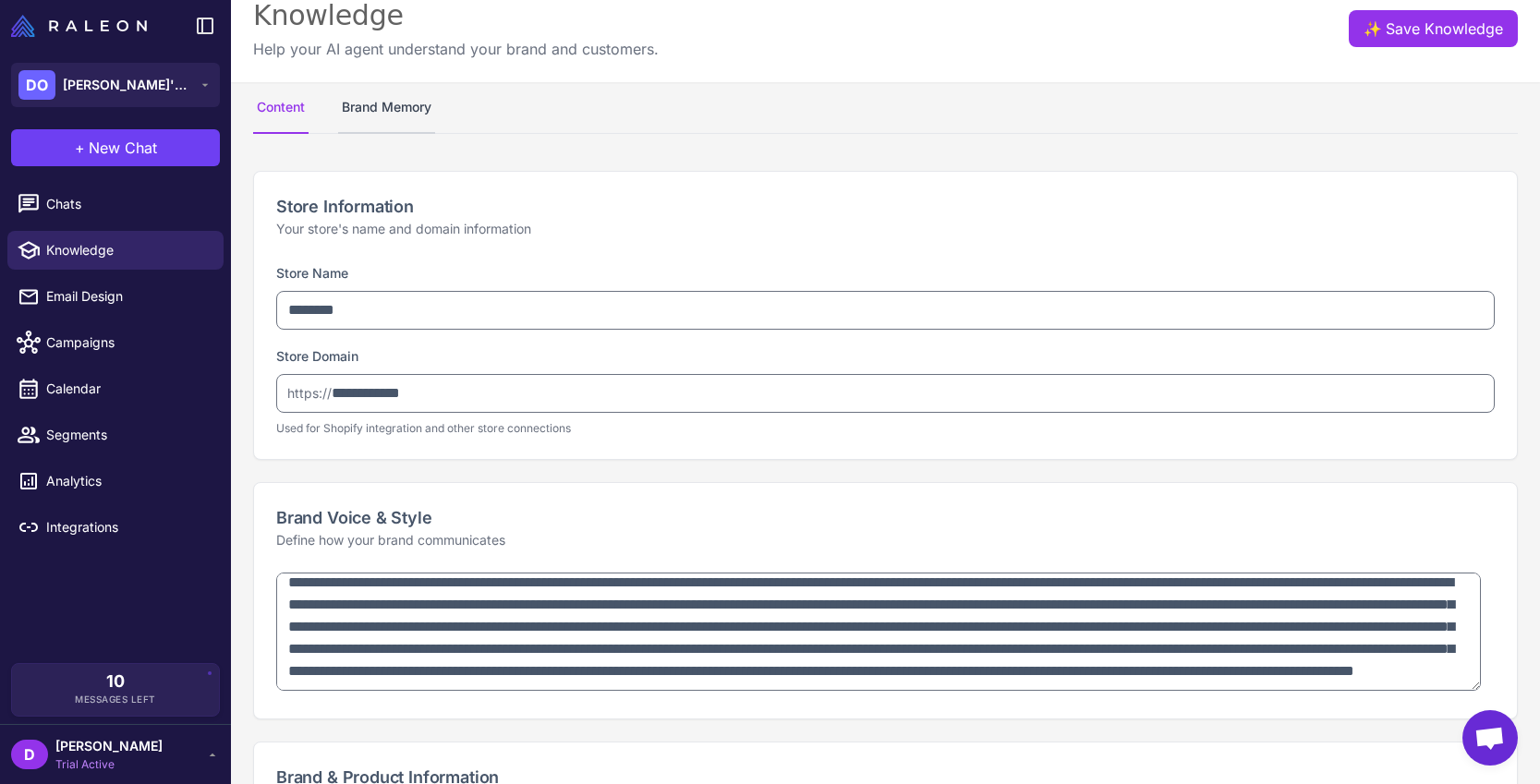
click at [418, 115] on button "Brand Memory" at bounding box center [386, 108] width 97 height 52
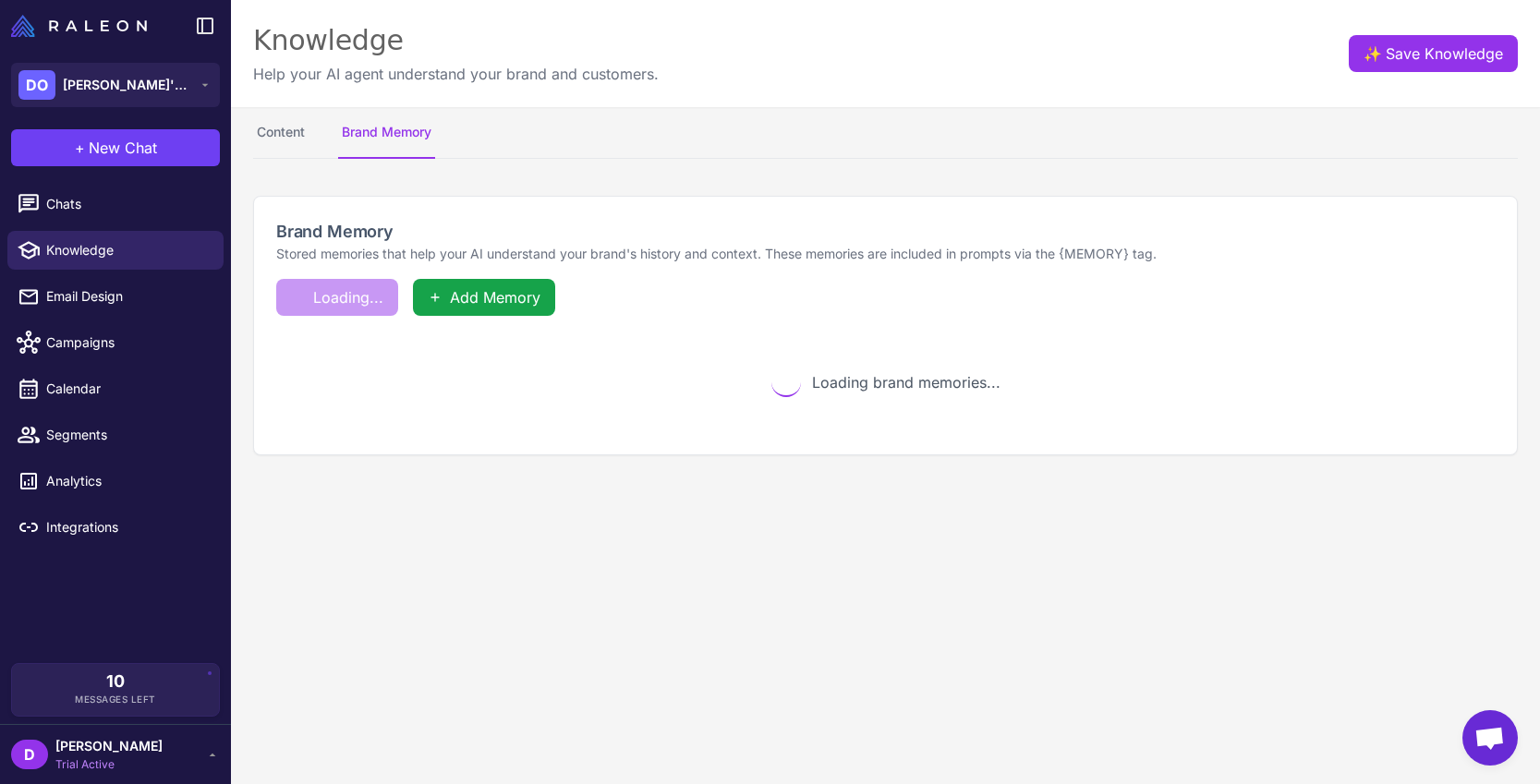
scroll to position [0, 0]
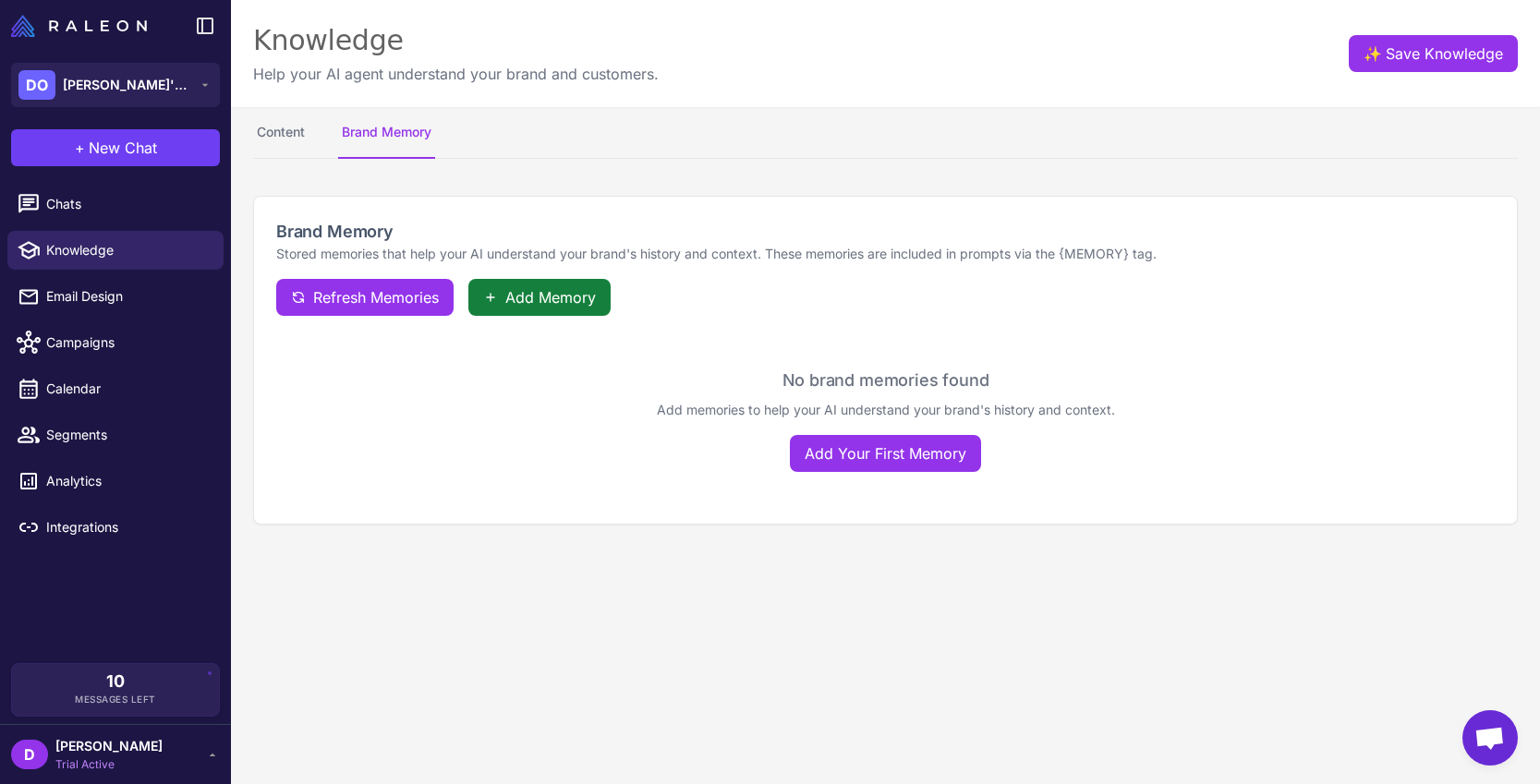
click at [541, 302] on span "Add Memory" at bounding box center [550, 297] width 90 height 22
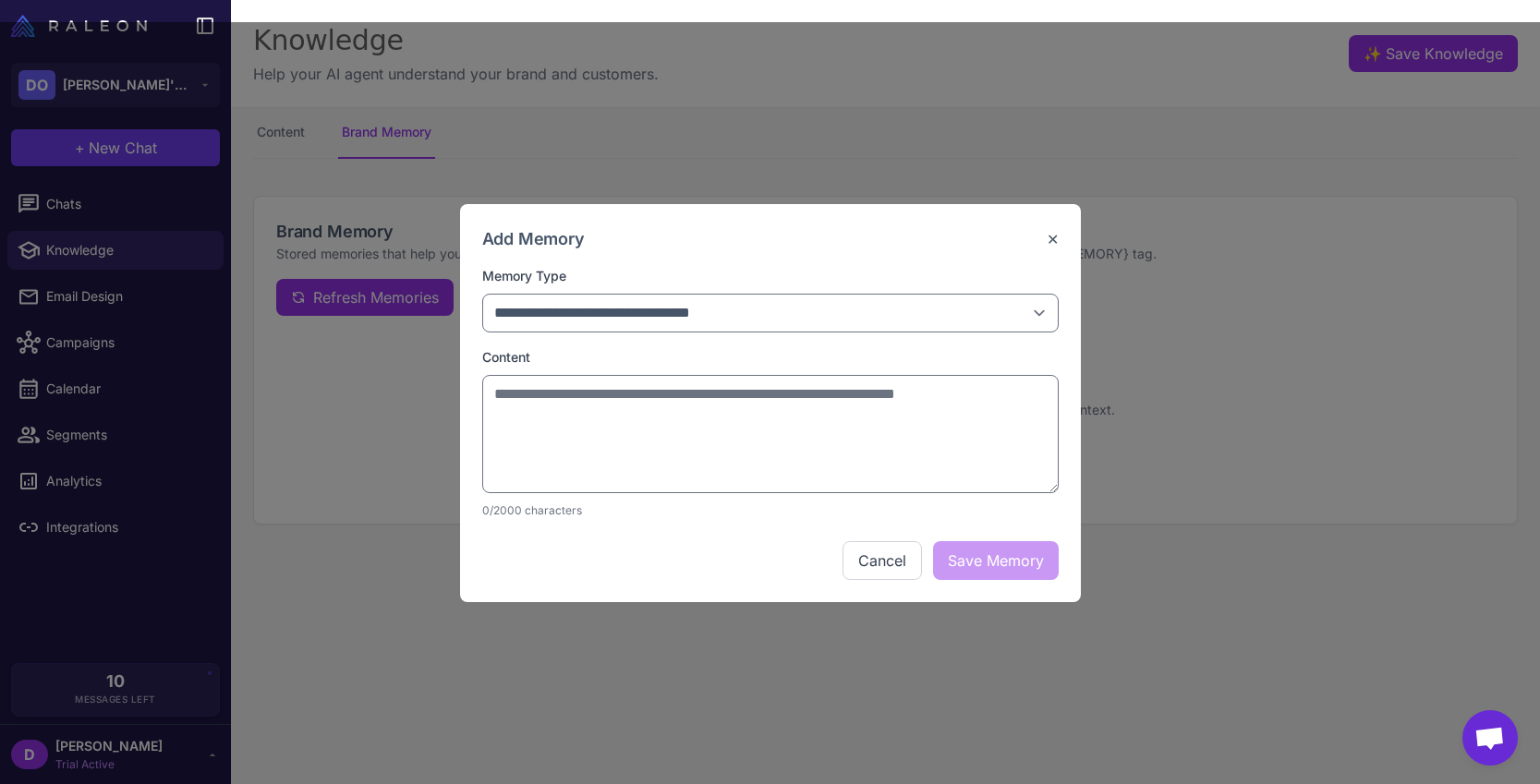
click at [1051, 236] on button "✕" at bounding box center [1052, 239] width 12 height 22
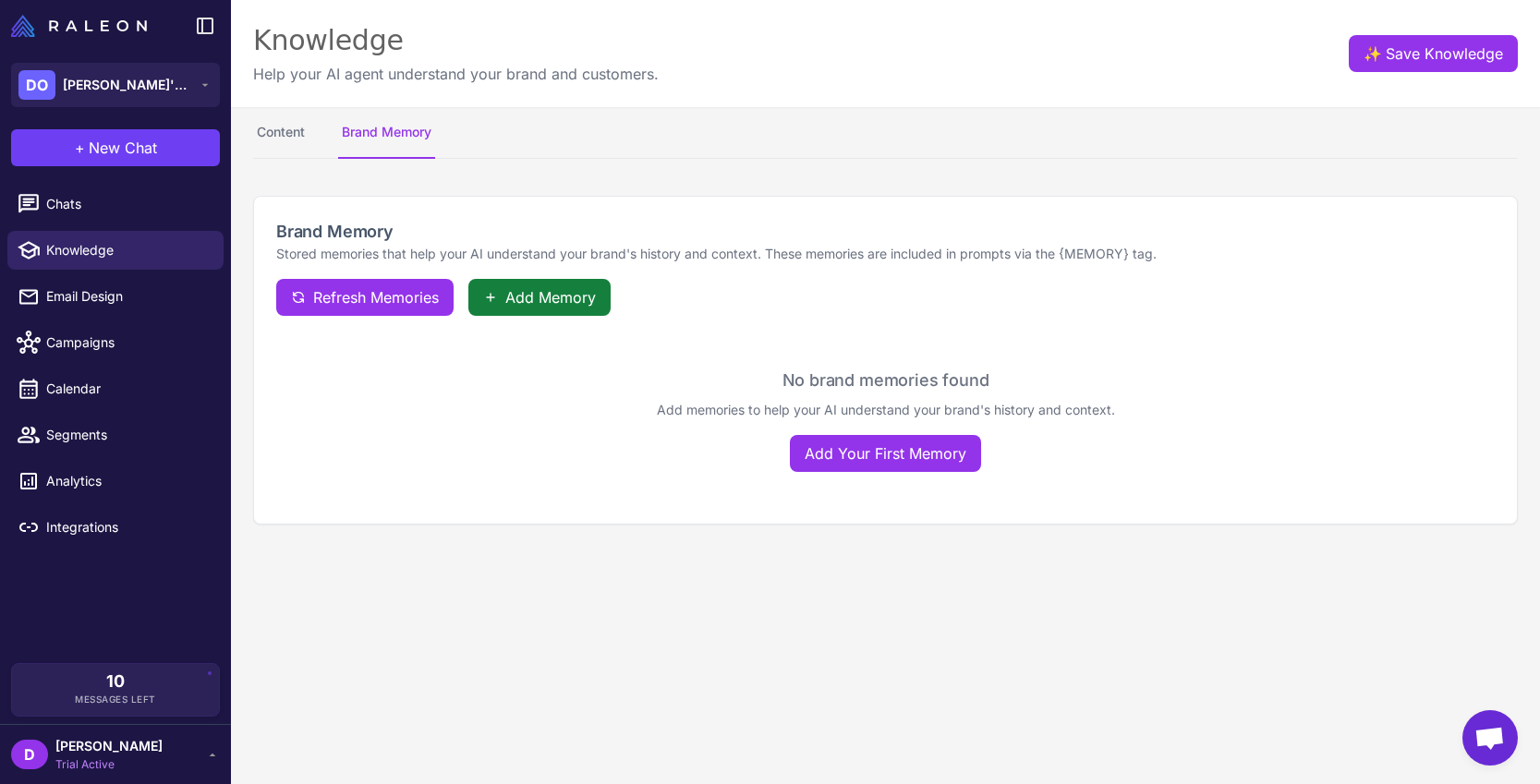
click at [566, 298] on span "Add Memory" at bounding box center [550, 297] width 90 height 22
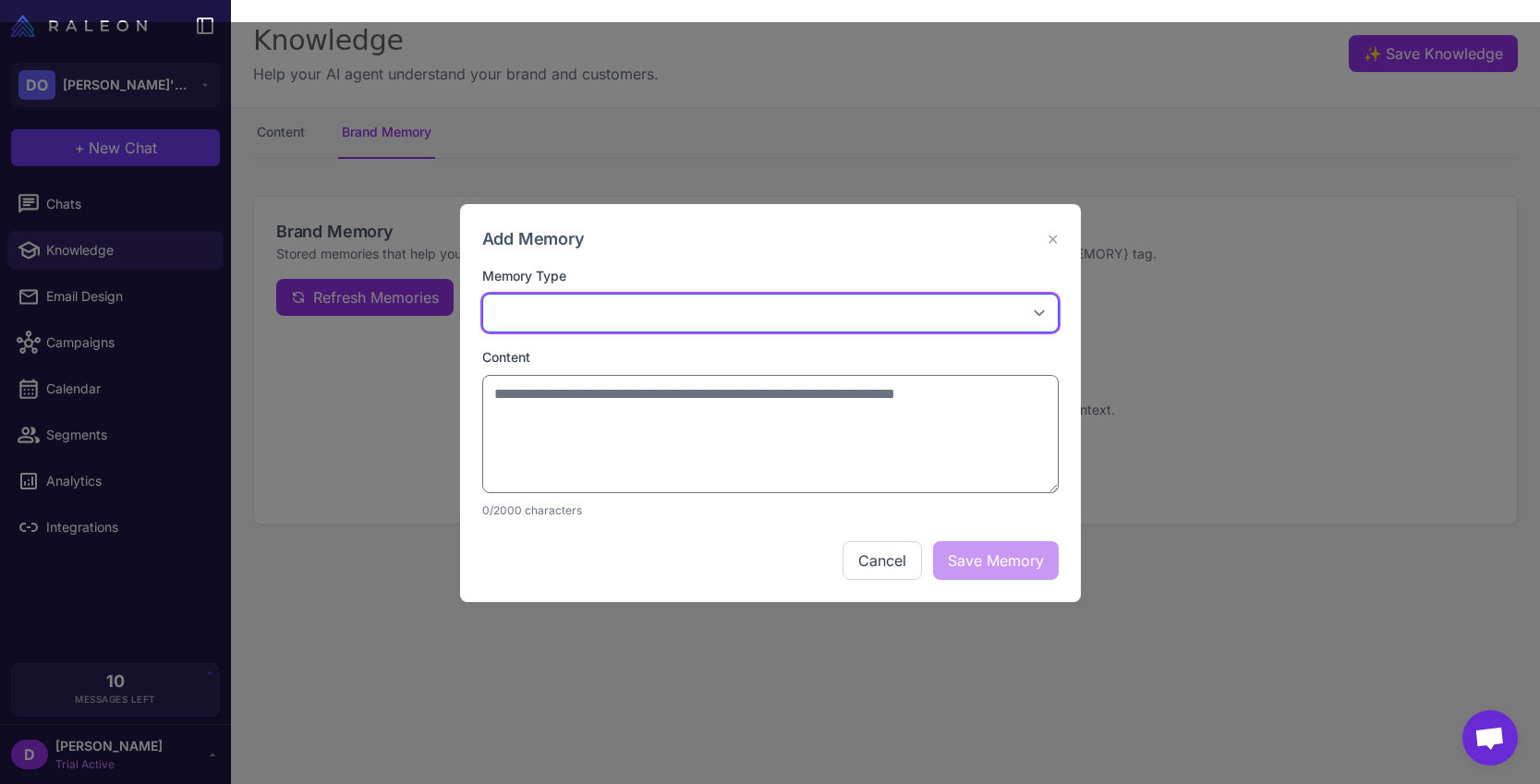
click at [730, 318] on select "**********" at bounding box center [770, 313] width 576 height 38
click at [798, 319] on select "**********" at bounding box center [770, 313] width 576 height 38
click at [686, 312] on select "**********" at bounding box center [770, 313] width 576 height 38
click at [719, 316] on select "**********" at bounding box center [770, 313] width 576 height 38
select select "****"
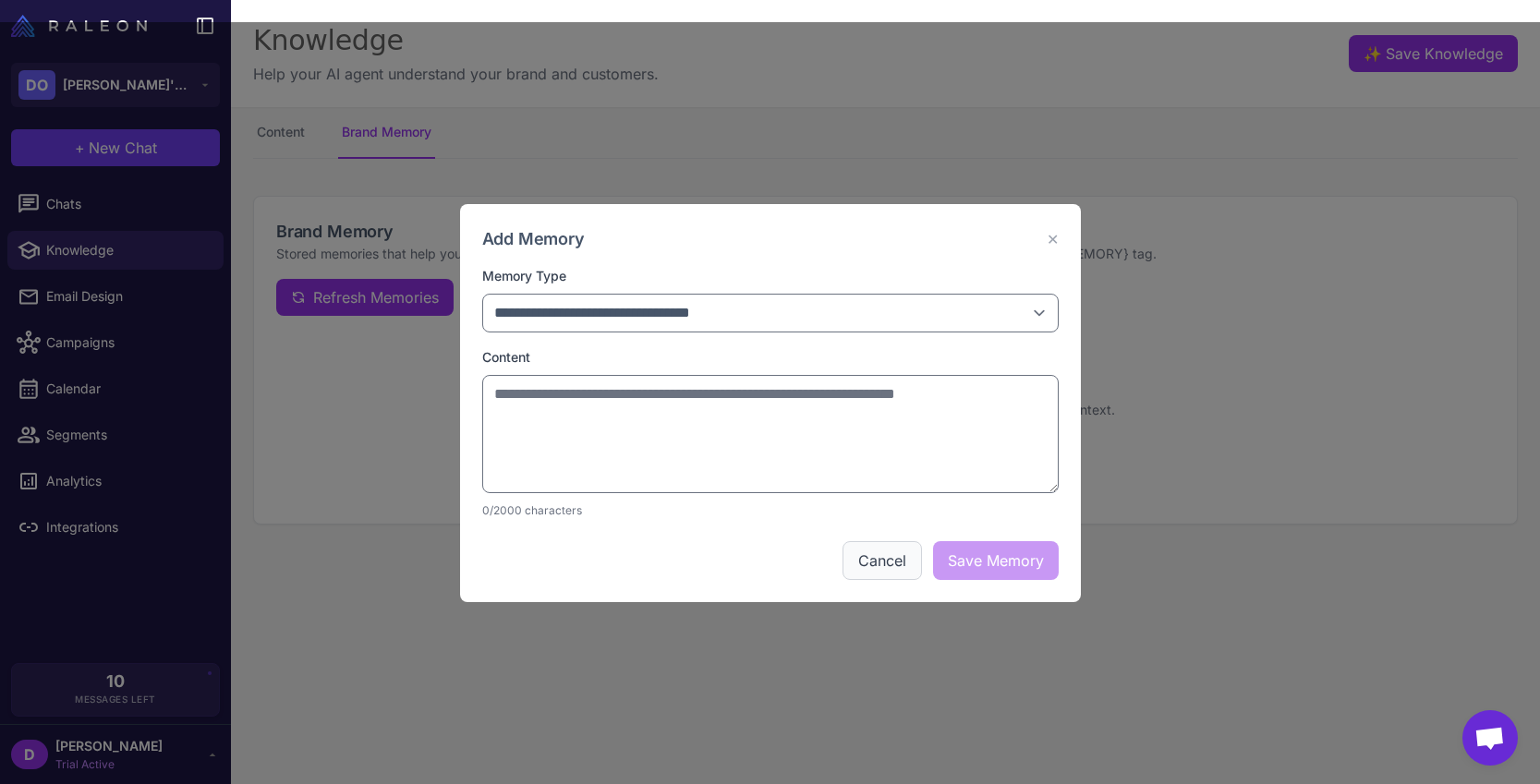
click at [890, 562] on button "Cancel" at bounding box center [881, 560] width 80 height 38
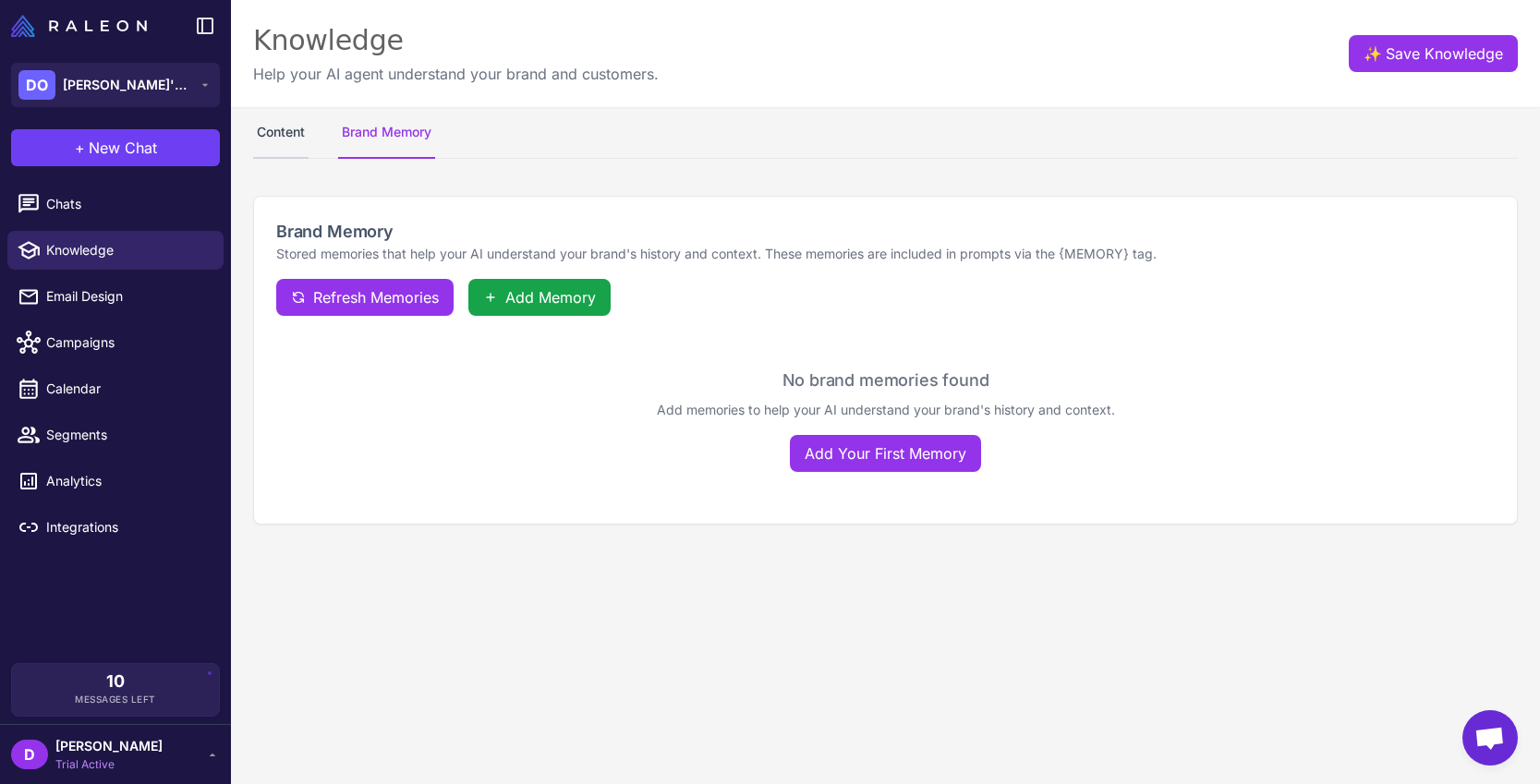
click at [277, 144] on button "Content" at bounding box center [281, 133] width 56 height 52
select select
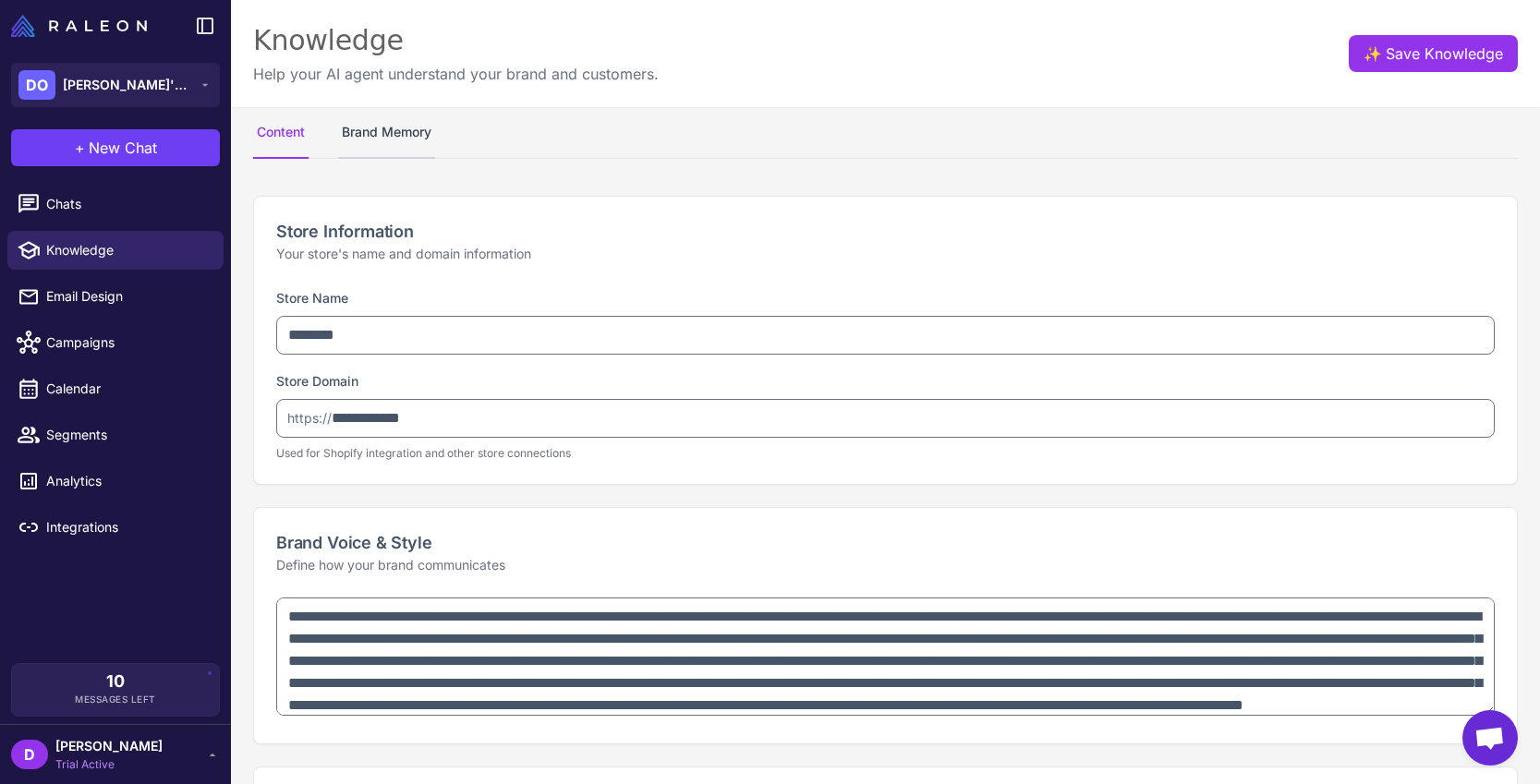
click at [388, 131] on button "Brand Memory" at bounding box center [386, 133] width 97 height 52
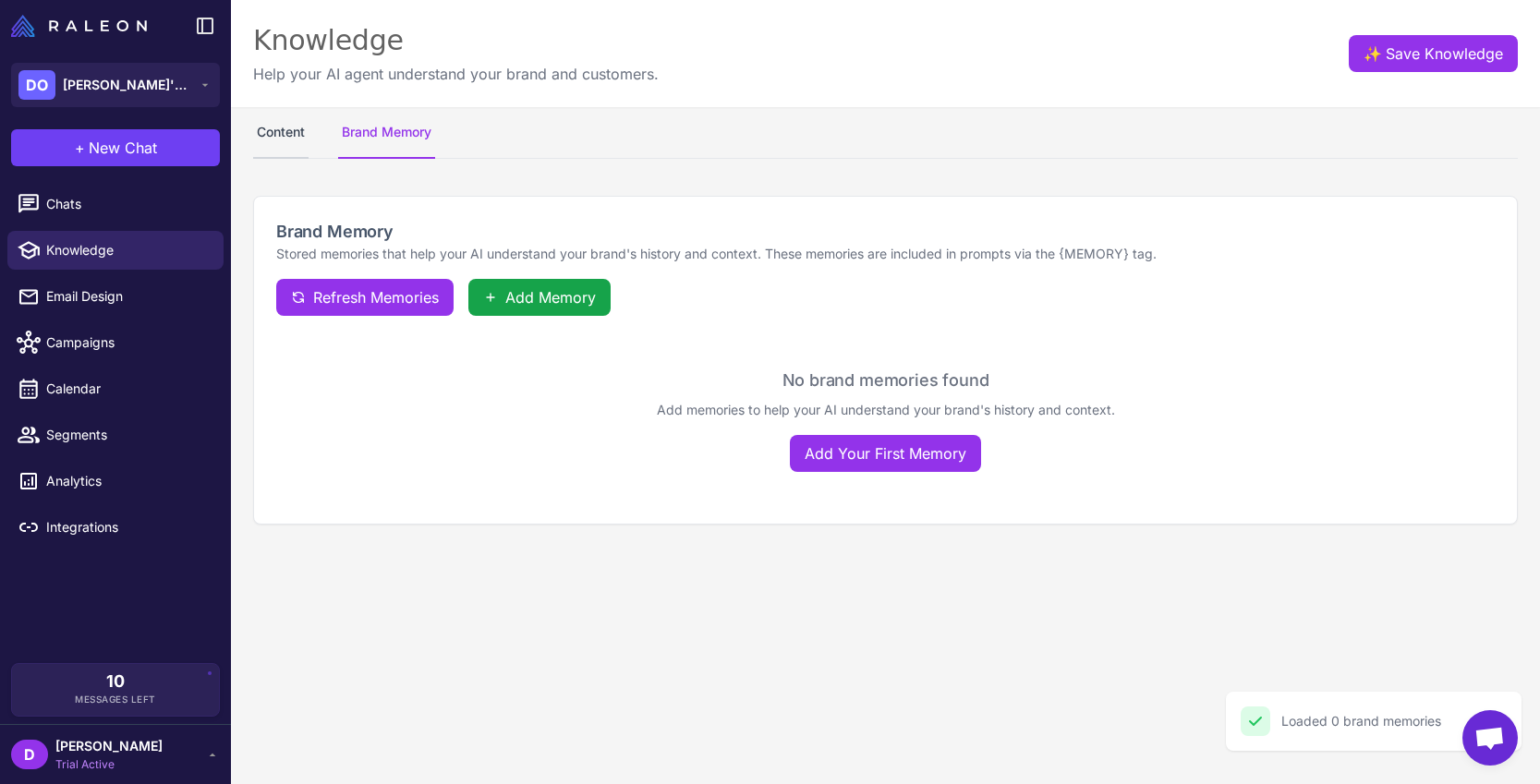
click at [269, 130] on button "Content" at bounding box center [281, 133] width 56 height 52
select select
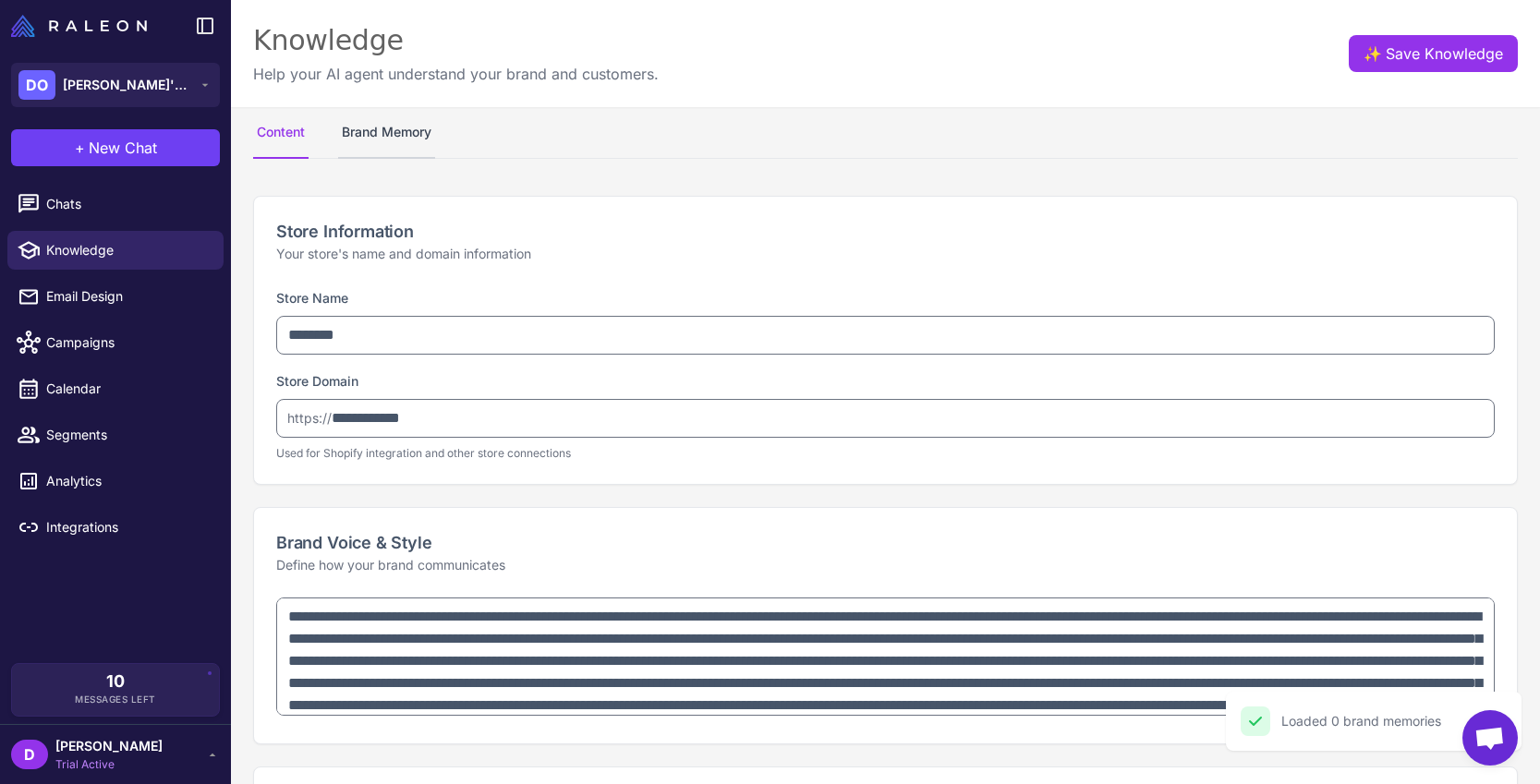
click at [372, 134] on button "Brand Memory" at bounding box center [386, 133] width 97 height 52
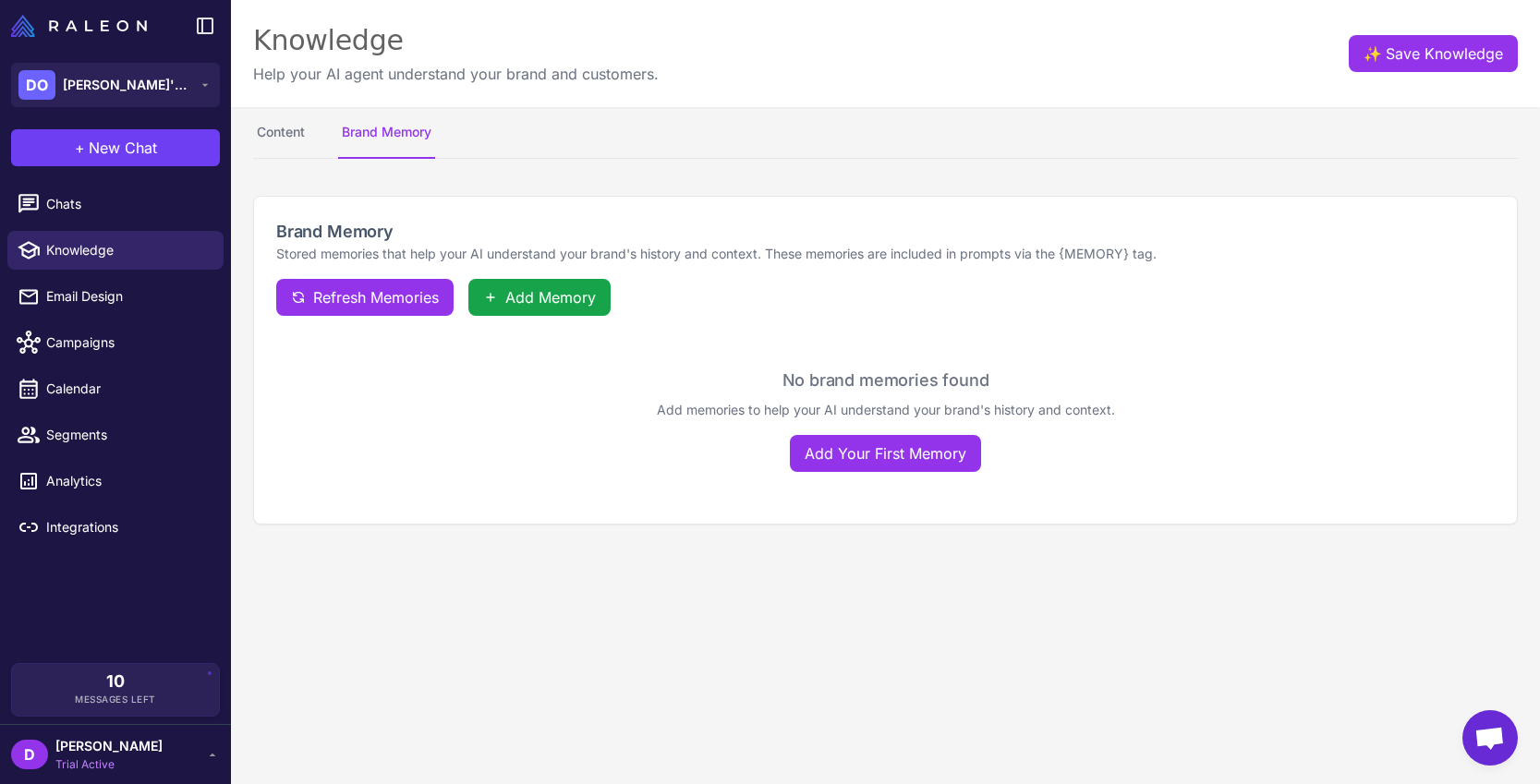
click at [319, 141] on nav "Content Brand Memory" at bounding box center [885, 133] width 1264 height 52
click at [287, 135] on button "Content" at bounding box center [281, 133] width 56 height 52
select select
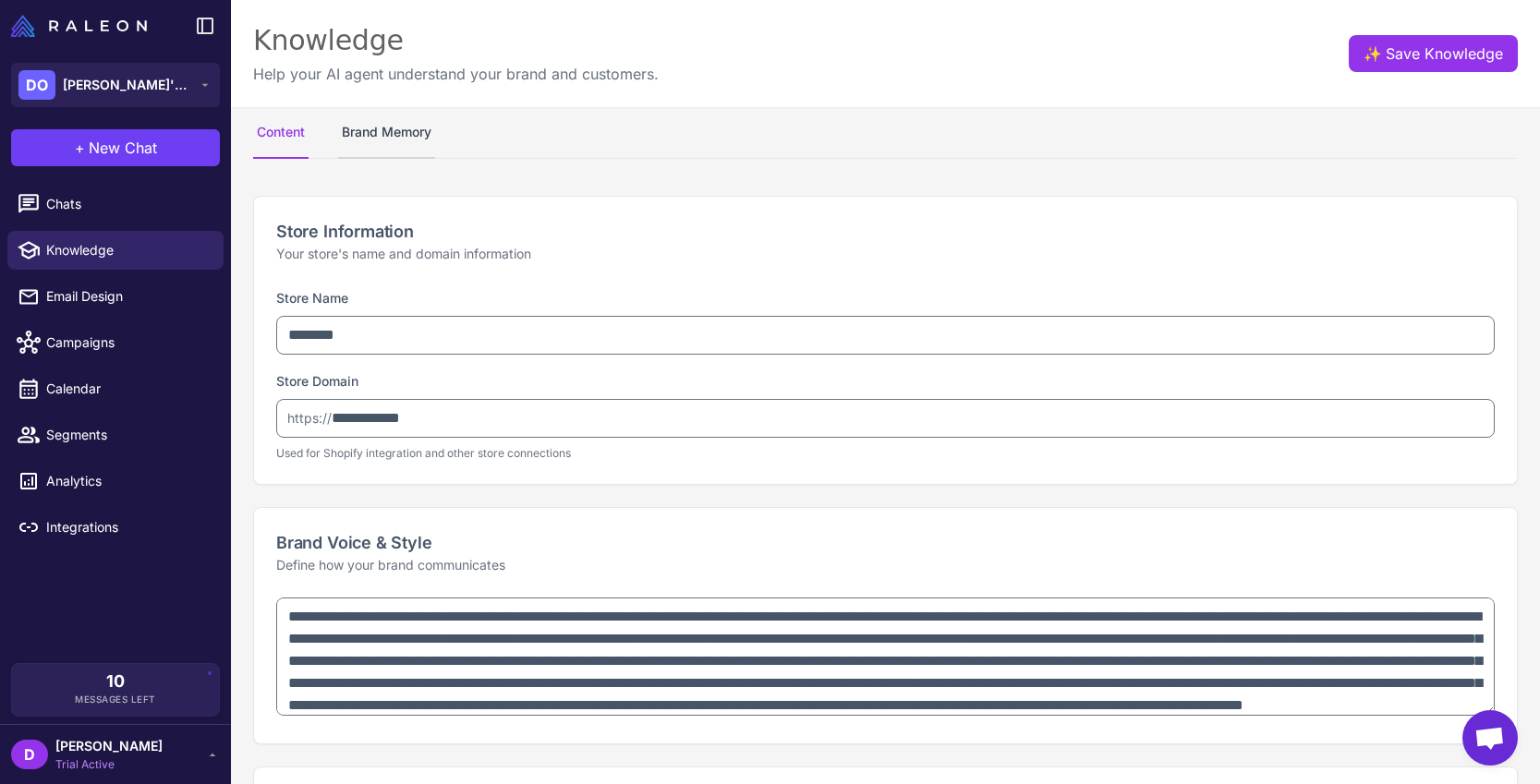
click at [388, 131] on button "Brand Memory" at bounding box center [386, 133] width 97 height 52
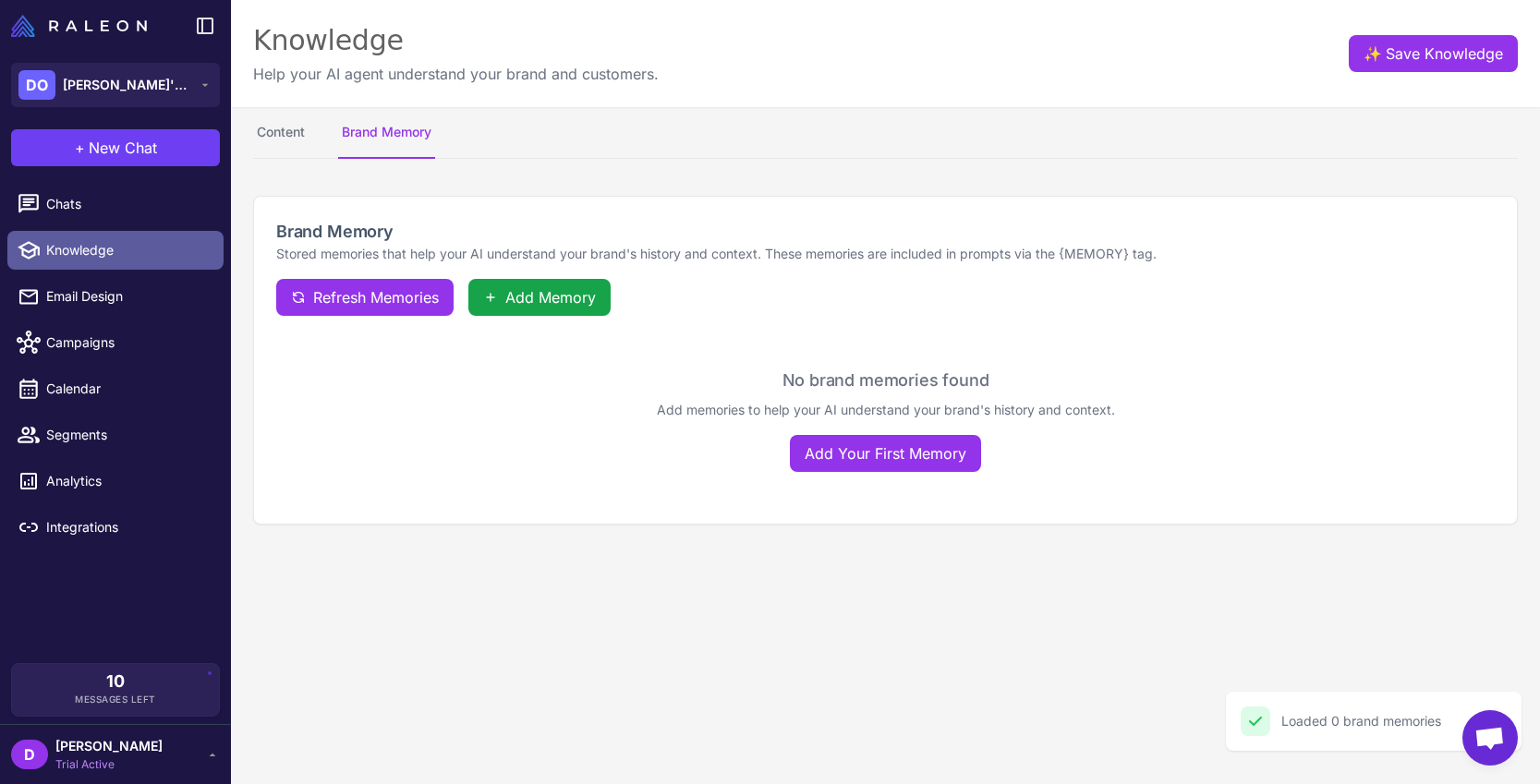
click at [115, 248] on span "Knowledge" at bounding box center [127, 249] width 162 height 20
